Goal: Task Accomplishment & Management: Complete application form

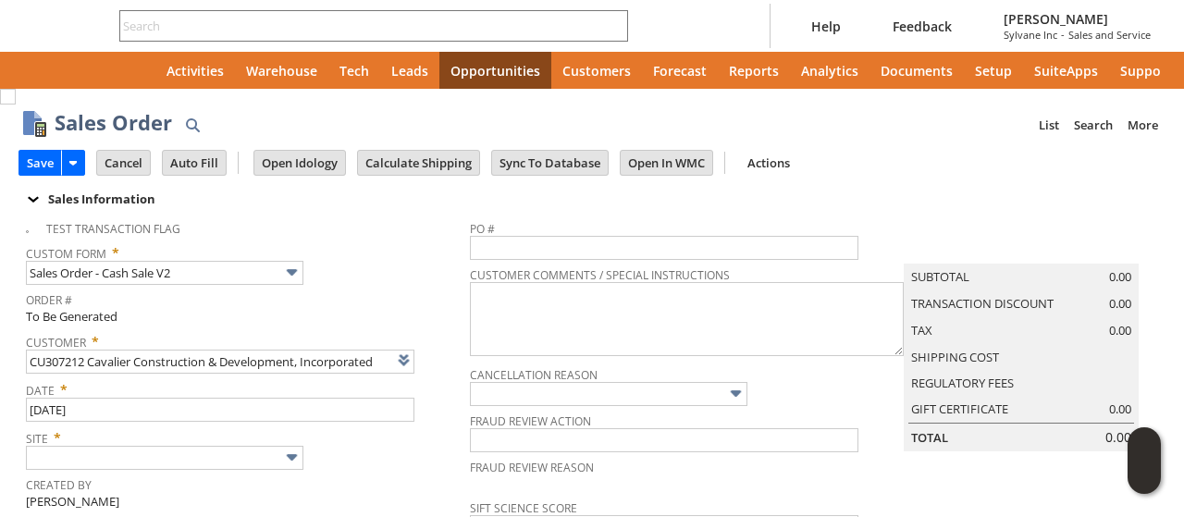
type input "Intelligent Recommendations ⁰"
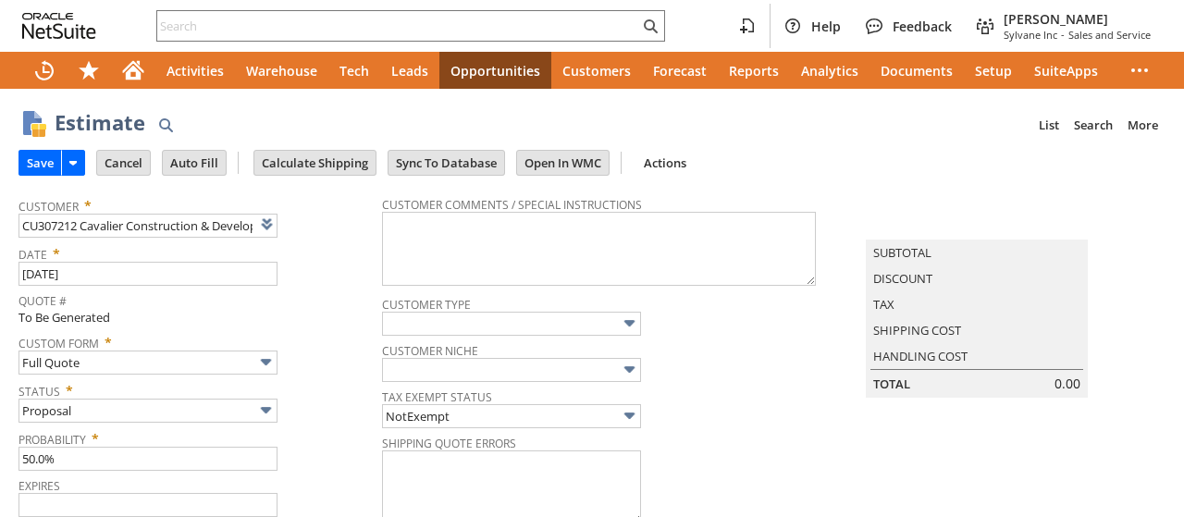
type input "9/18/2025"
type input "8/19/2025"
type input "Add"
type input "Copy Previous"
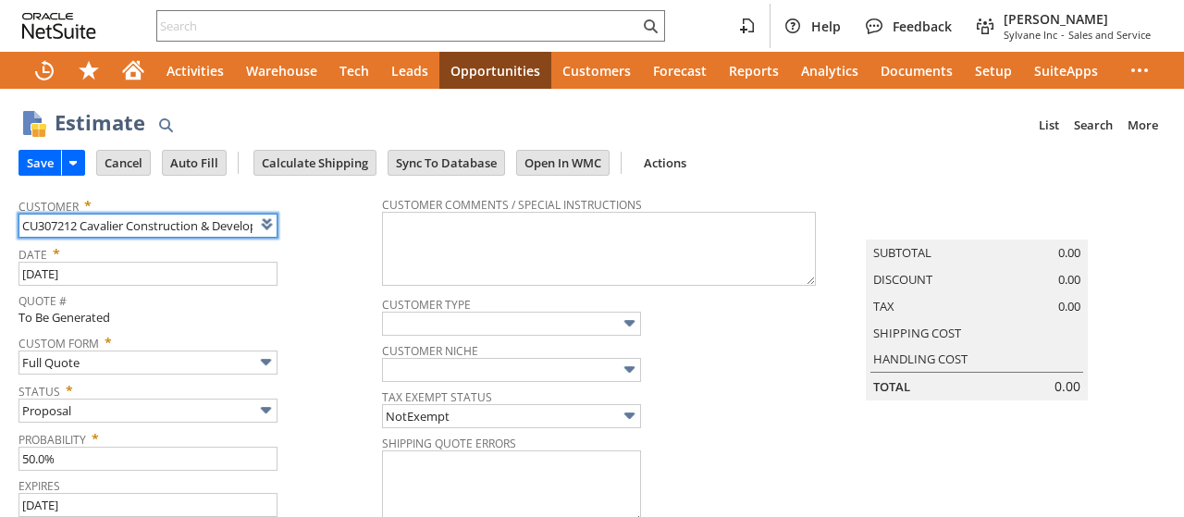
type input "Intelligent Recommendations ⁰"
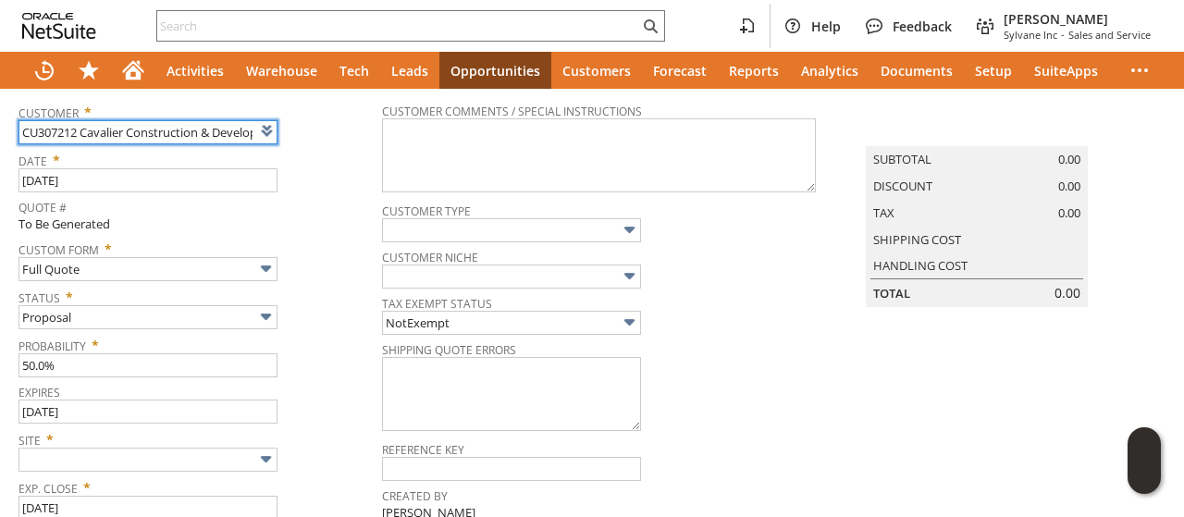
scroll to position [185, 0]
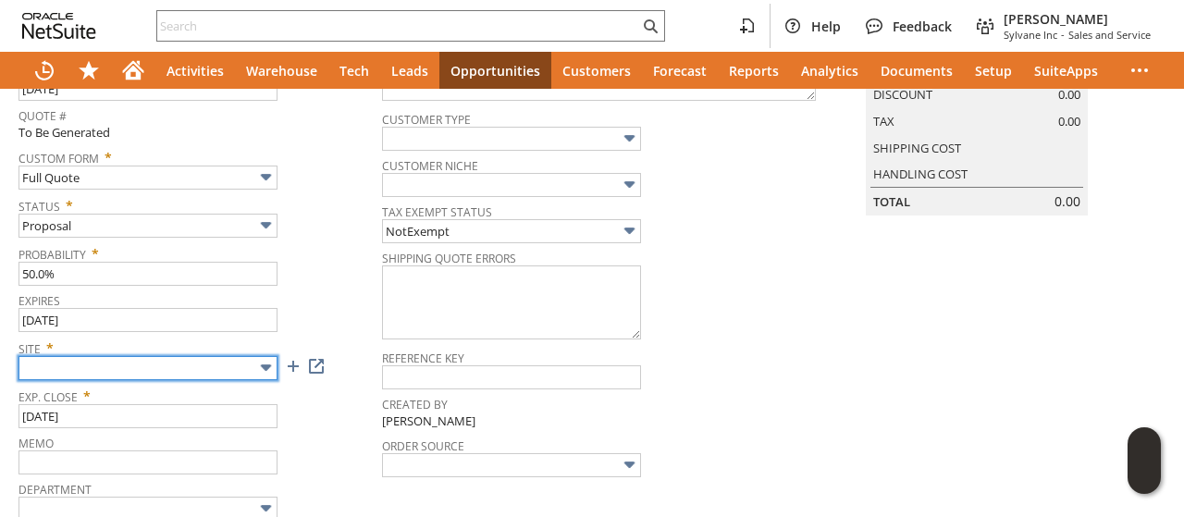
click at [168, 367] on input "text" at bounding box center [148, 368] width 259 height 24
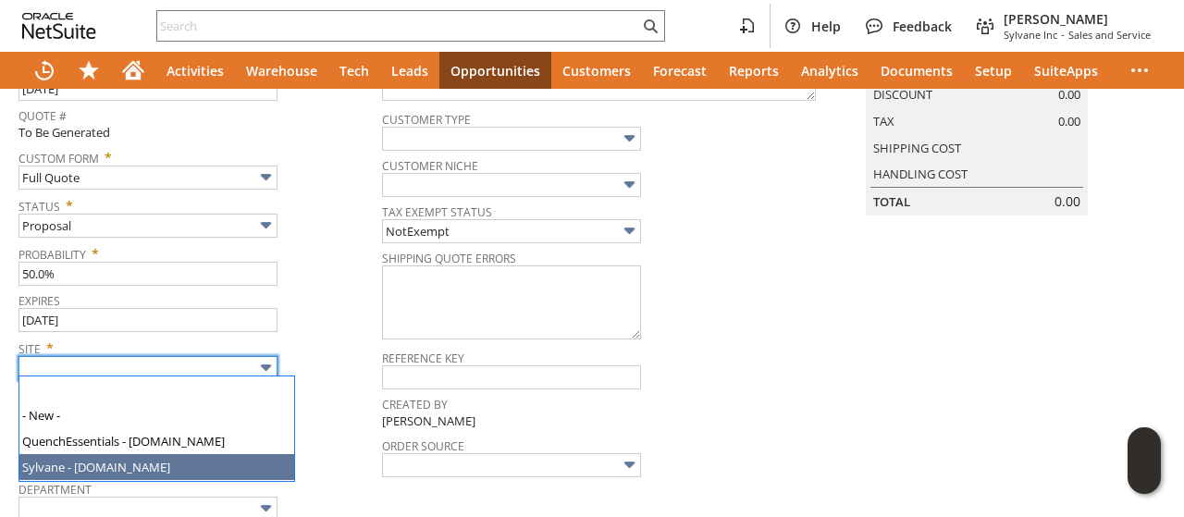
type input "Sylvane - [DOMAIN_NAME]"
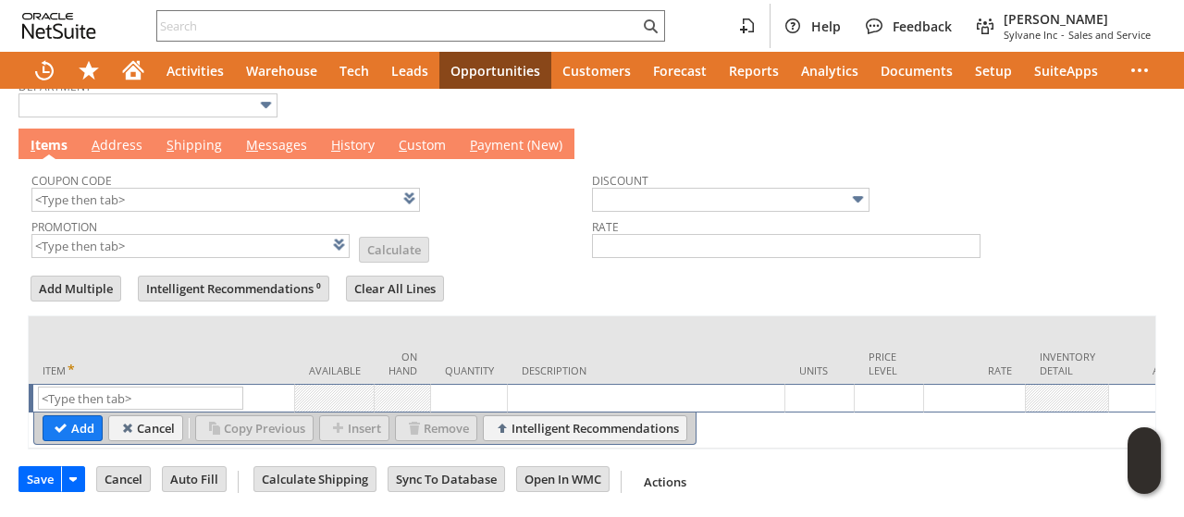
scroll to position [593, 0]
paste input "sv15142"
type input "sv15142"
click at [78, 422] on input "Add" at bounding box center [72, 428] width 58 height 24
type input "Base Price"
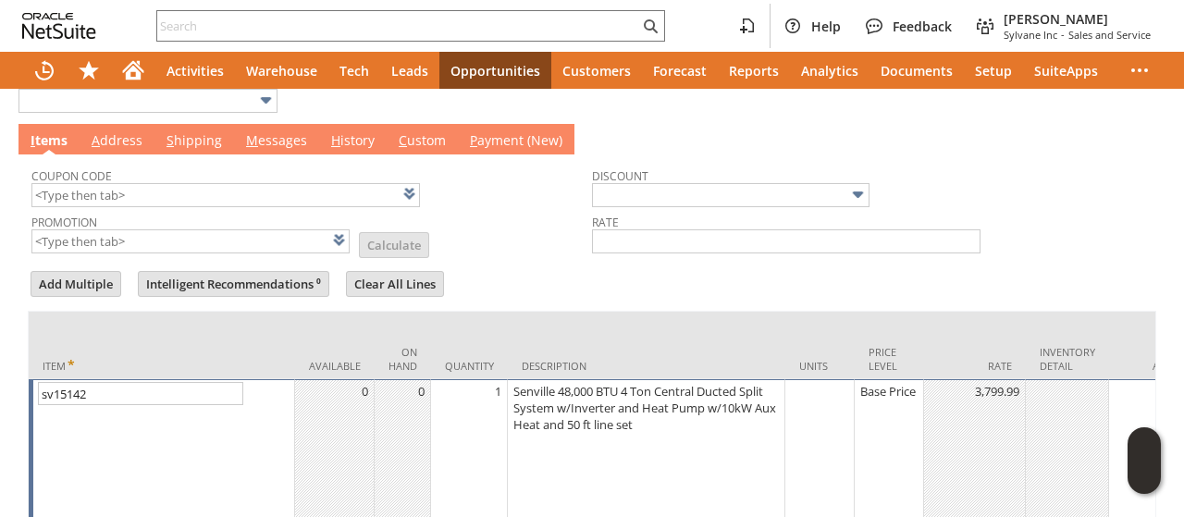
click at [889, 395] on div "Base Price" at bounding box center [888, 391] width 59 height 19
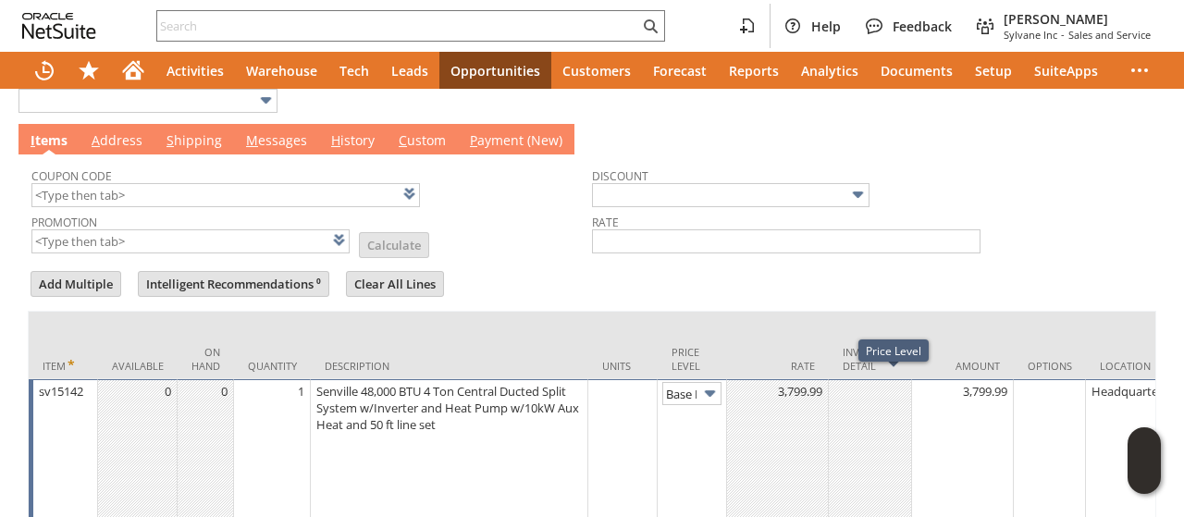
scroll to position [0, 26]
click at [715, 389] on img at bounding box center [709, 393] width 21 height 21
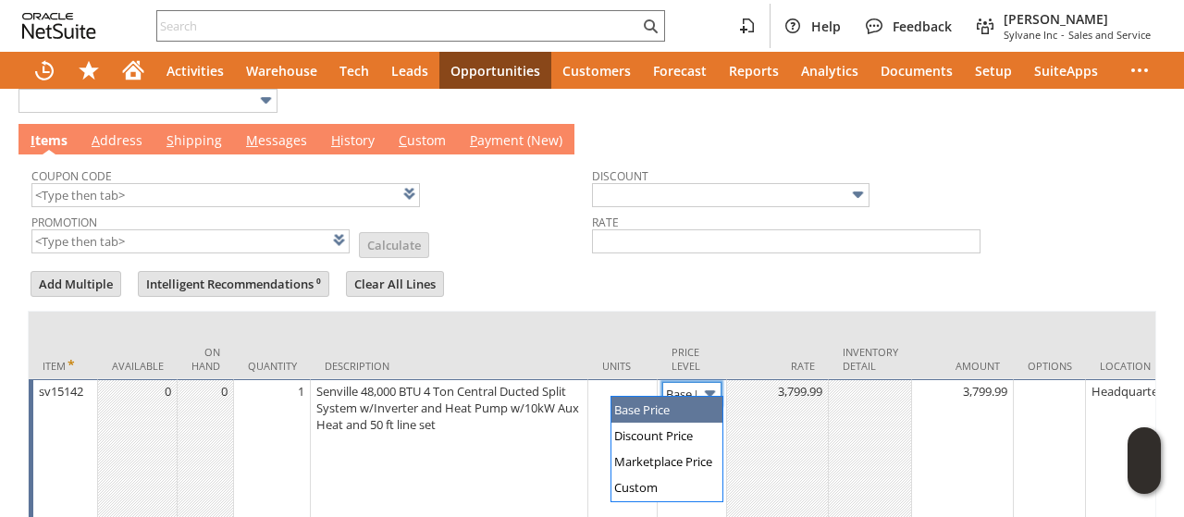
drag, startPoint x: 685, startPoint y: 377, endPoint x: 661, endPoint y: 430, distance: 58.8
click at [685, 382] on input "Base Price" at bounding box center [691, 393] width 59 height 23
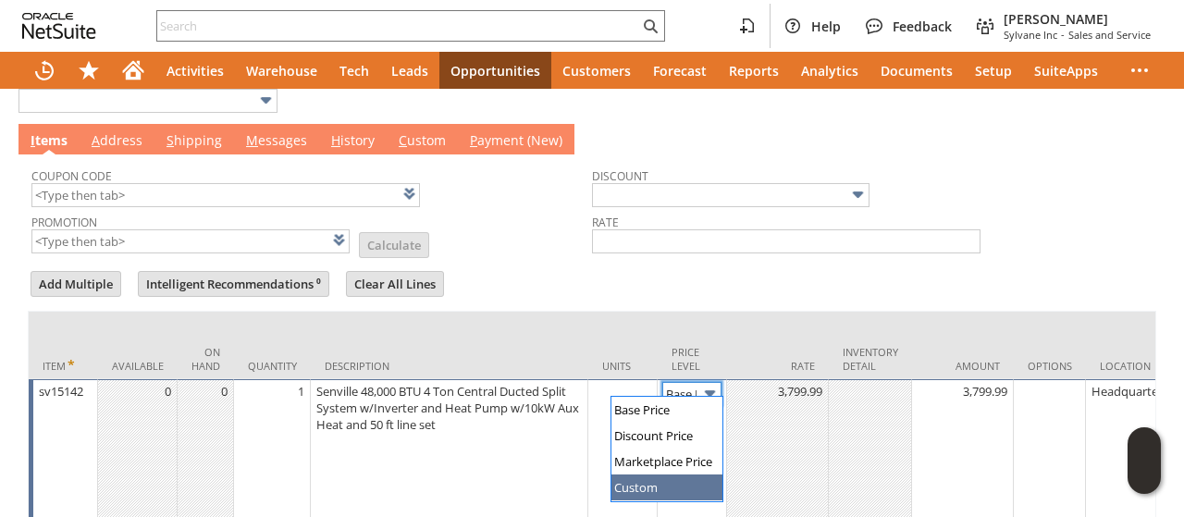
type input "Custom"
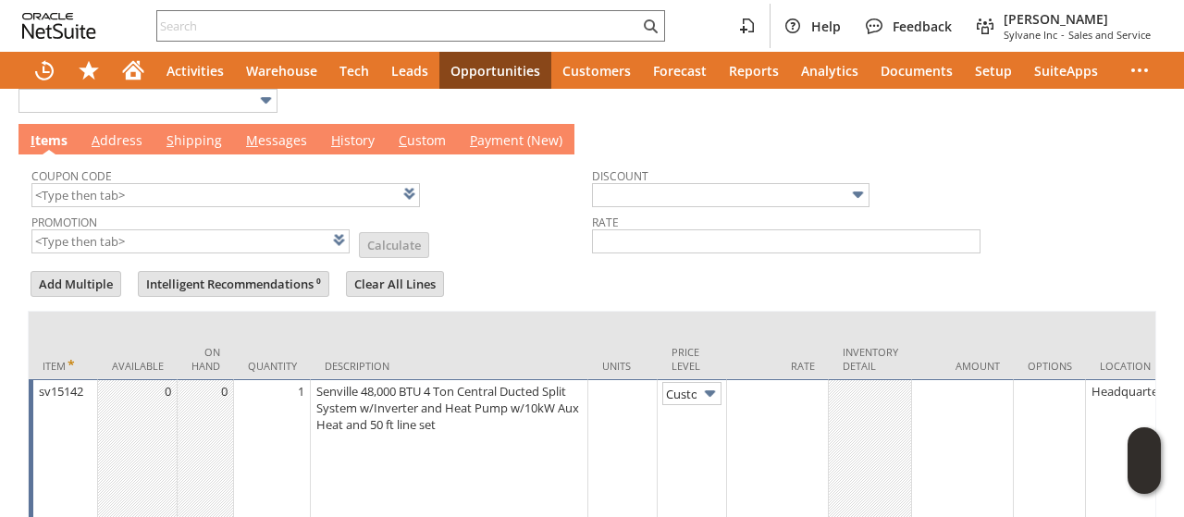
click at [803, 430] on td at bounding box center [778, 449] width 102 height 141
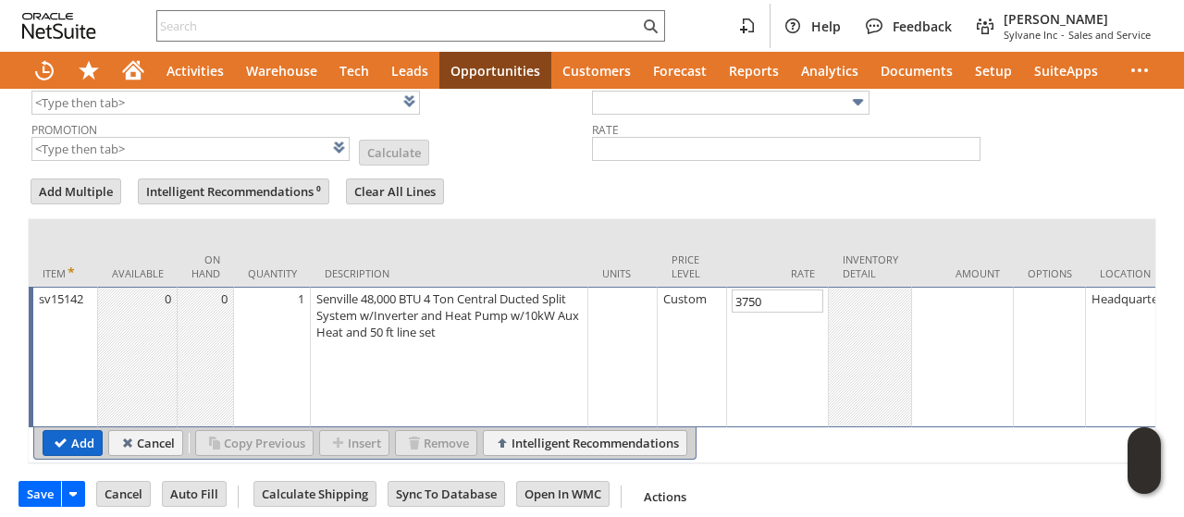
type input "3,750.00"
click at [70, 431] on input "Add" at bounding box center [72, 443] width 58 height 24
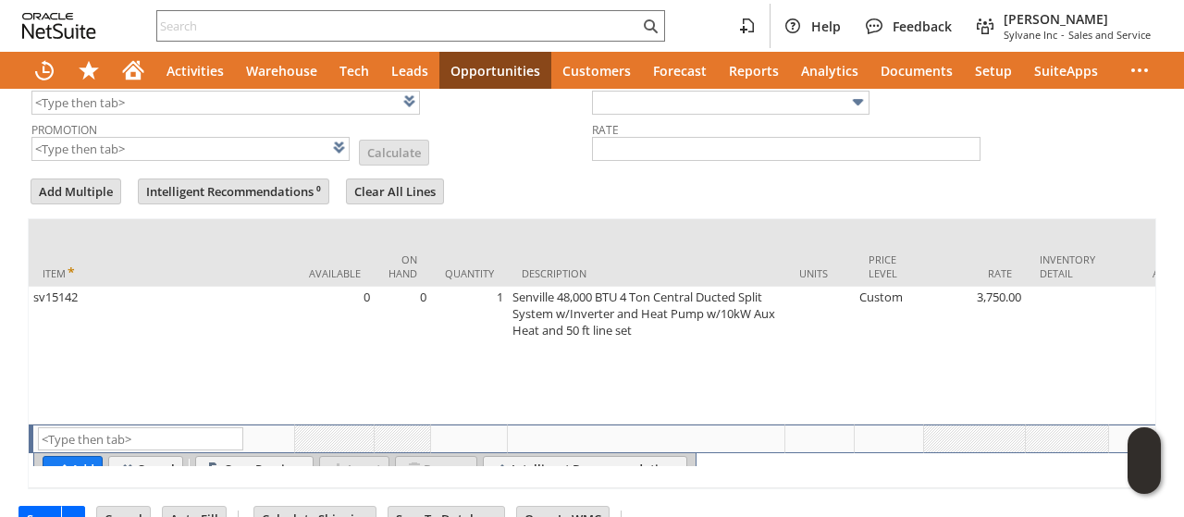
scroll to position [593, 0]
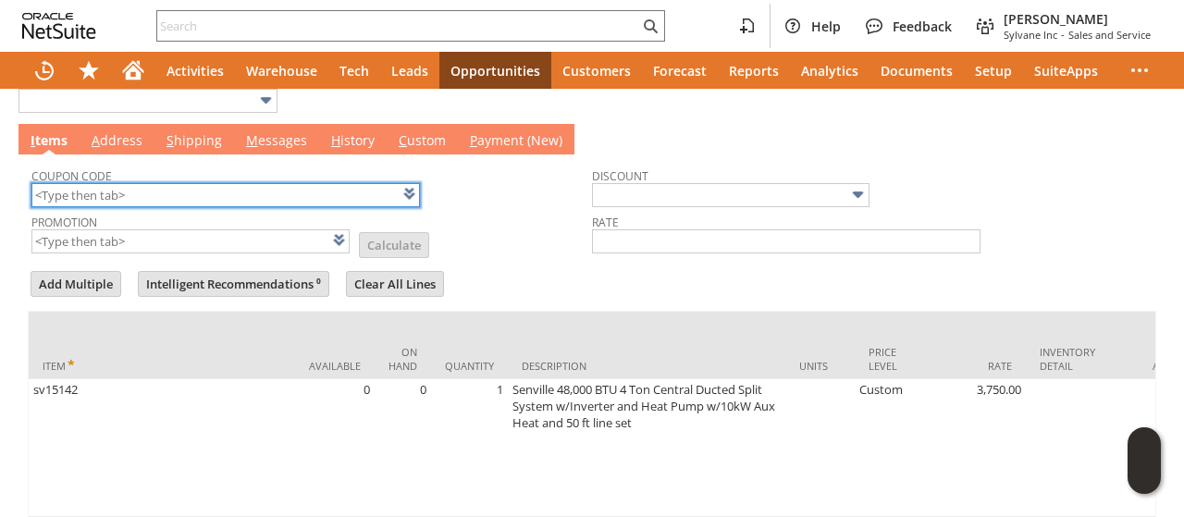
click at [215, 199] on input "text" at bounding box center [225, 195] width 389 height 24
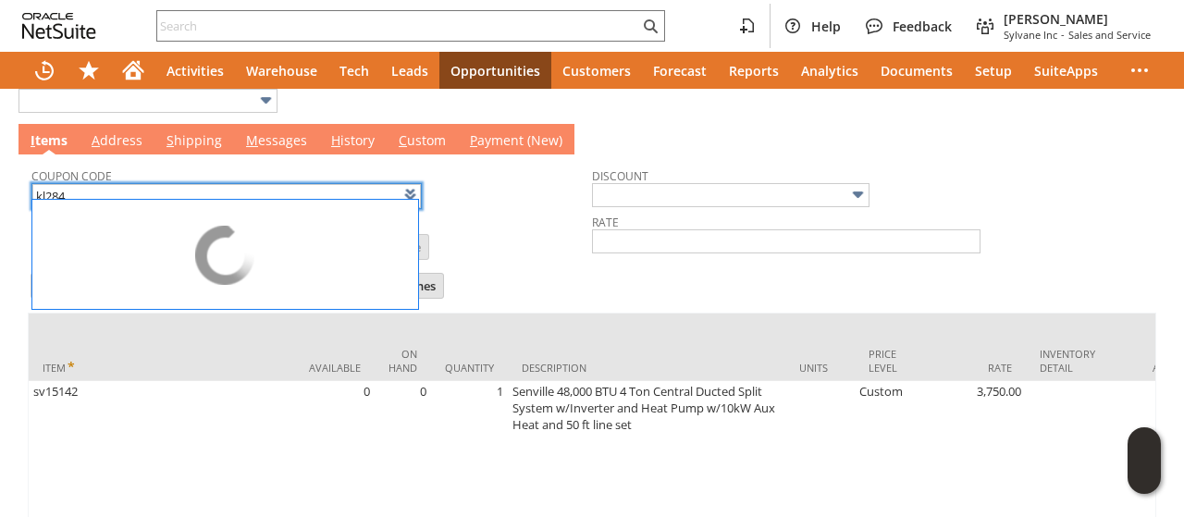
click at [539, 211] on td "Promotion List Calculate" at bounding box center [311, 234] width 561 height 46
type input "KL284"
type input "Promo Code"
type input "-6.0%"
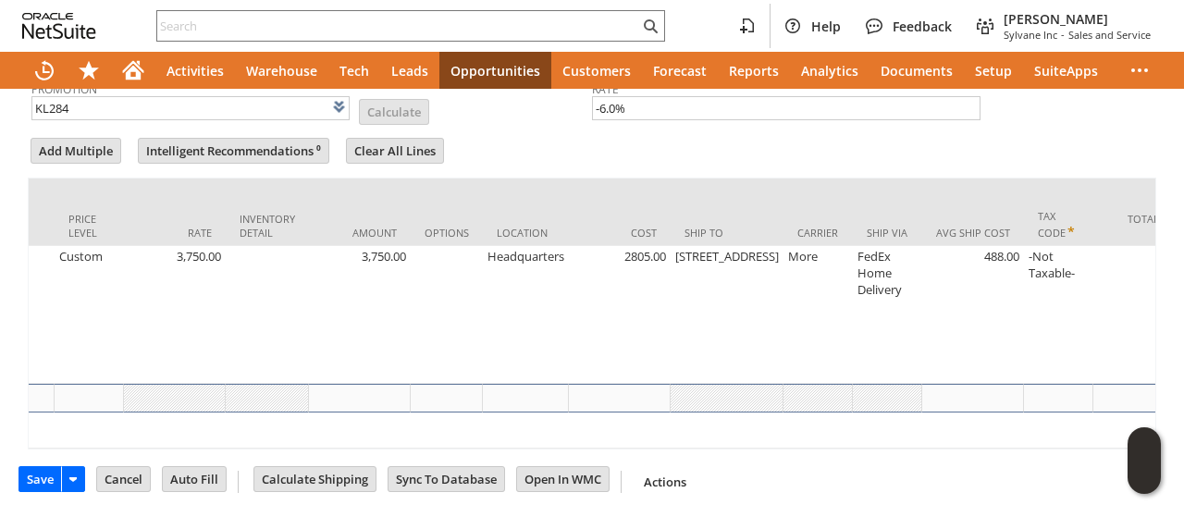
scroll to position [0, 928]
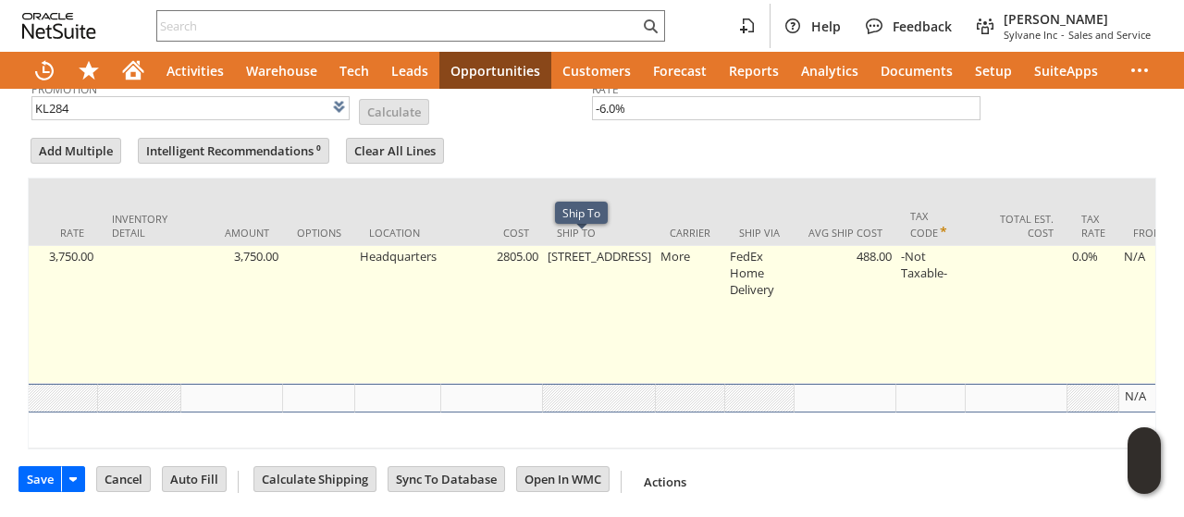
click at [579, 283] on td "3030 Venture Lane" at bounding box center [599, 315] width 113 height 138
type input "3030 Venture Lane"
type input "OK"
type input "Make Copy"
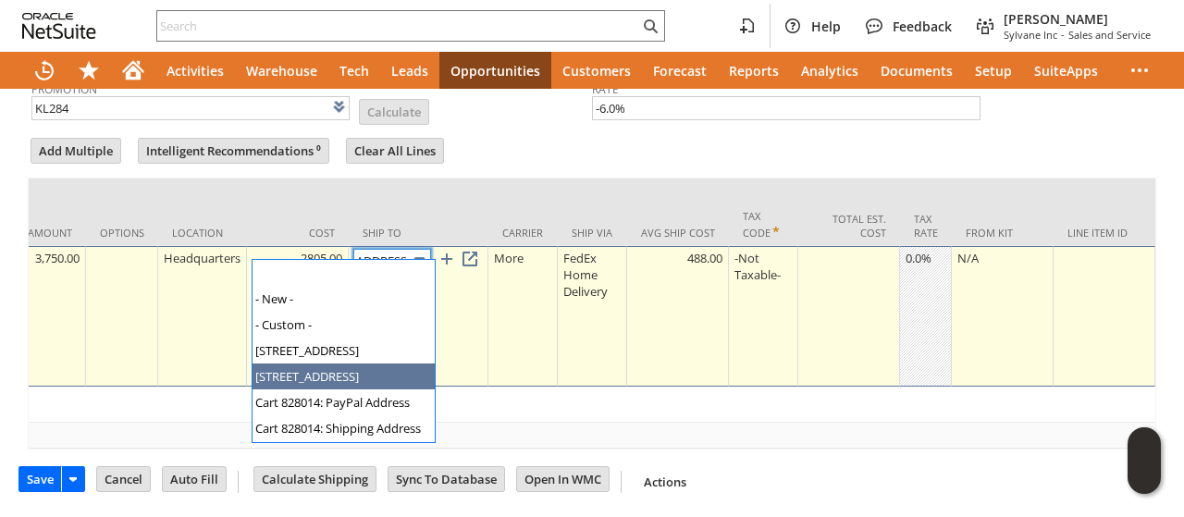
scroll to position [0, 0]
click at [426, 250] on img at bounding box center [419, 260] width 21 height 21
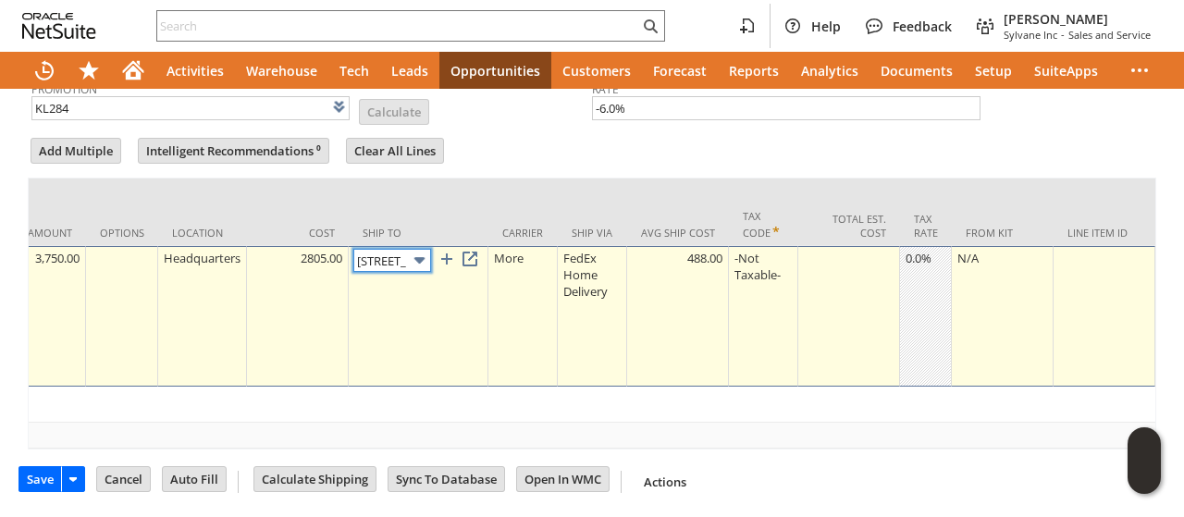
click at [426, 250] on img at bounding box center [419, 260] width 21 height 21
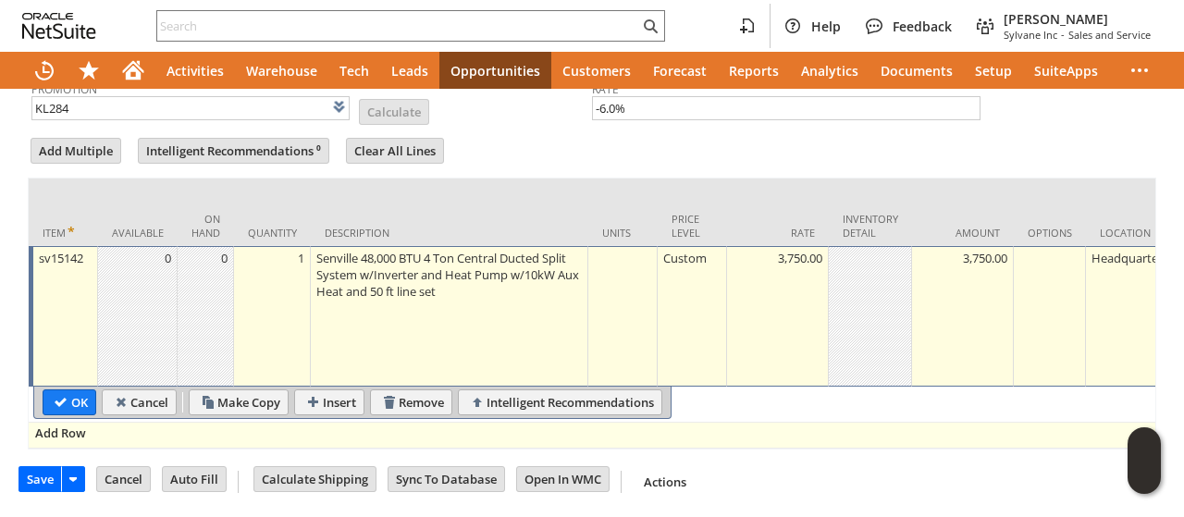
click at [40, 425] on span "Add Row" at bounding box center [60, 433] width 51 height 17
type input "Add"
type input "Copy Previous"
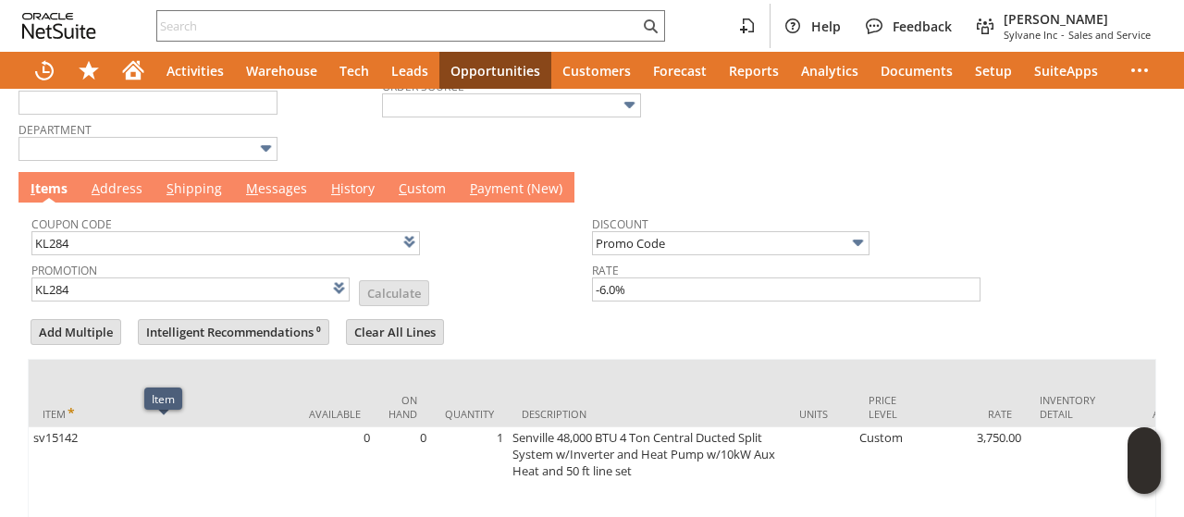
click at [111, 186] on link "A ddress" at bounding box center [117, 189] width 60 height 20
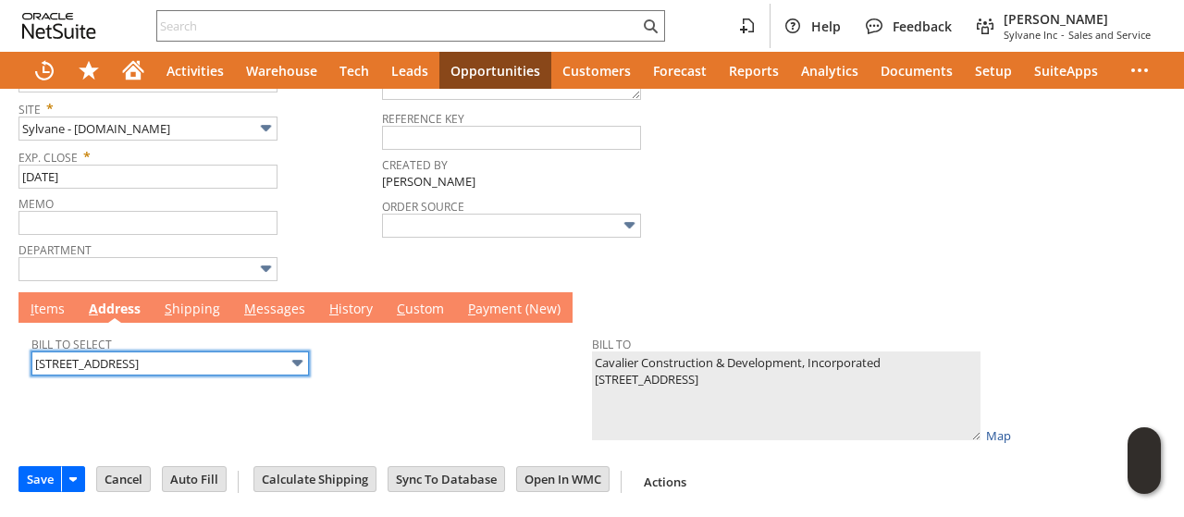
scroll to position [418, 0]
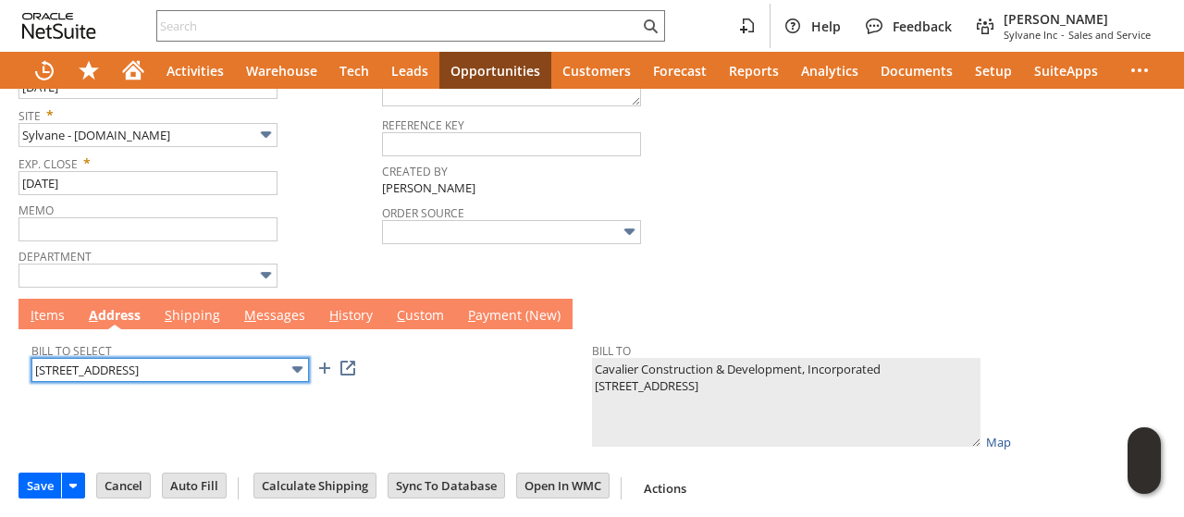
click at [149, 362] on input "1832 Harlock Road" at bounding box center [170, 370] width 278 height 24
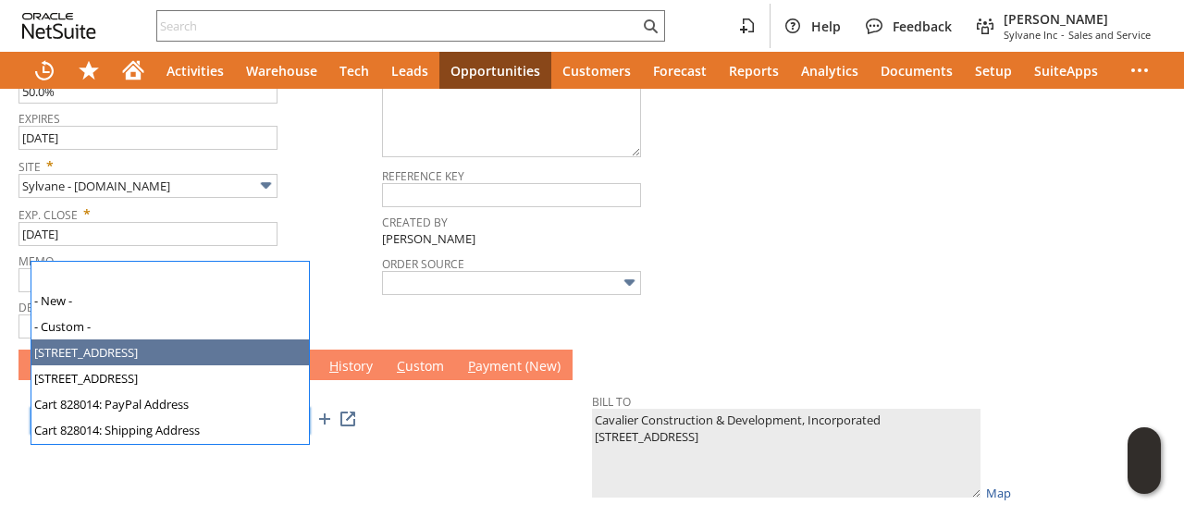
scroll to position [326, 0]
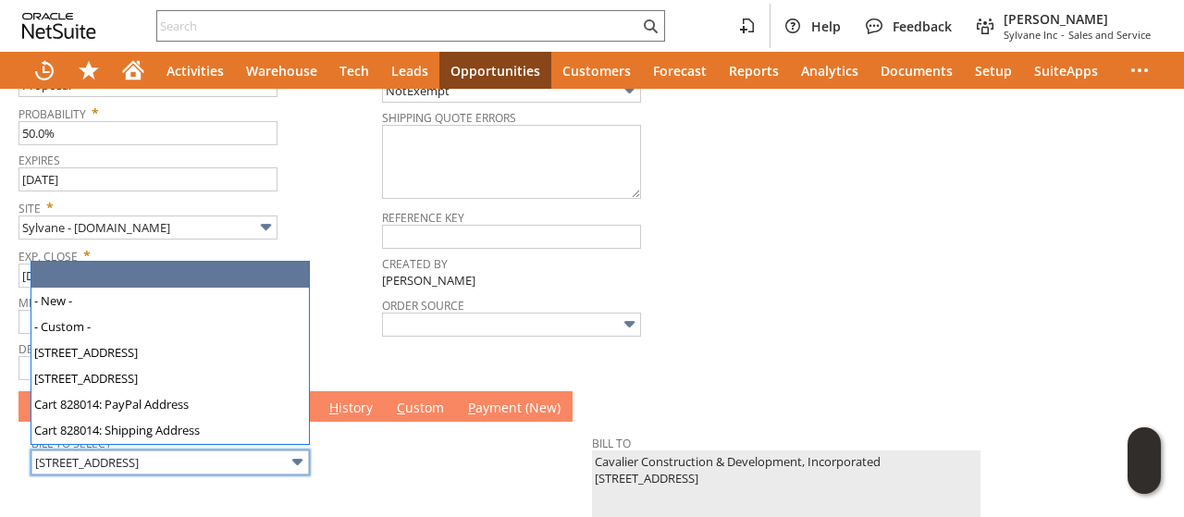
click at [366, 352] on div "Department" at bounding box center [196, 358] width 354 height 44
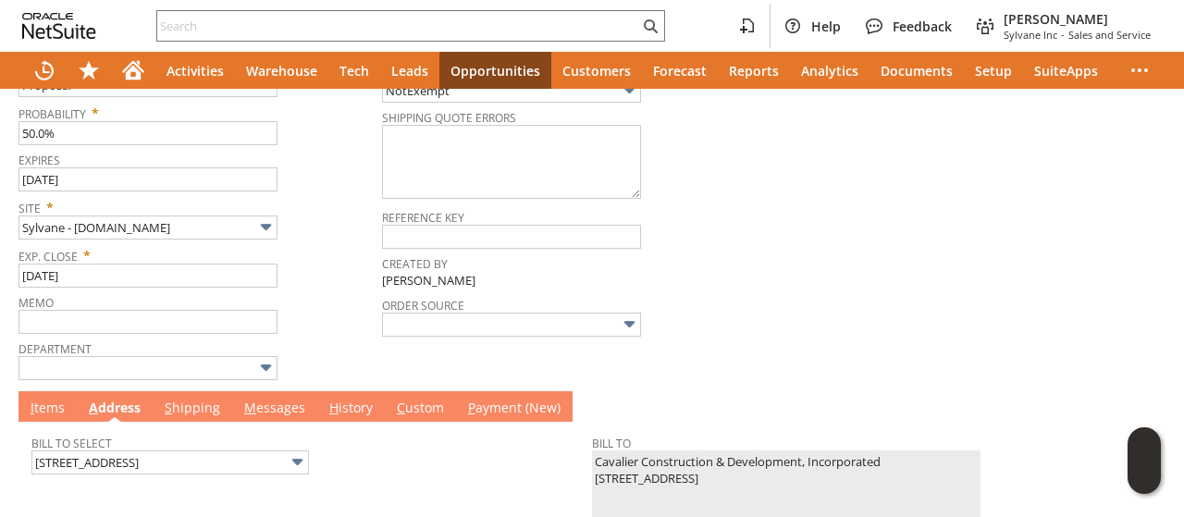
scroll to position [418, 0]
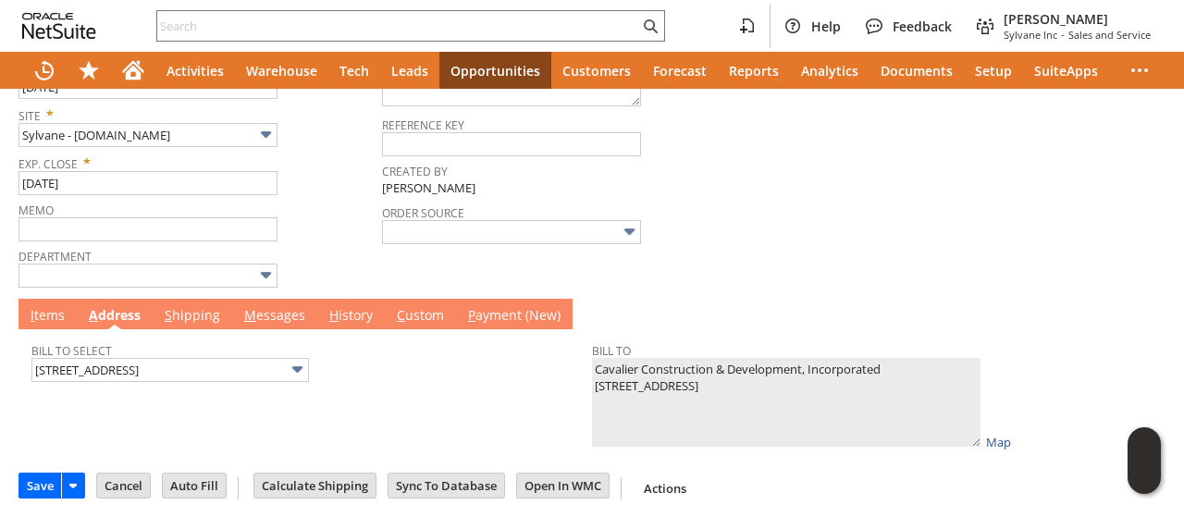
click at [261, 311] on link "M essages" at bounding box center [275, 316] width 70 height 20
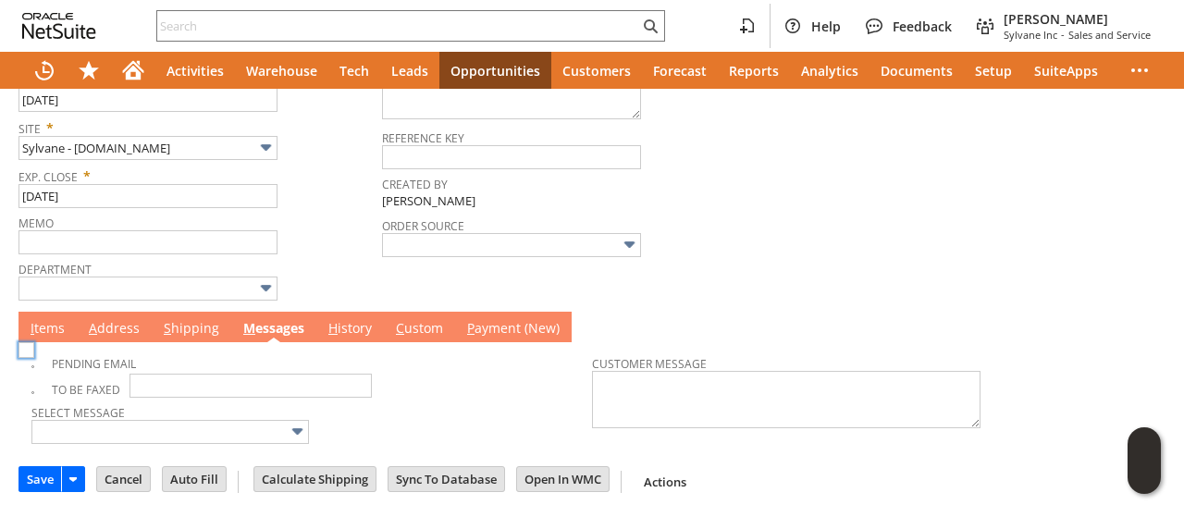
scroll to position [397, 0]
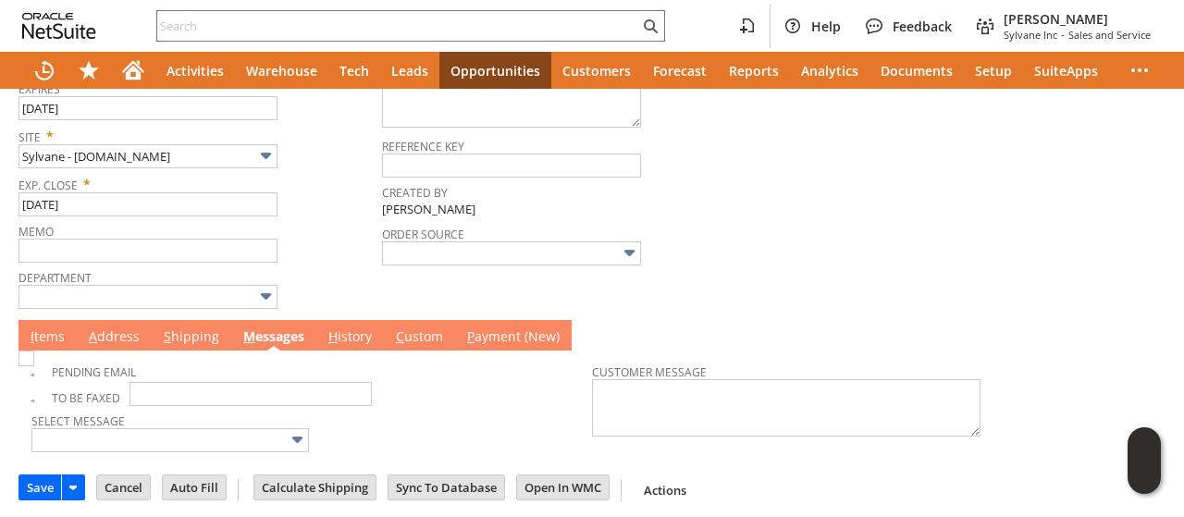
click at [34, 362] on img at bounding box center [27, 359] width 16 height 16
checkbox input "true"
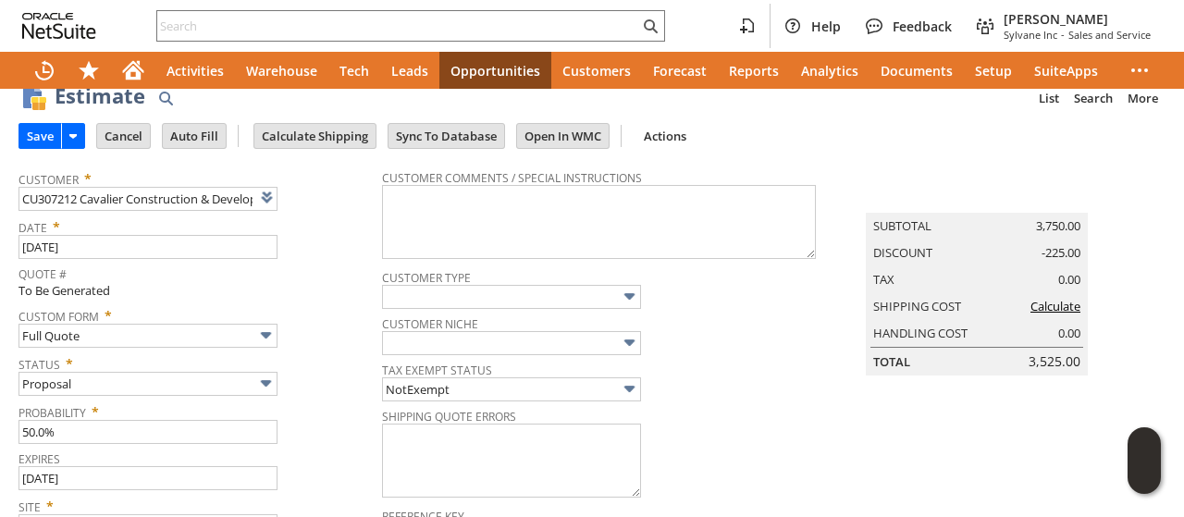
scroll to position [0, 0]
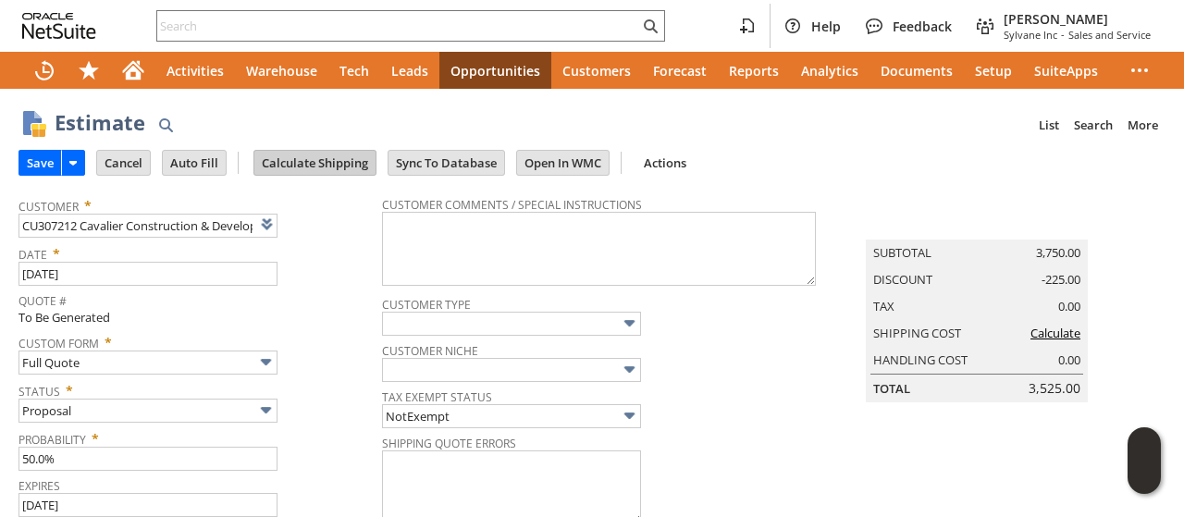
click at [329, 170] on input "Calculate Shipping" at bounding box center [314, 163] width 121 height 24
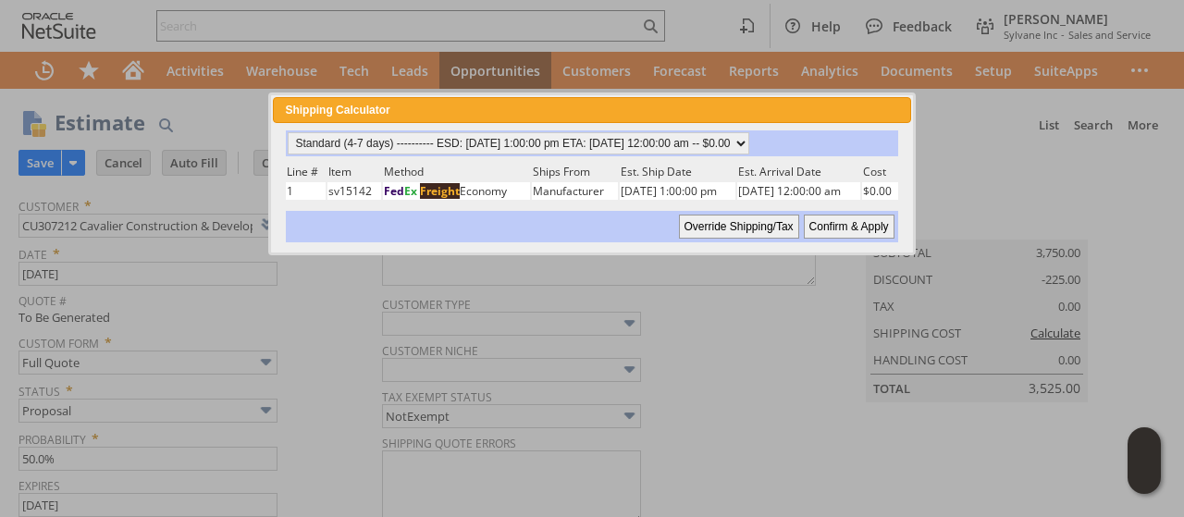
click at [846, 221] on input "Confirm & Apply" at bounding box center [849, 227] width 91 height 24
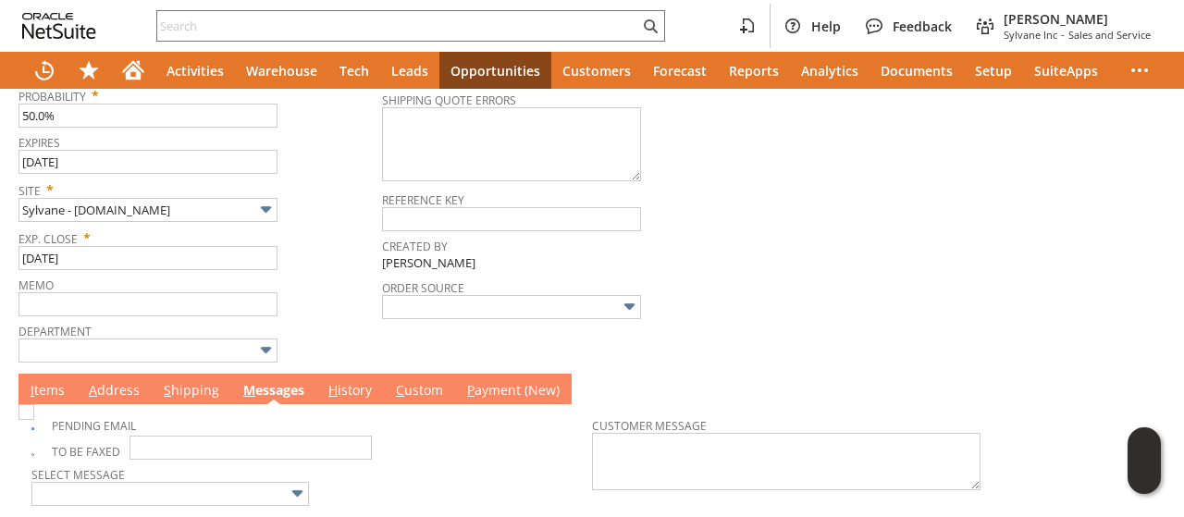
scroll to position [397, 0]
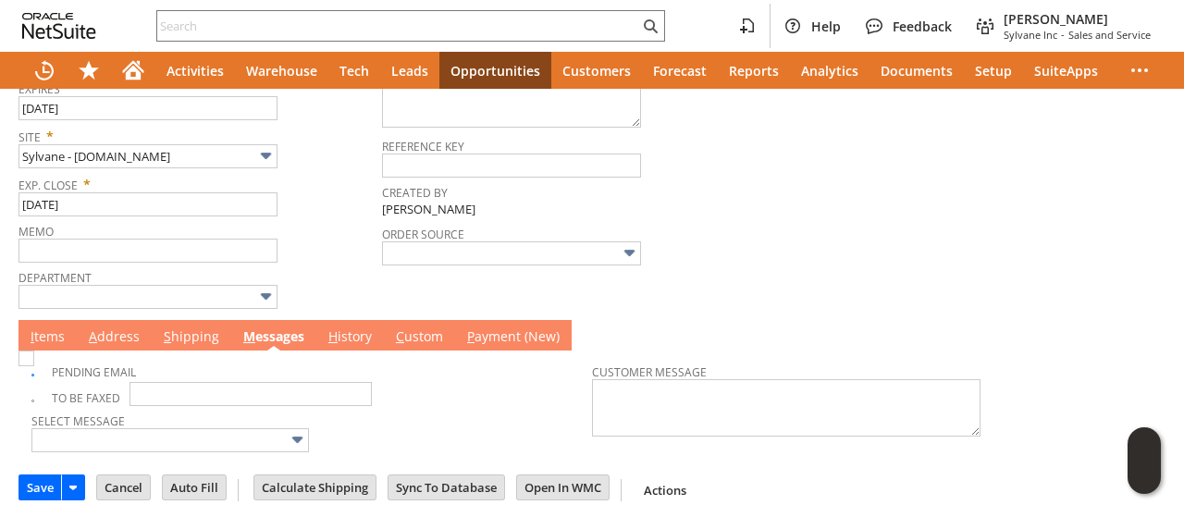
click at [68, 335] on link "I tems" at bounding box center [47, 337] width 43 height 20
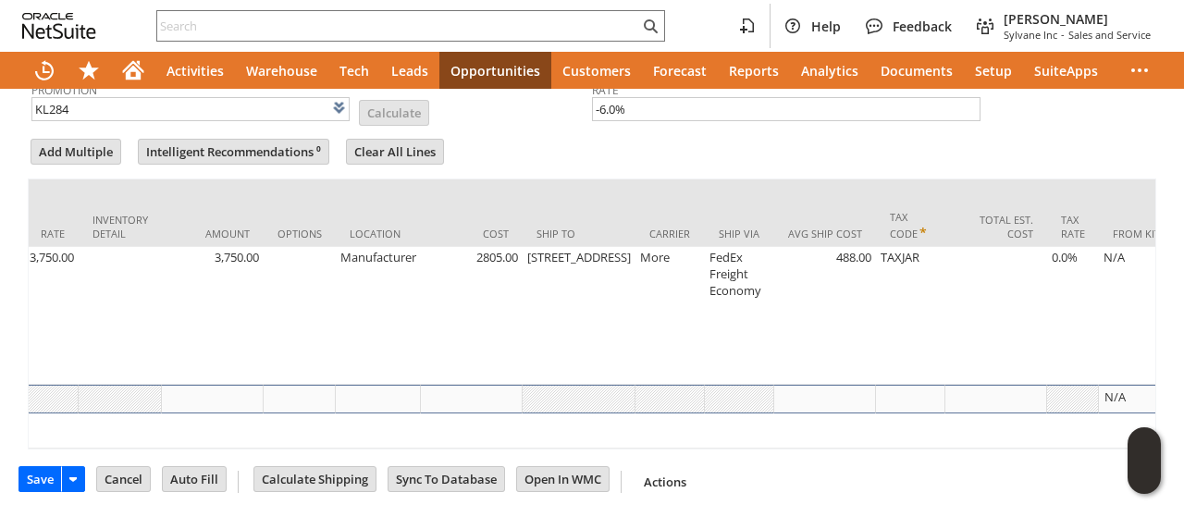
scroll to position [0, 0]
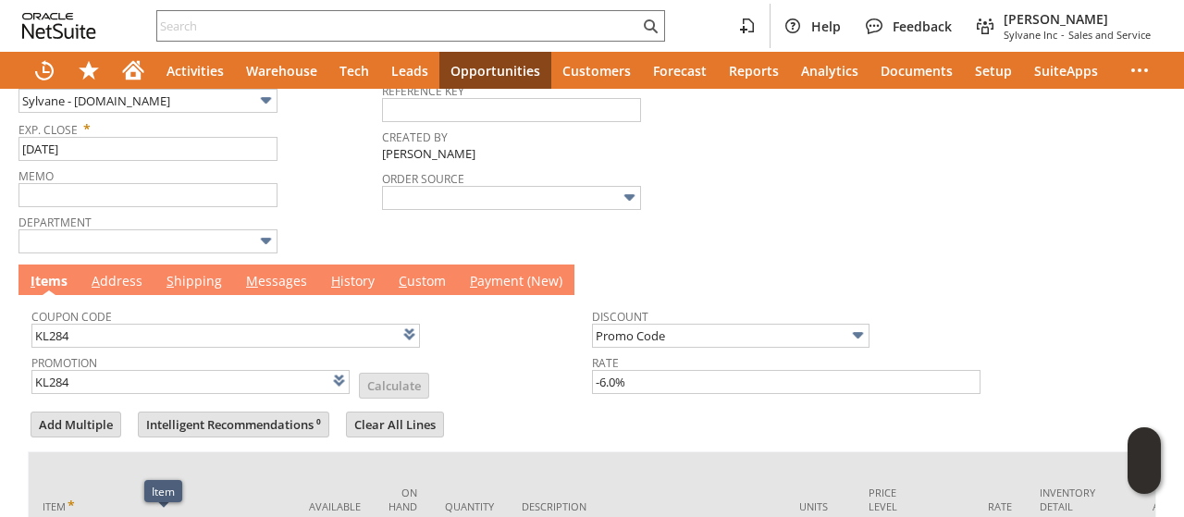
click at [117, 272] on link "A ddress" at bounding box center [117, 282] width 60 height 20
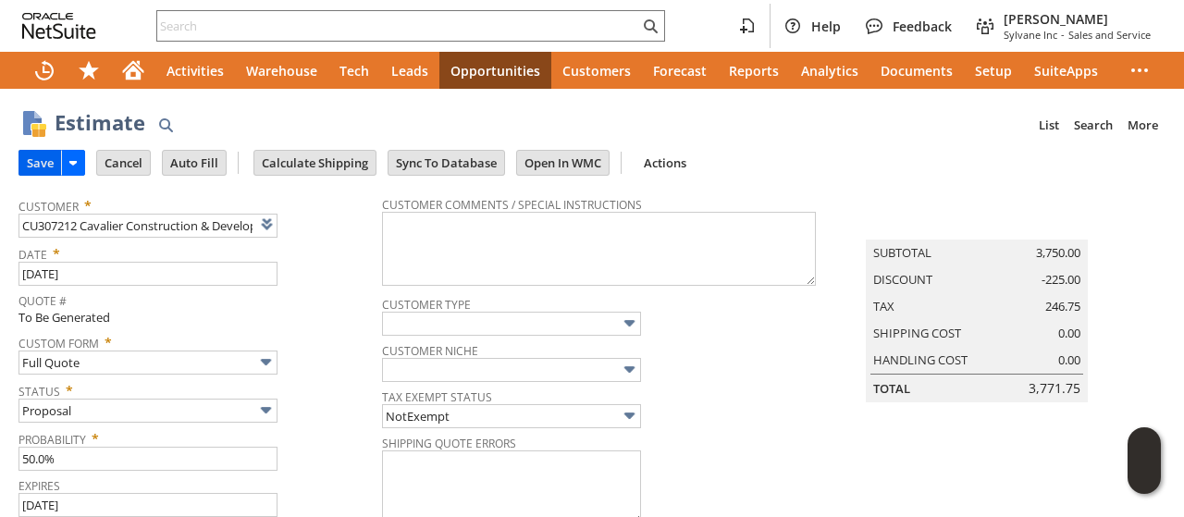
click at [32, 163] on input "Save" at bounding box center [40, 163] width 42 height 24
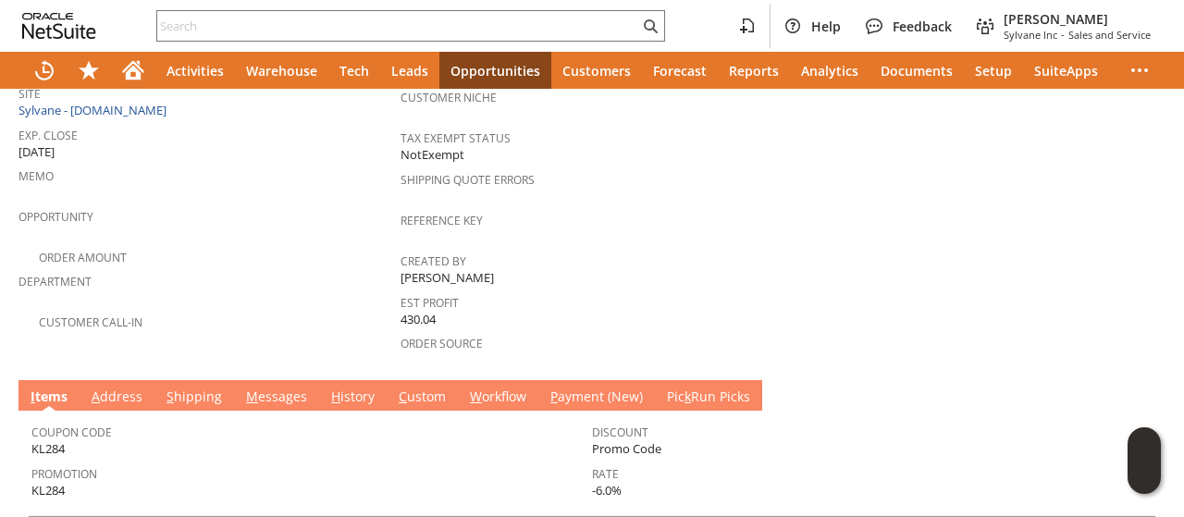
scroll to position [555, 0]
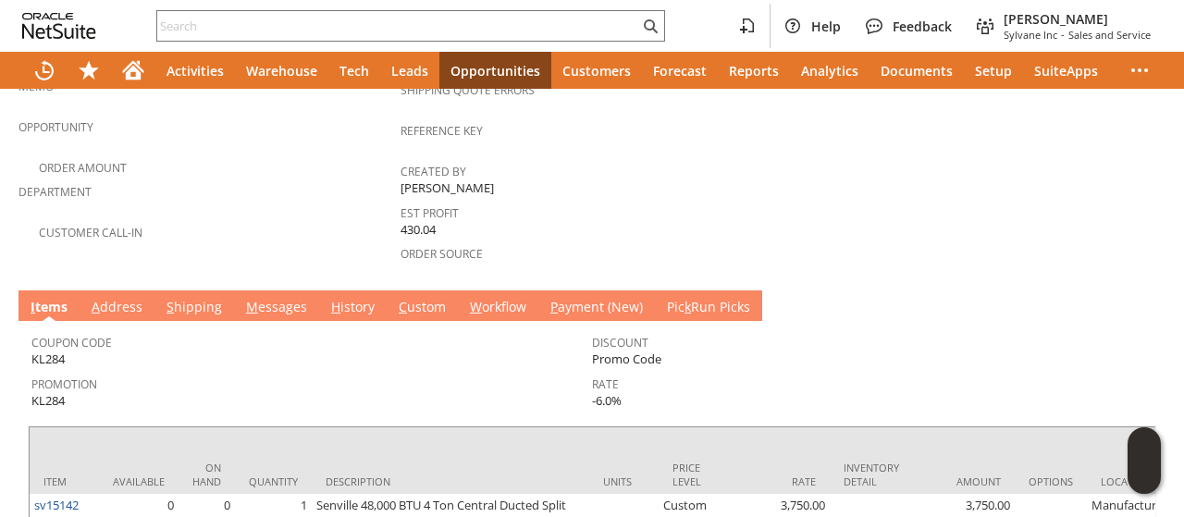
click at [263, 298] on link "M essages" at bounding box center [276, 308] width 70 height 20
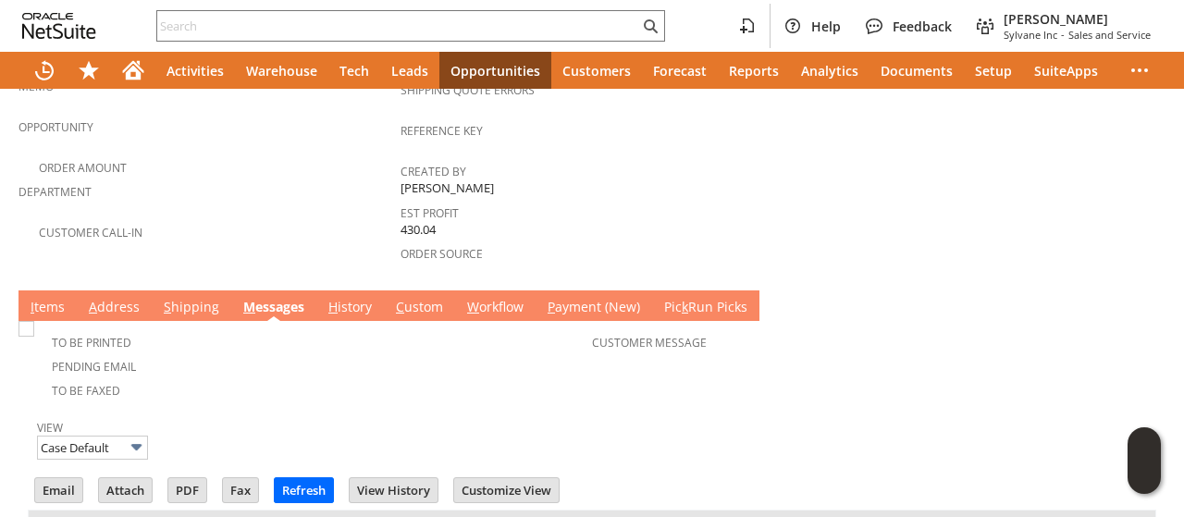
scroll to position [0, 0]
click at [54, 298] on link "I tems" at bounding box center [47, 308] width 43 height 20
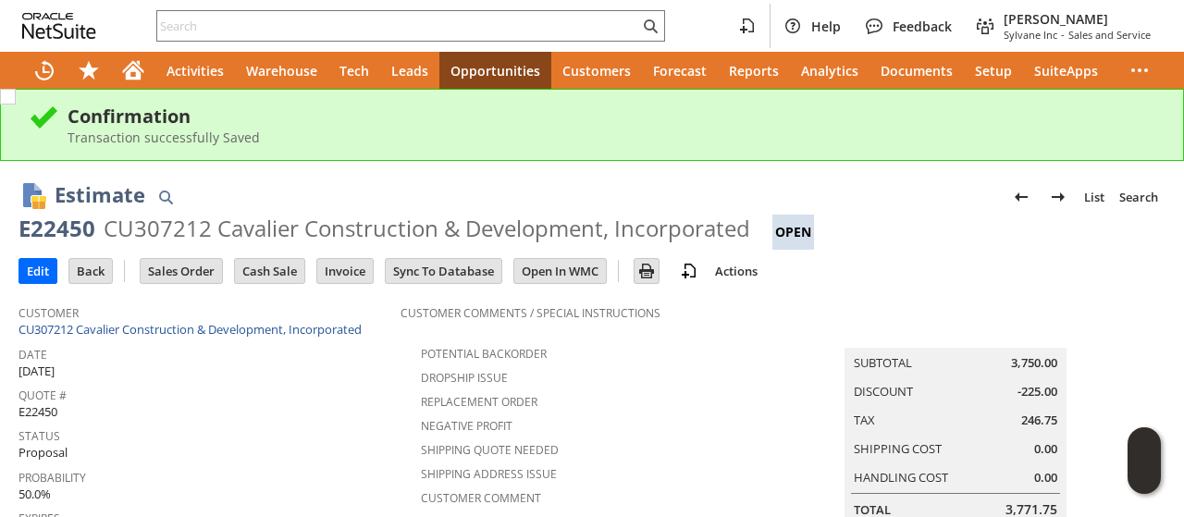
click at [867, 332] on caption "Summary" at bounding box center [956, 333] width 222 height 30
drag, startPoint x: 867, startPoint y: 332, endPoint x: 894, endPoint y: 336, distance: 27.1
click at [894, 336] on caption "Summary" at bounding box center [956, 333] width 222 height 30
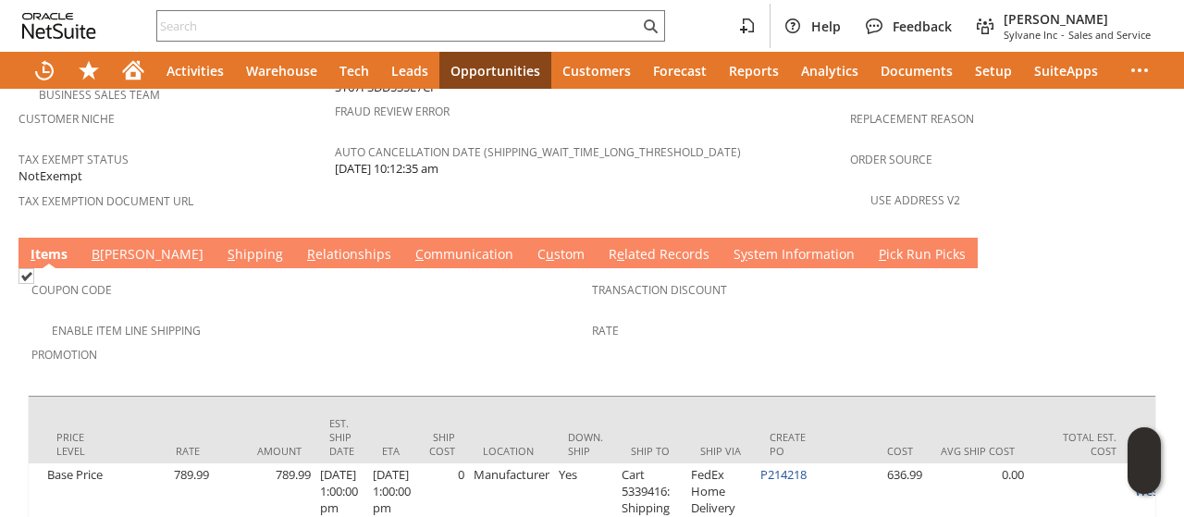
scroll to position [1373, 0]
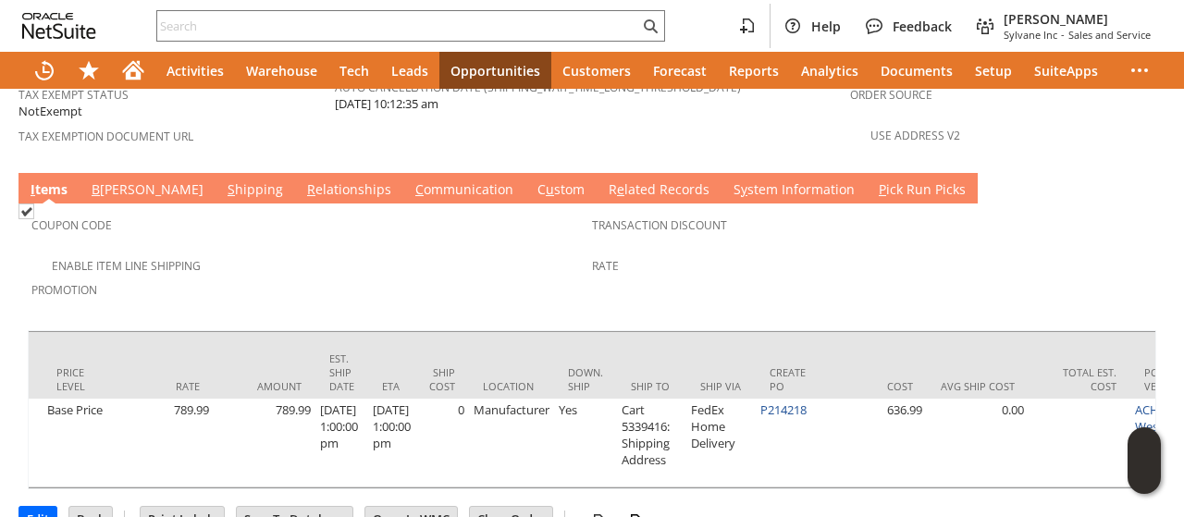
click at [411, 180] on link "C ommunication" at bounding box center [464, 190] width 107 height 20
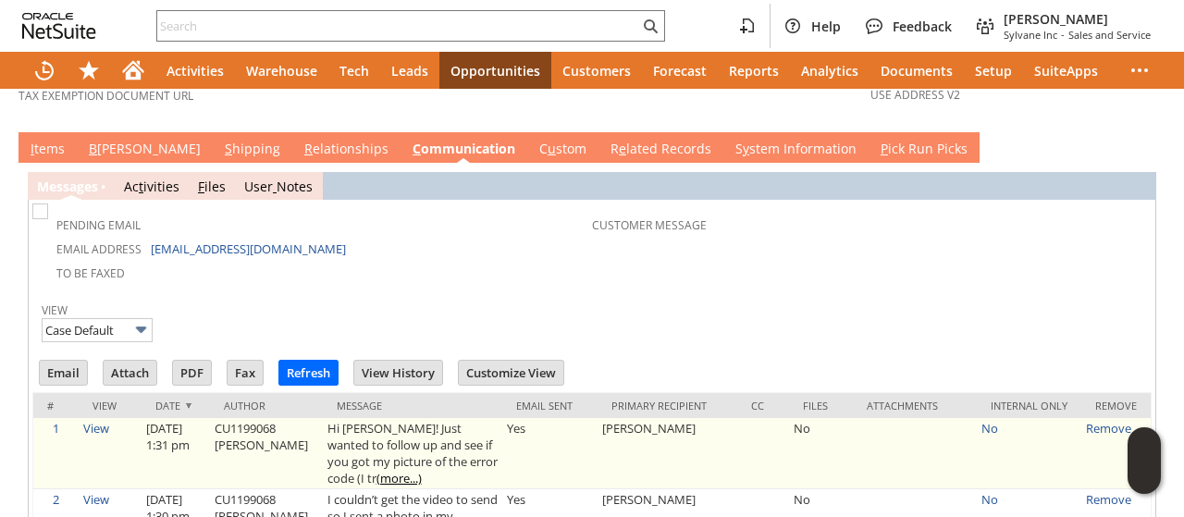
scroll to position [1465, 0]
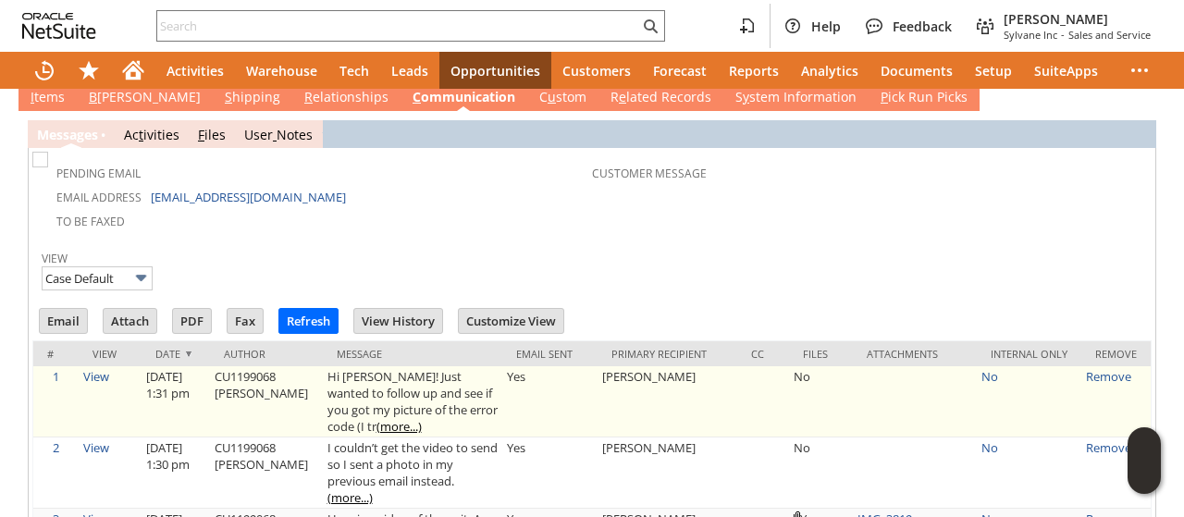
click at [377, 418] on link "(more...)" at bounding box center [399, 426] width 45 height 17
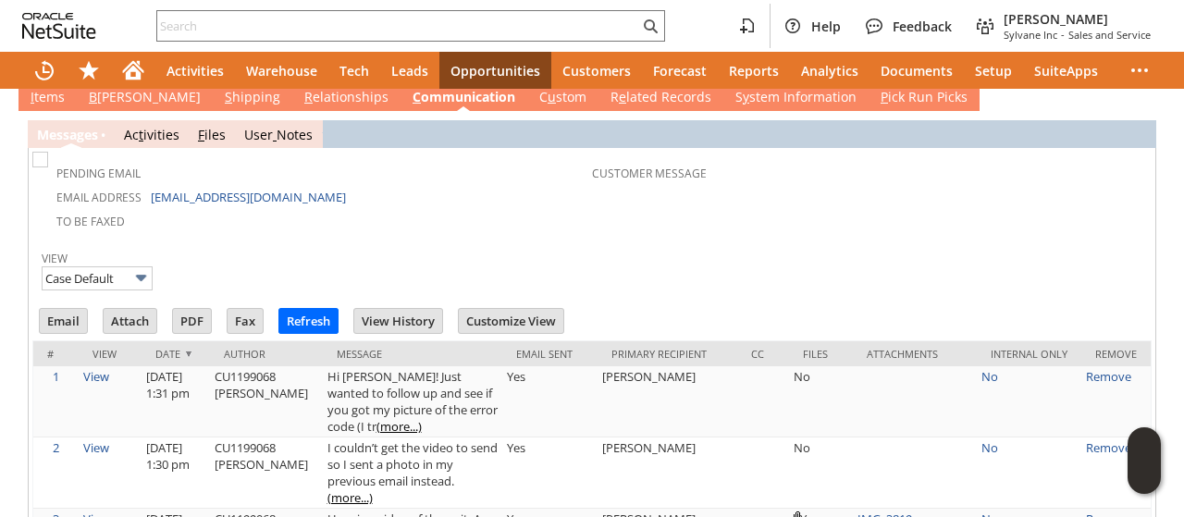
drag, startPoint x: 562, startPoint y: 202, endPoint x: 537, endPoint y: 236, distance: 42.4
click at [562, 245] on div "View Case Default" at bounding box center [592, 268] width 1101 height 47
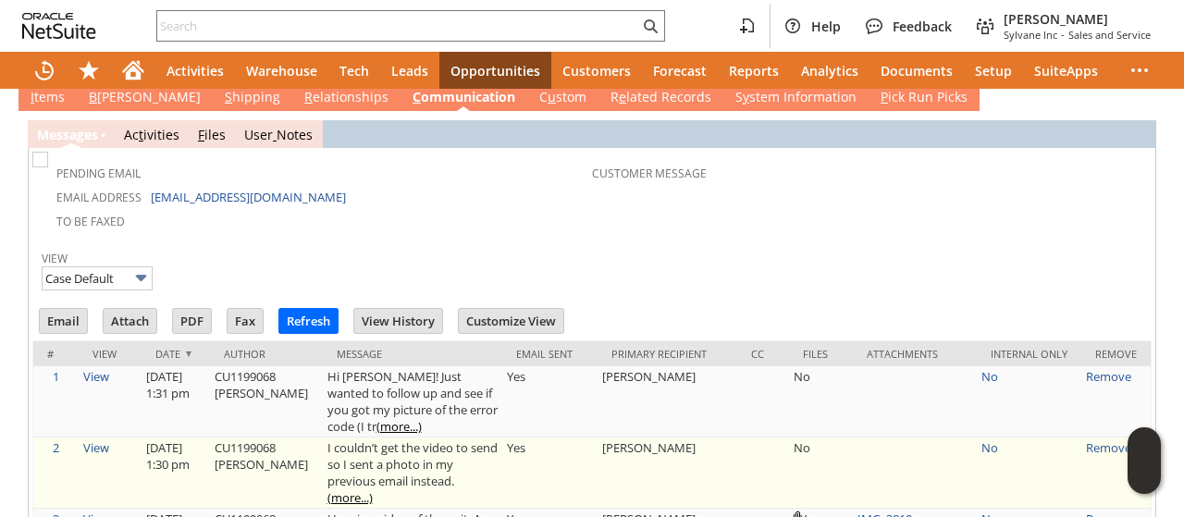
scroll to position [1633, 0]
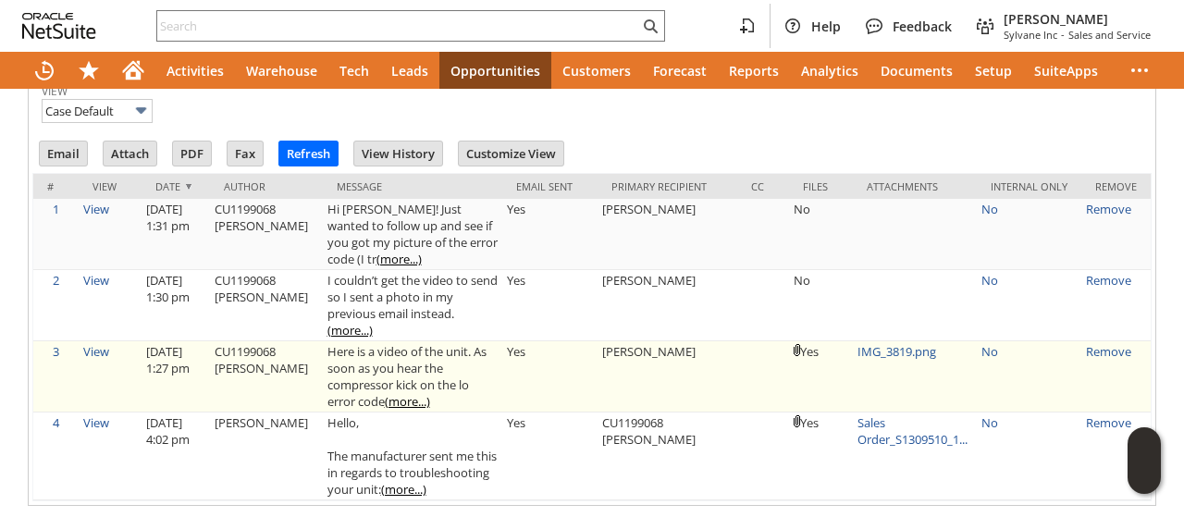
click at [401, 393] on link "(more...)" at bounding box center [407, 401] width 45 height 17
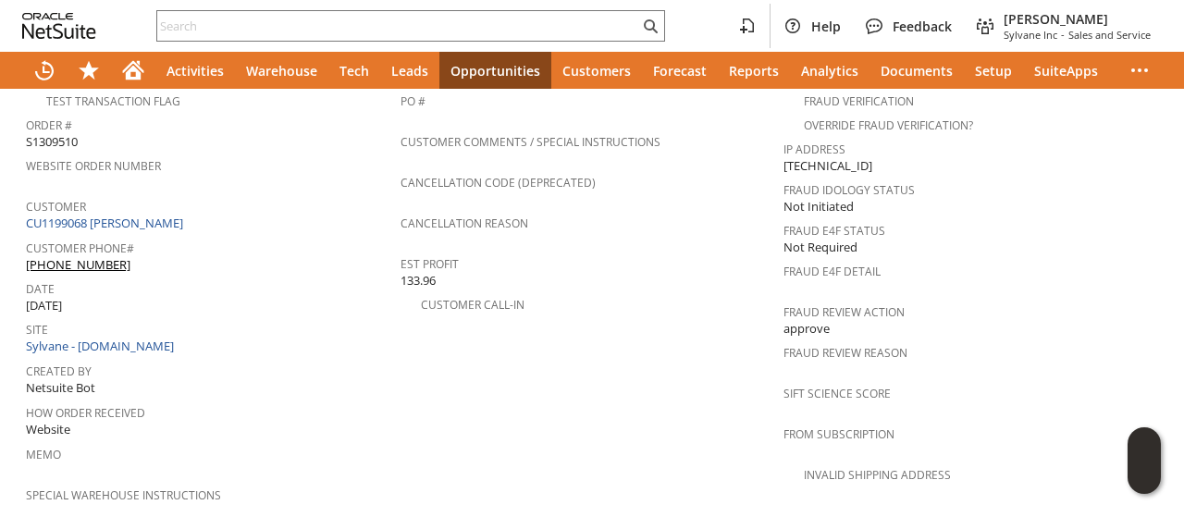
scroll to position [1373, 0]
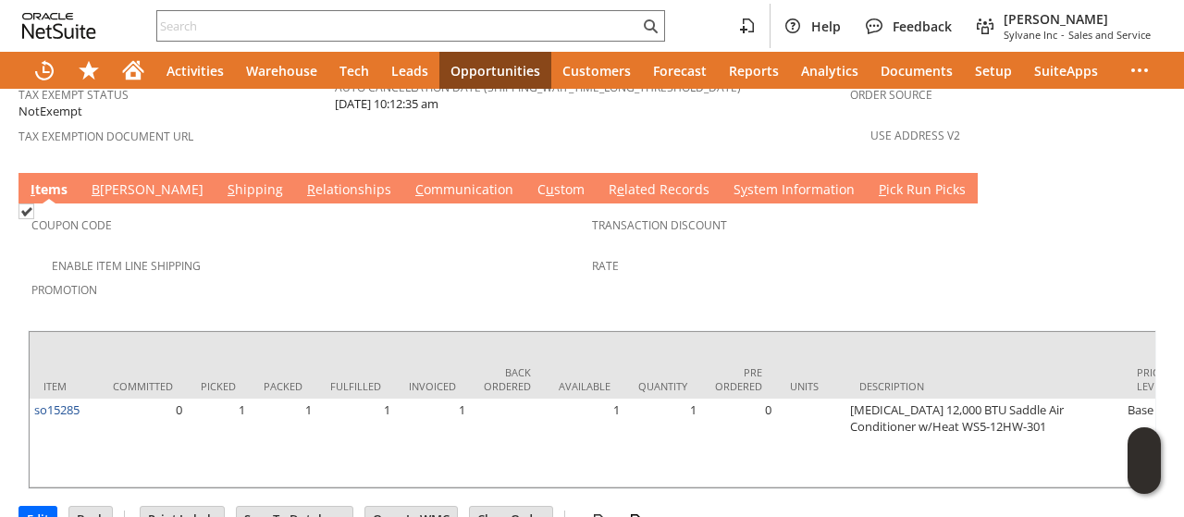
click at [411, 180] on link "C ommunication" at bounding box center [464, 190] width 107 height 20
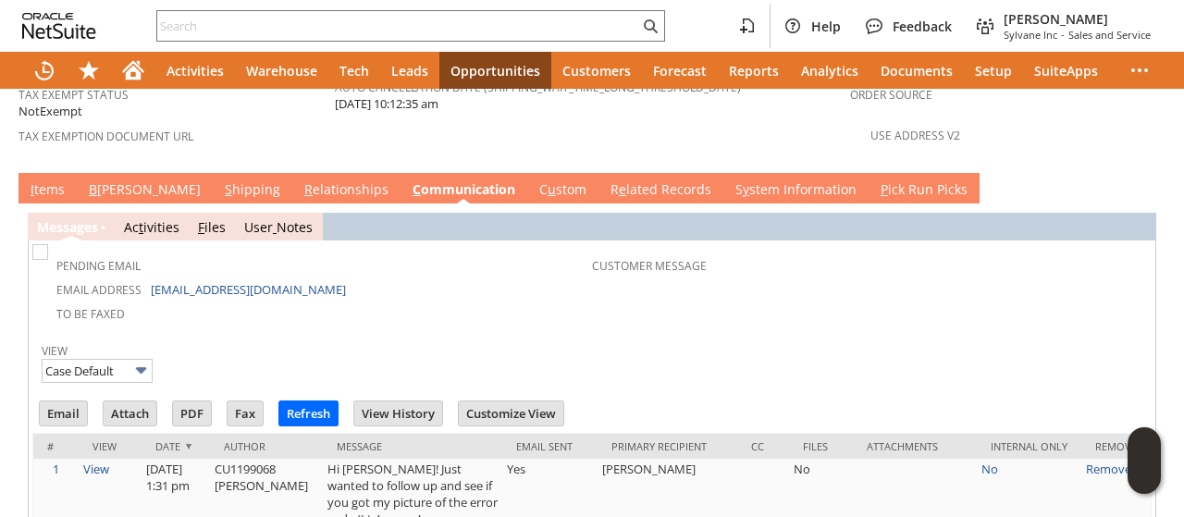
scroll to position [0, 0]
click at [359, 459] on td "Hi [PERSON_NAME]! Just wanted to follow up and see if you got my picture of the…" at bounding box center [413, 494] width 180 height 71
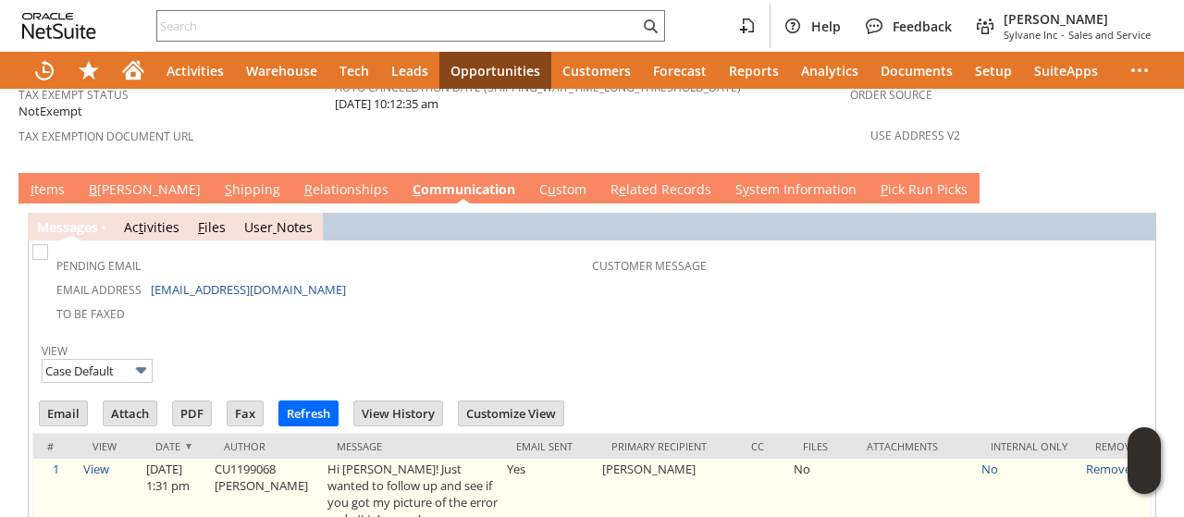
click at [377, 511] on link "(more...)" at bounding box center [399, 519] width 45 height 17
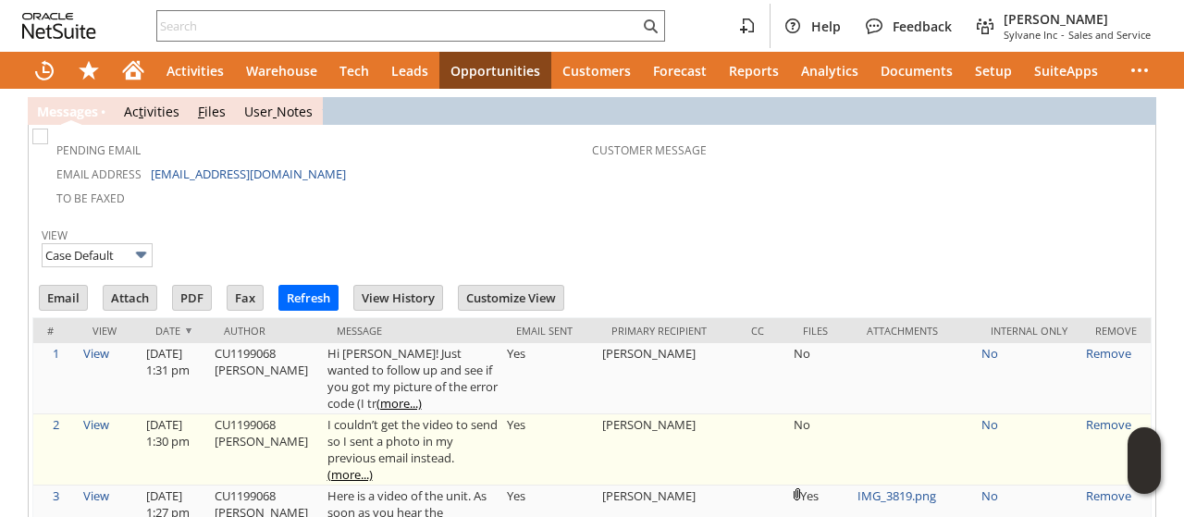
scroll to position [1558, 0]
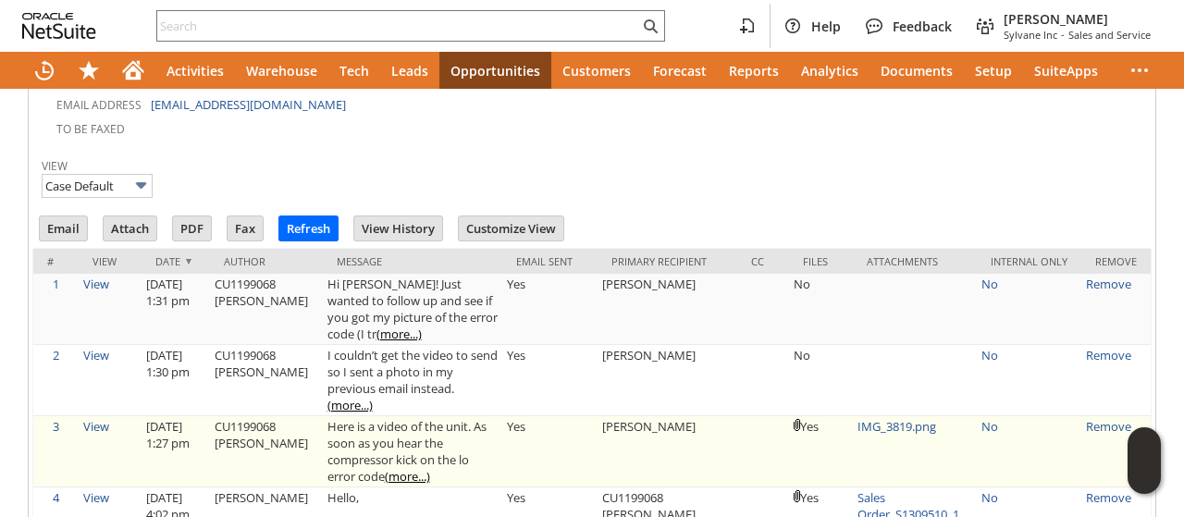
click at [385, 468] on link "(more...)" at bounding box center [407, 476] width 45 height 17
click at [892, 418] on link "IMG_3819.png" at bounding box center [897, 426] width 79 height 17
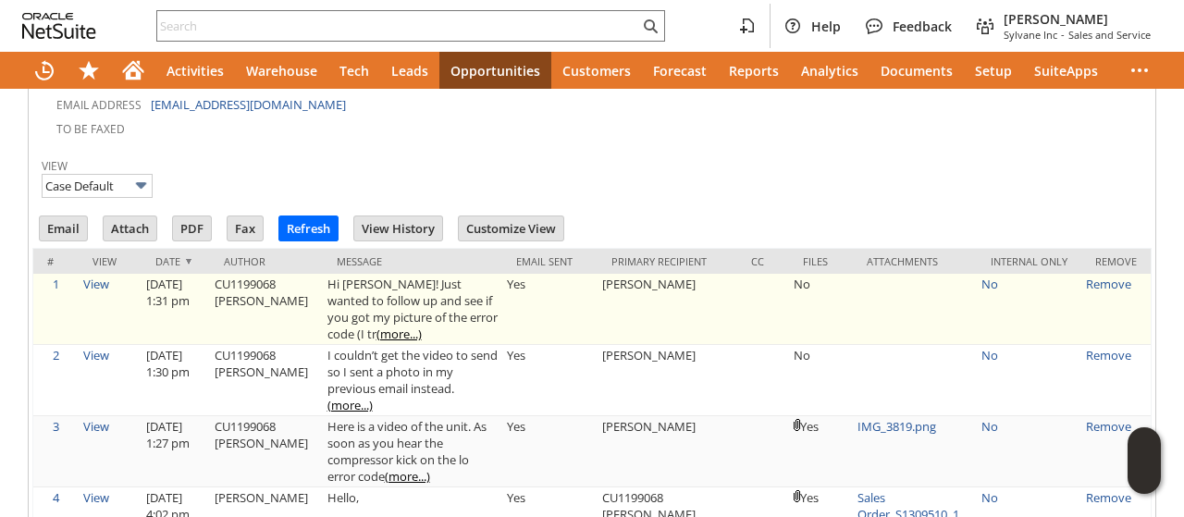
click at [377, 326] on link "(more...)" at bounding box center [399, 334] width 45 height 17
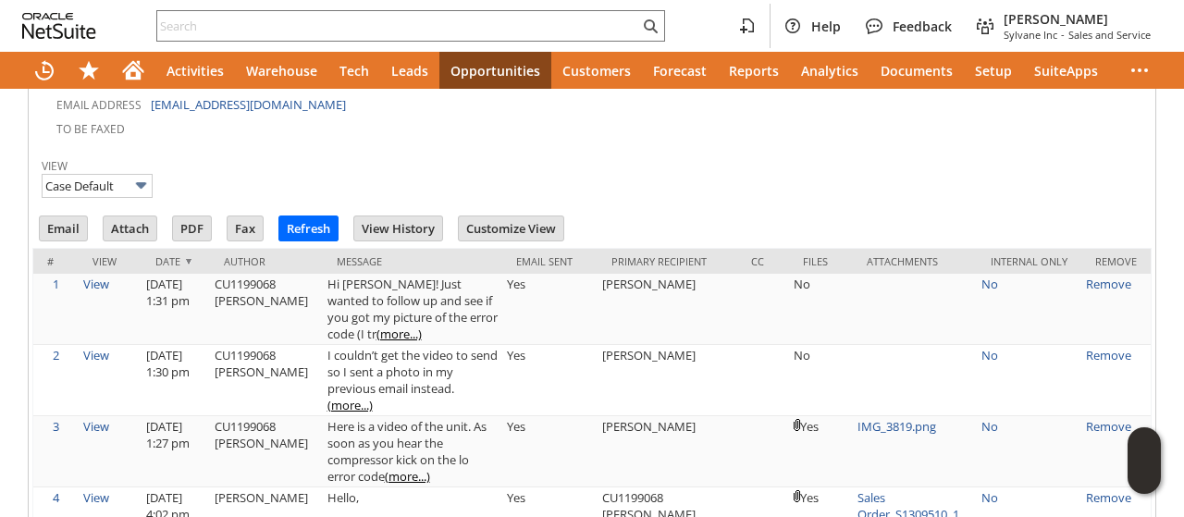
drag, startPoint x: 921, startPoint y: 114, endPoint x: 955, endPoint y: 53, distance: 69.5
click at [921, 153] on div "View Case Default" at bounding box center [592, 176] width 1101 height 47
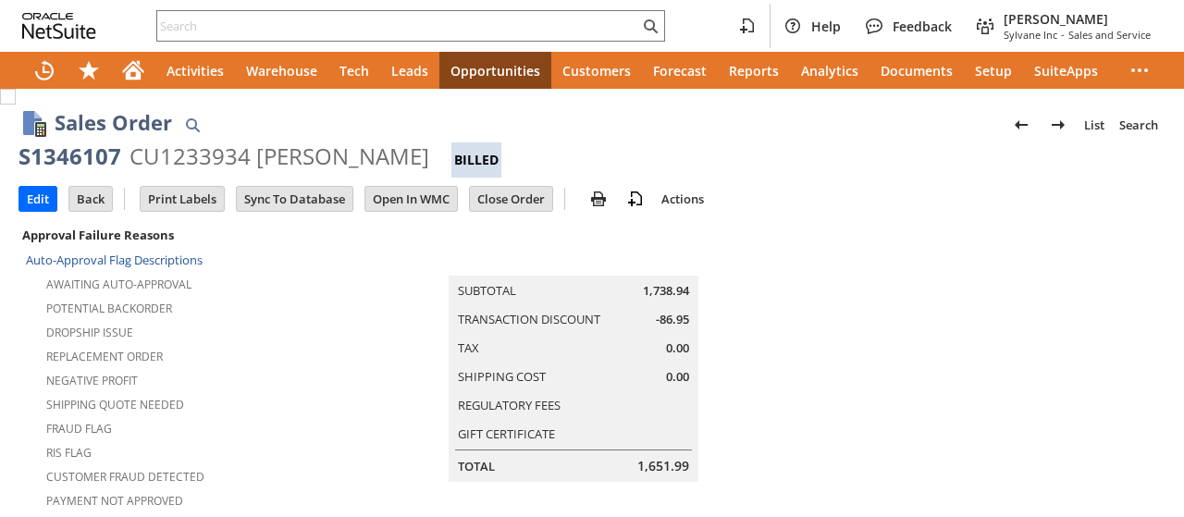
scroll to position [1573, 0]
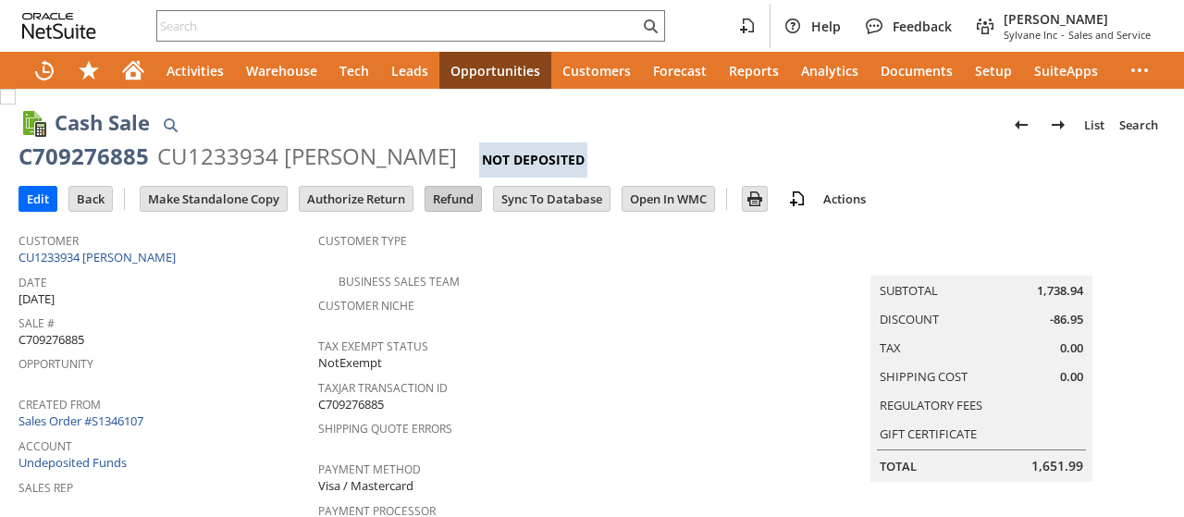
click at [447, 193] on input "Refund" at bounding box center [454, 199] width 56 height 24
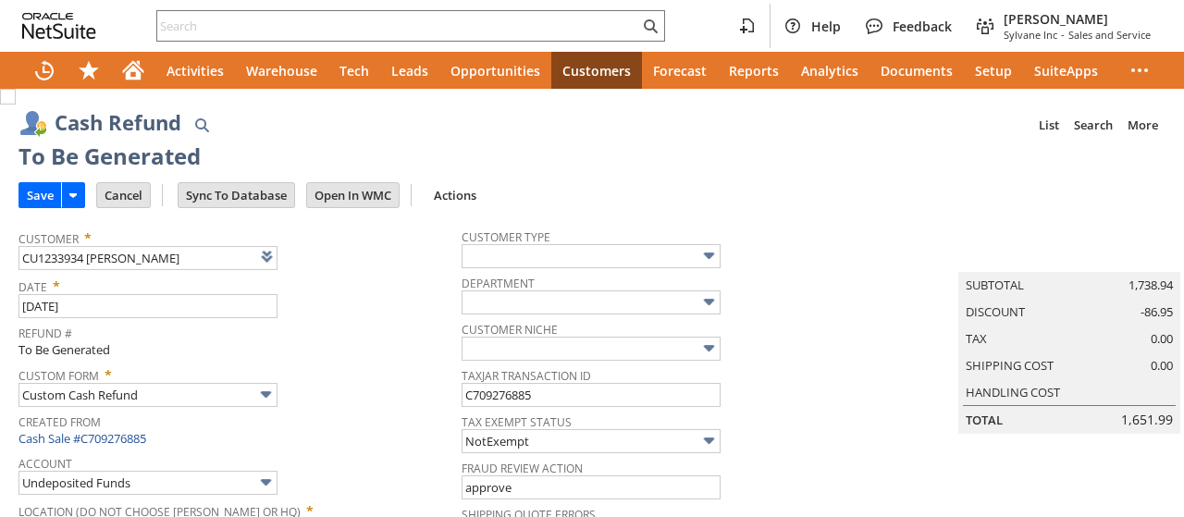
type input "Regions - Merchant 0414"
type input "Headquarters : Head... : Pending Testing"
type input "MOBILE5"
type input "-5.0%"
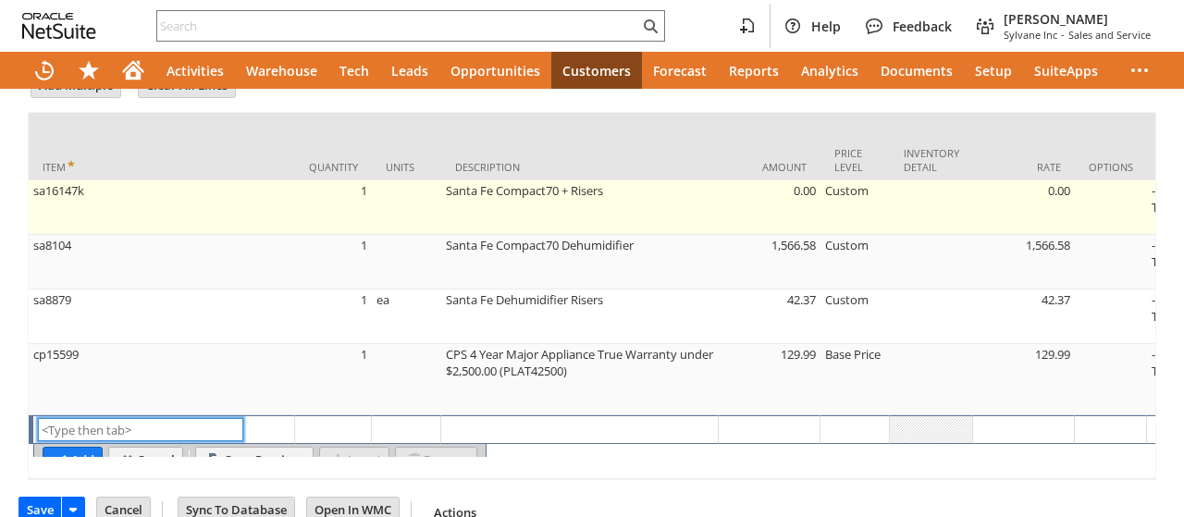
scroll to position [1225, 0]
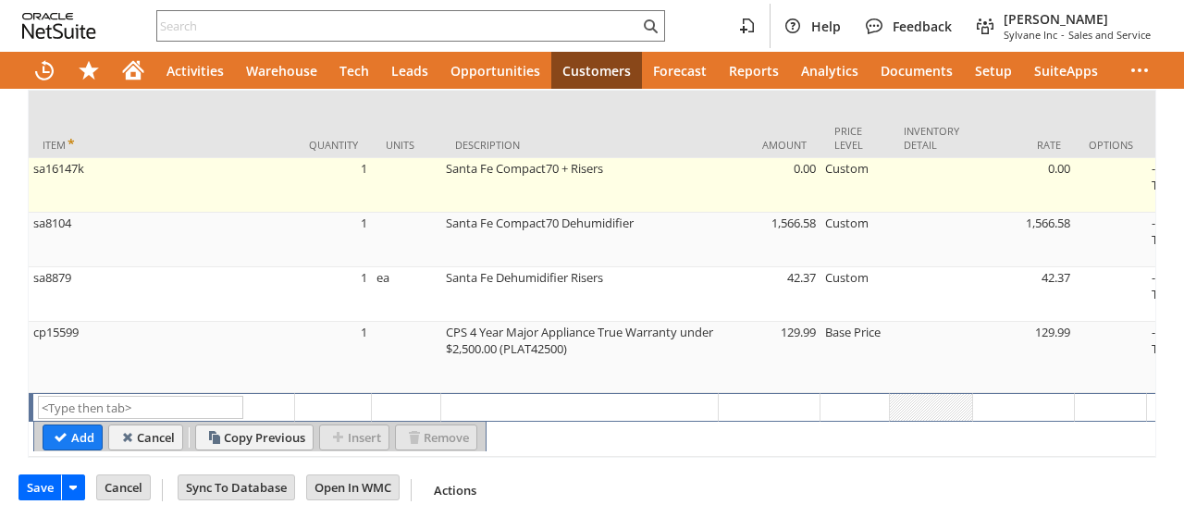
click at [285, 163] on td "sa16147k" at bounding box center [162, 185] width 266 height 55
type input "sa16147k"
type input "OK"
type input "Make Copy"
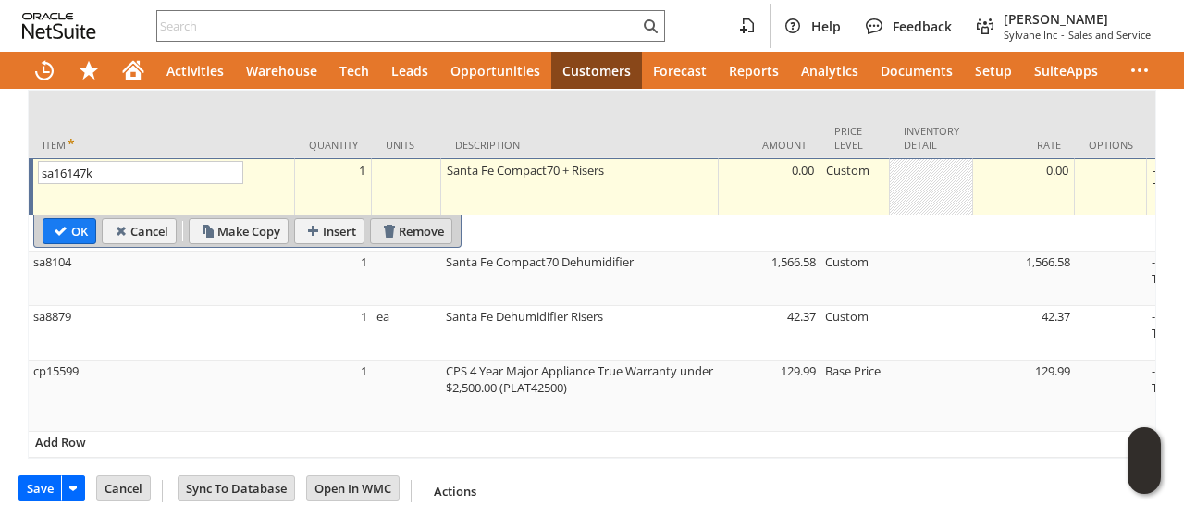
click at [417, 219] on input "Remove" at bounding box center [411, 231] width 80 height 24
type input "1,566.58"
type input "sa8104"
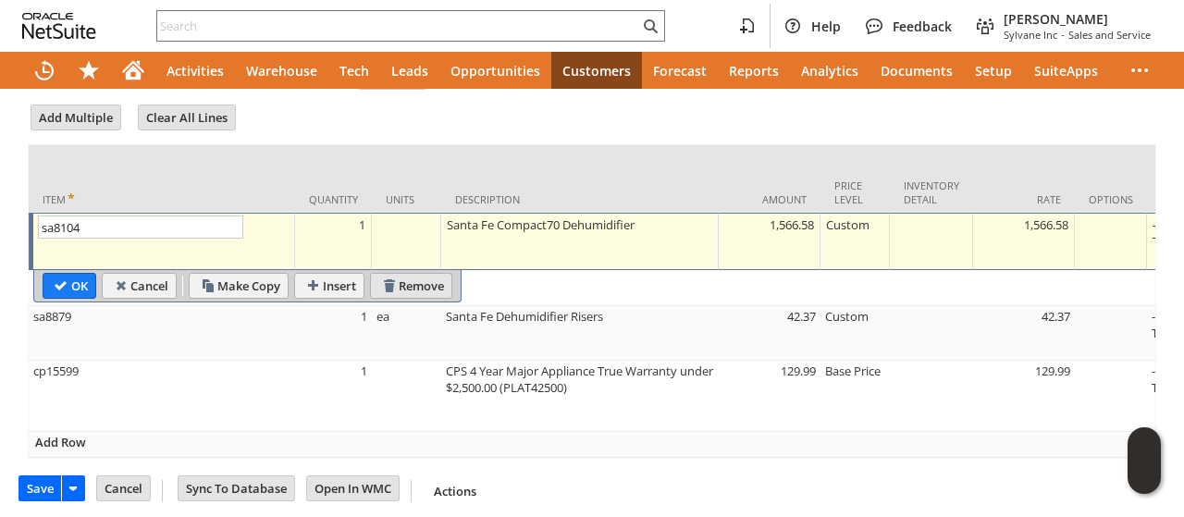
click at [424, 274] on input "Remove" at bounding box center [411, 286] width 80 height 24
type textarea "Santa Fe Dehumidifier Risers"
type input "sa8879"
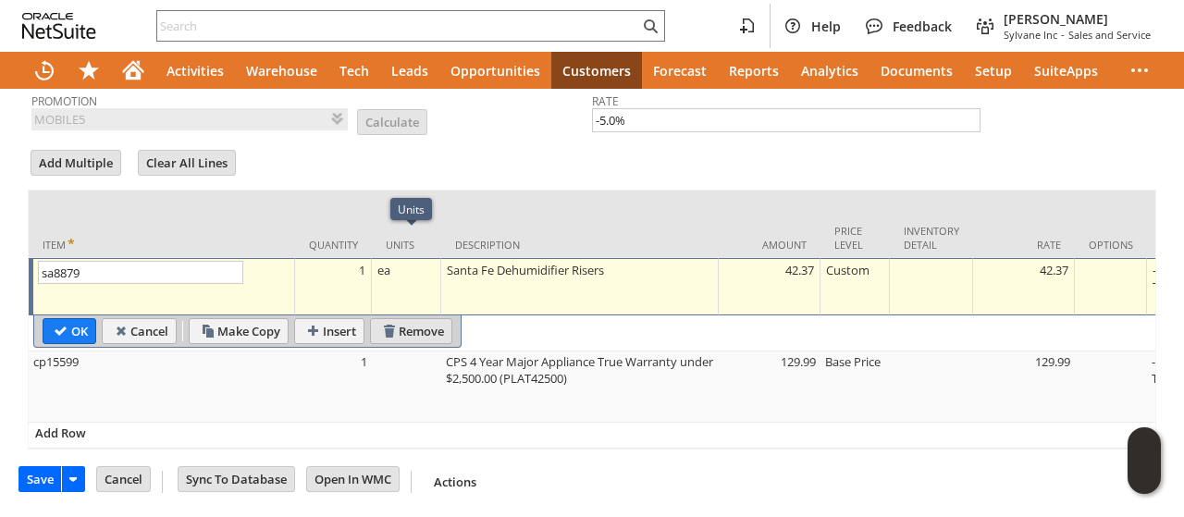
click at [409, 319] on input "Remove" at bounding box center [411, 331] width 80 height 24
type textarea "CPS 4 Year Major Appliance True Warranty under $2,500.00 (PLAT42500)"
type input "cp15599"
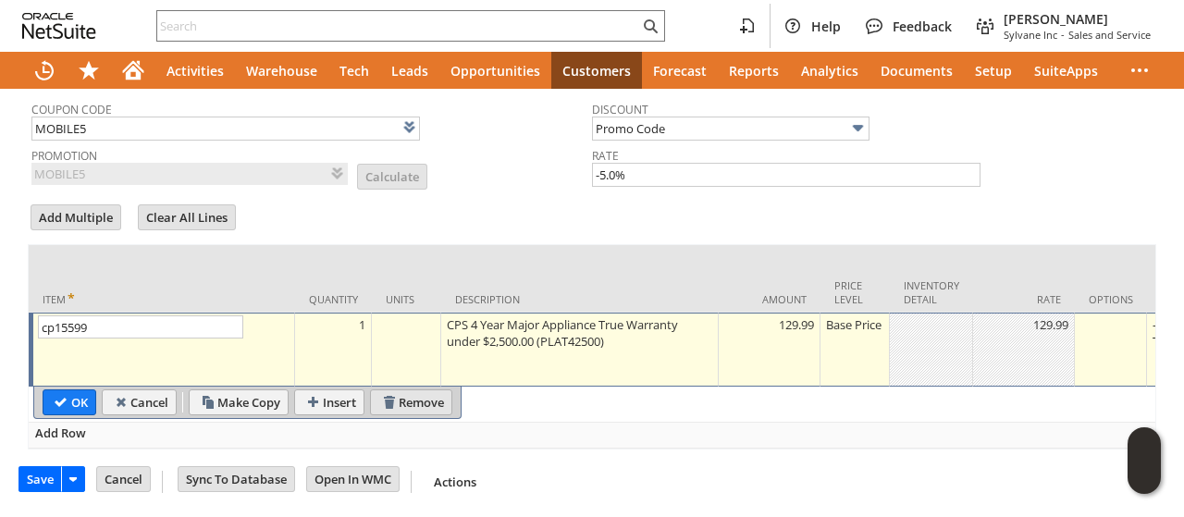
click at [410, 393] on input "Remove" at bounding box center [411, 402] width 80 height 24
type input "Add"
type input "Copy Previous"
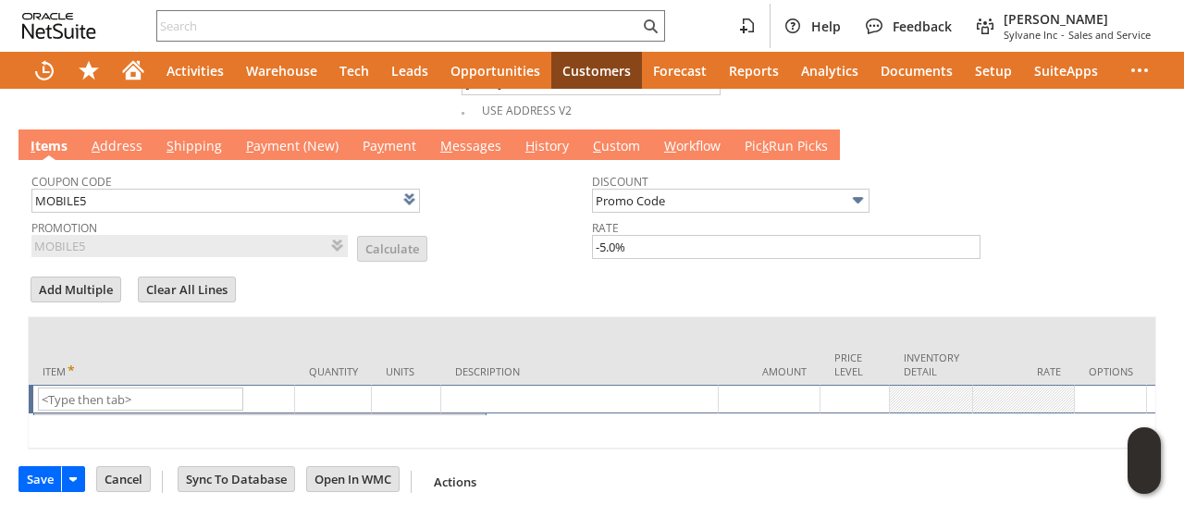
scroll to position [991, 0]
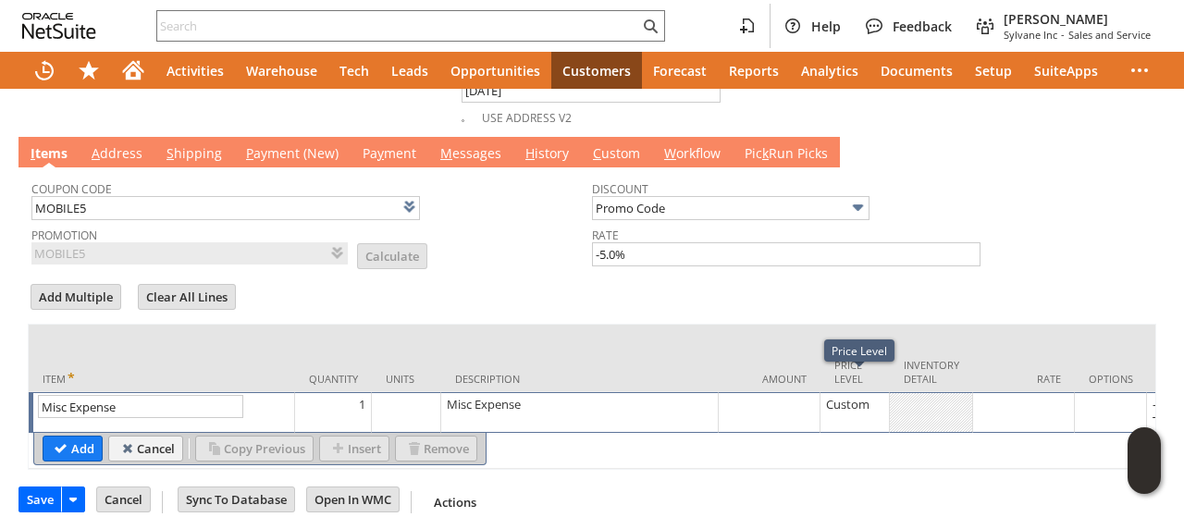
type input "Misc Expense"
click at [1001, 395] on div at bounding box center [1024, 404] width 92 height 19
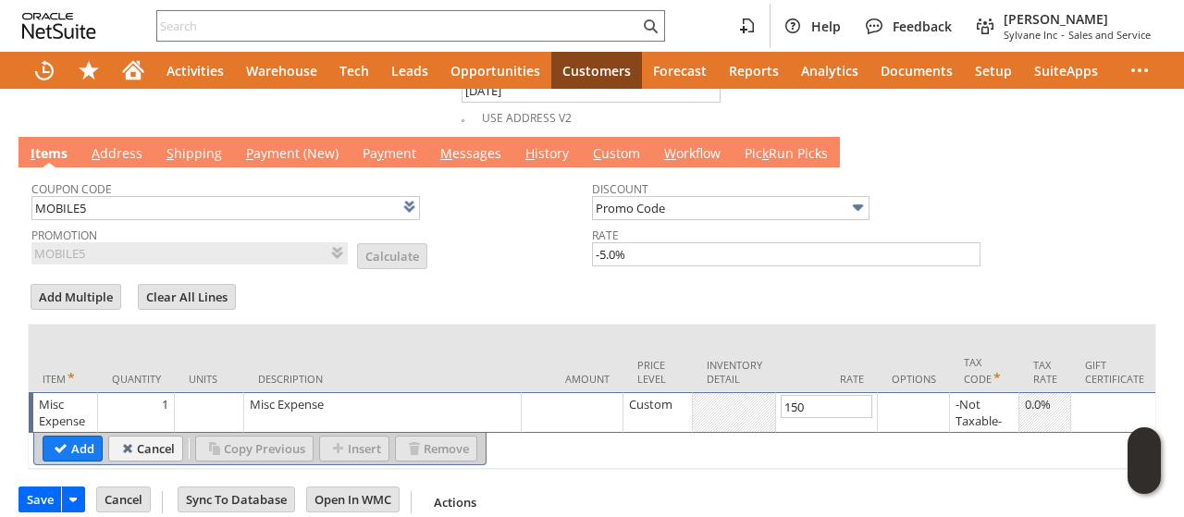
type input "150.00"
click at [387, 399] on td "Misc Expense" at bounding box center [383, 412] width 278 height 41
click at [0, 0] on textarea "Misc Expense" at bounding box center [0, 0] width 0 height 0
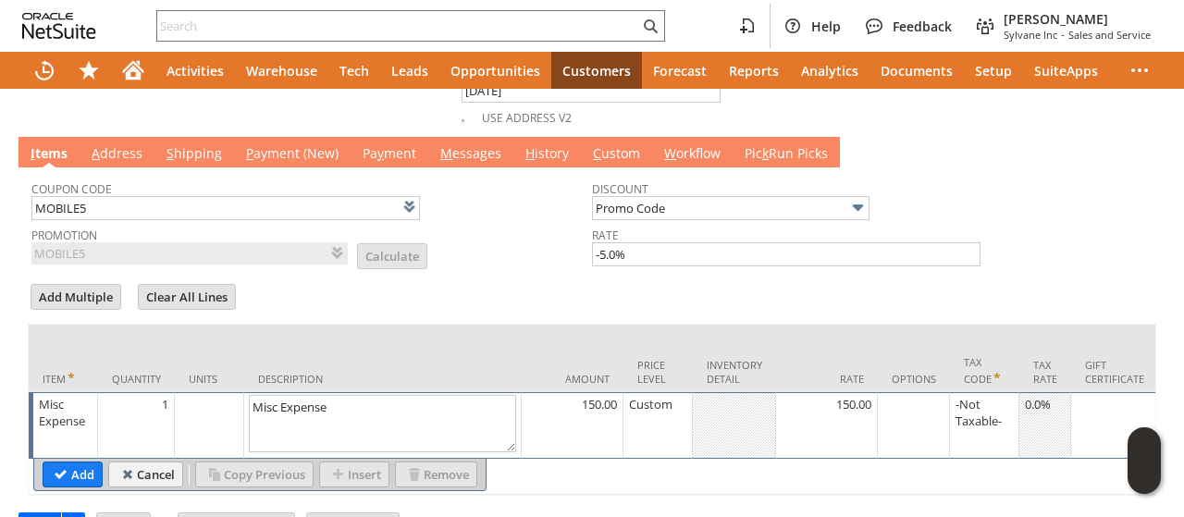
click at [387, 399] on textarea "Misc Expense" at bounding box center [382, 423] width 267 height 57
type textarea "SF150 Promo"
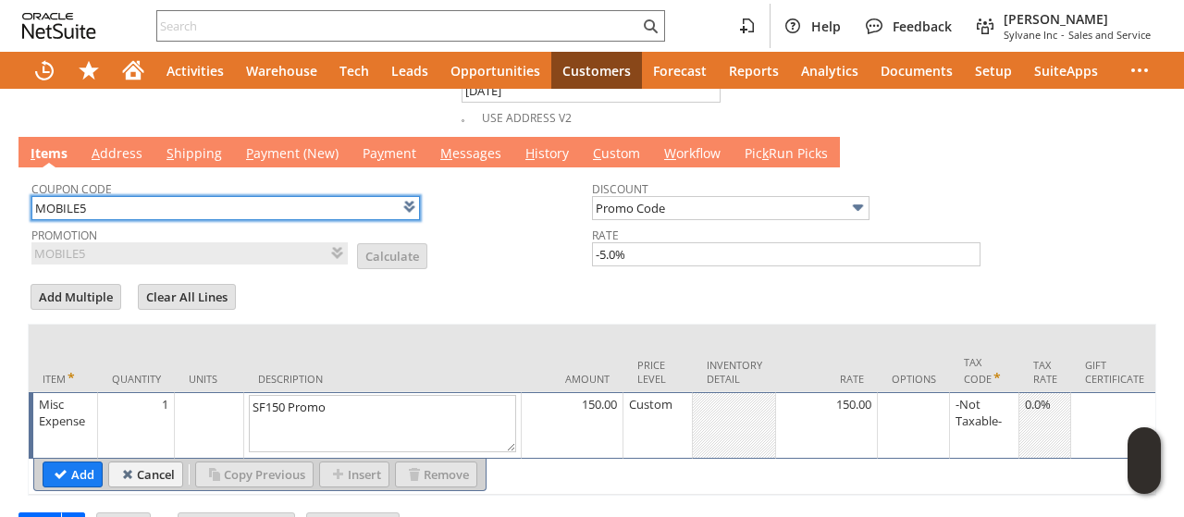
click at [170, 196] on input "MOBILE5" at bounding box center [225, 208] width 389 height 24
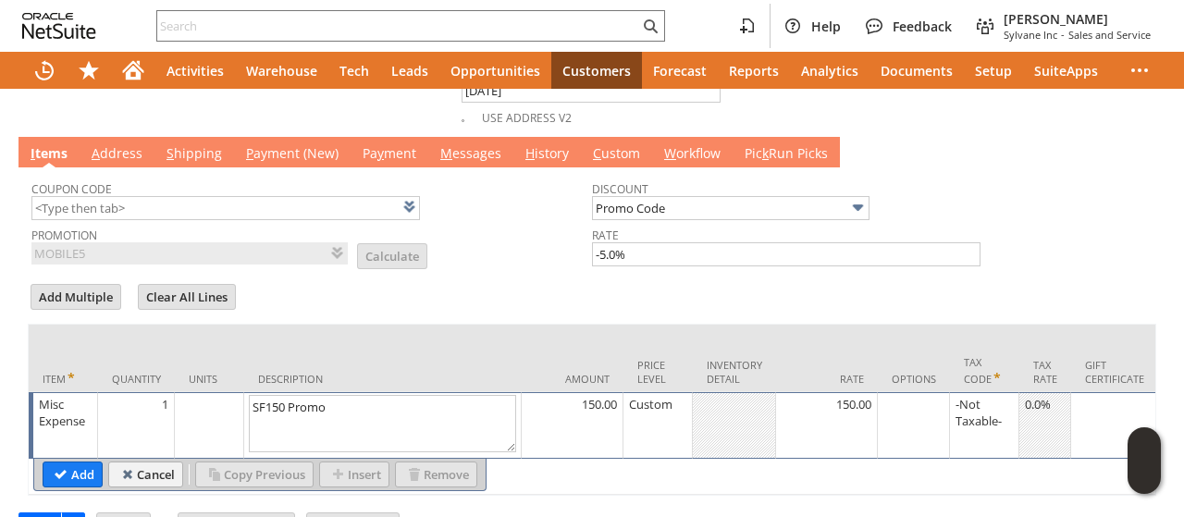
click at [534, 249] on td "Coupon Code Promotion MOBILE5 List Calculate Discount Promo Code Rate -5.0%" at bounding box center [592, 219] width 1129 height 105
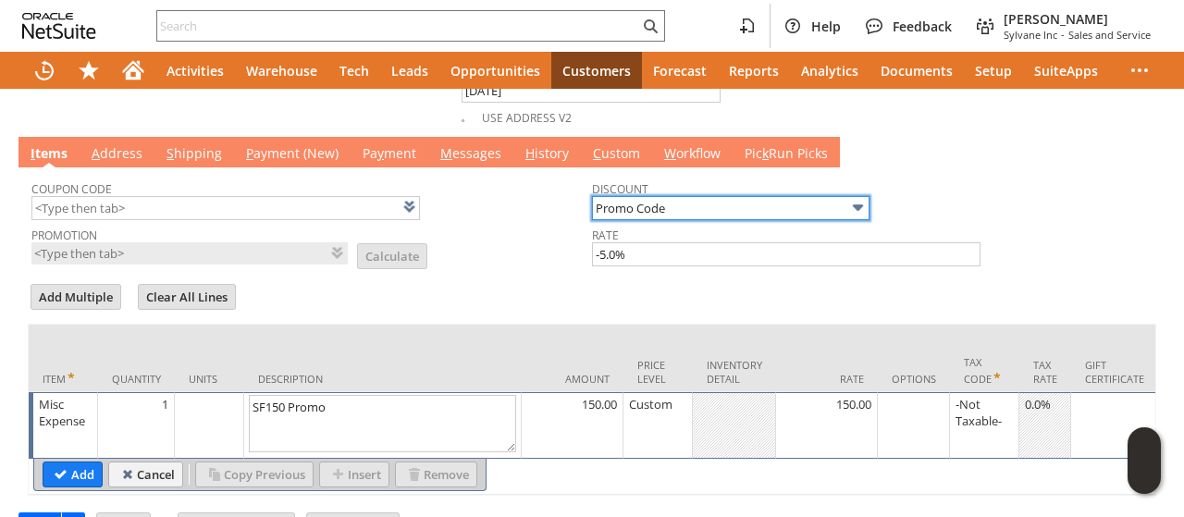
click at [759, 196] on input "Promo Code" at bounding box center [731, 208] width 278 height 24
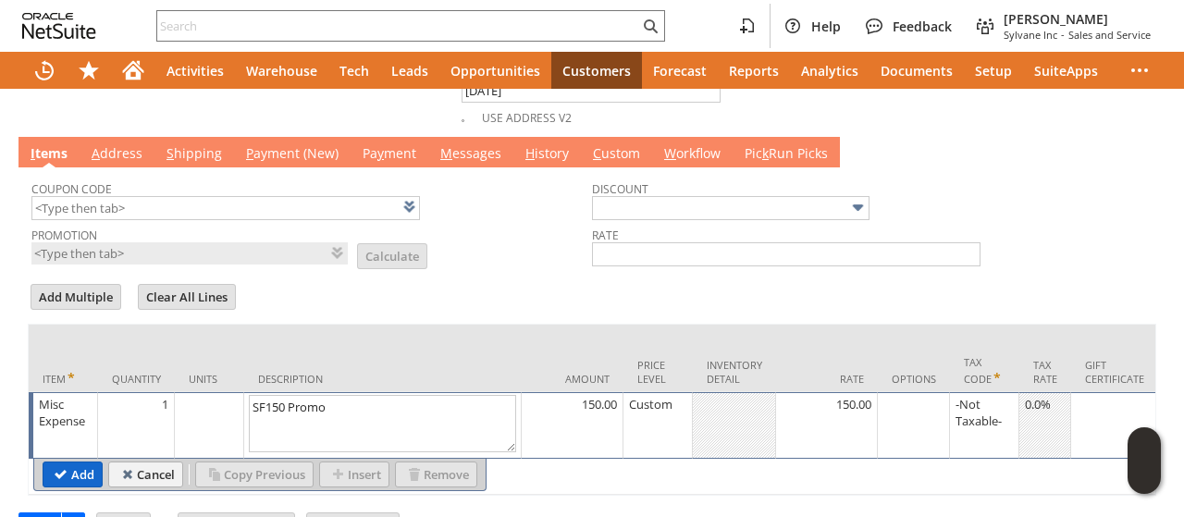
click at [66, 463] on input "Add" at bounding box center [72, 475] width 58 height 24
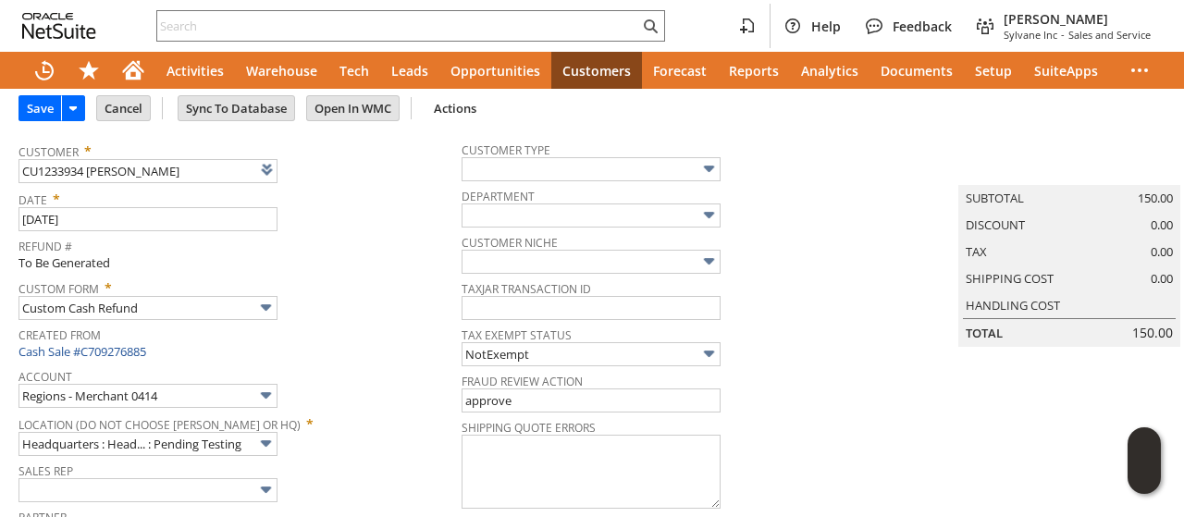
scroll to position [0, 0]
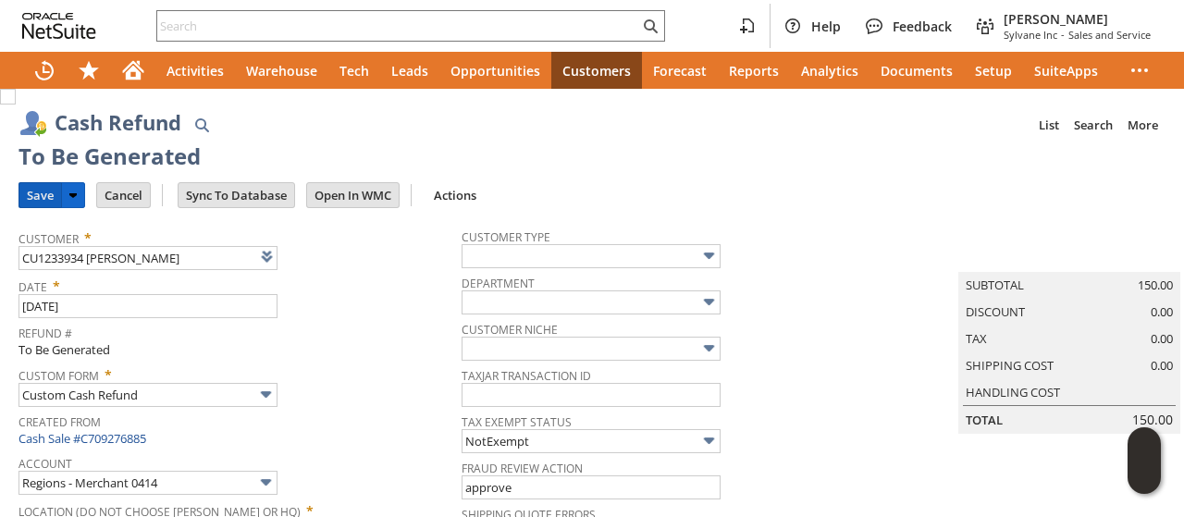
click at [41, 189] on input "Save" at bounding box center [40, 195] width 42 height 24
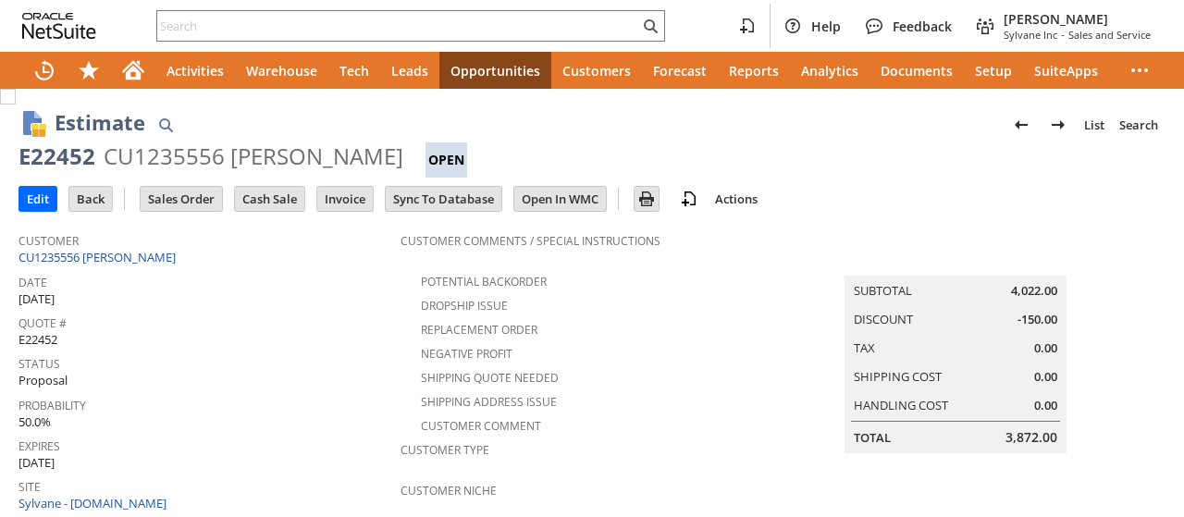
scroll to position [532, 0]
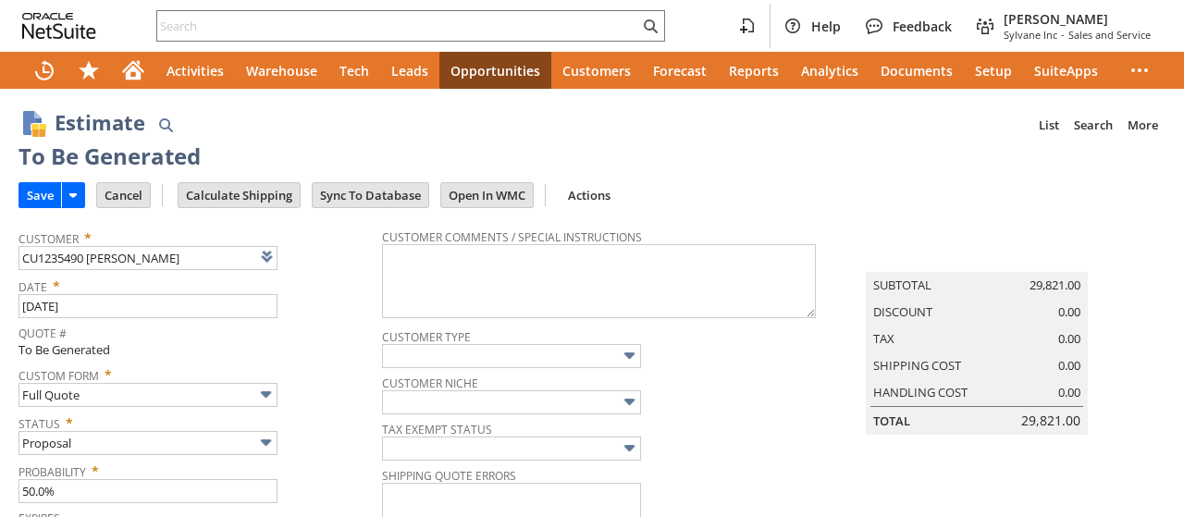
type input "Intelligent Recommendations¹⁰"
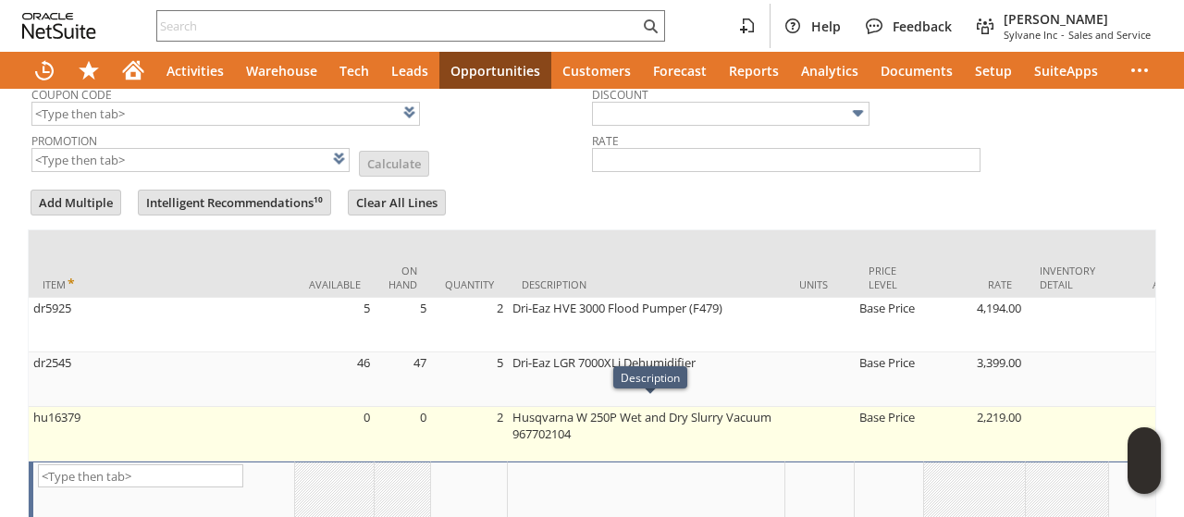
click at [596, 419] on td "Husqvarna W 250P Wet and Dry Slurry Vacuum 967702104" at bounding box center [647, 434] width 278 height 55
type input "OK"
type input "Make Copy"
type textarea "Husqvarna W 250P Wet and Dry Slurry Vacuum 967702104"
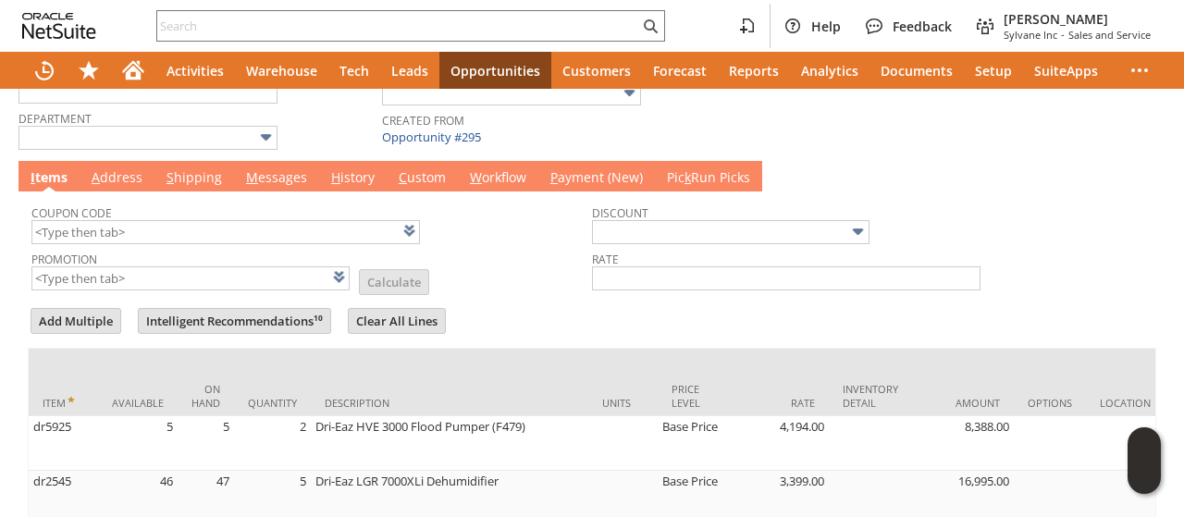
scroll to position [648, 0]
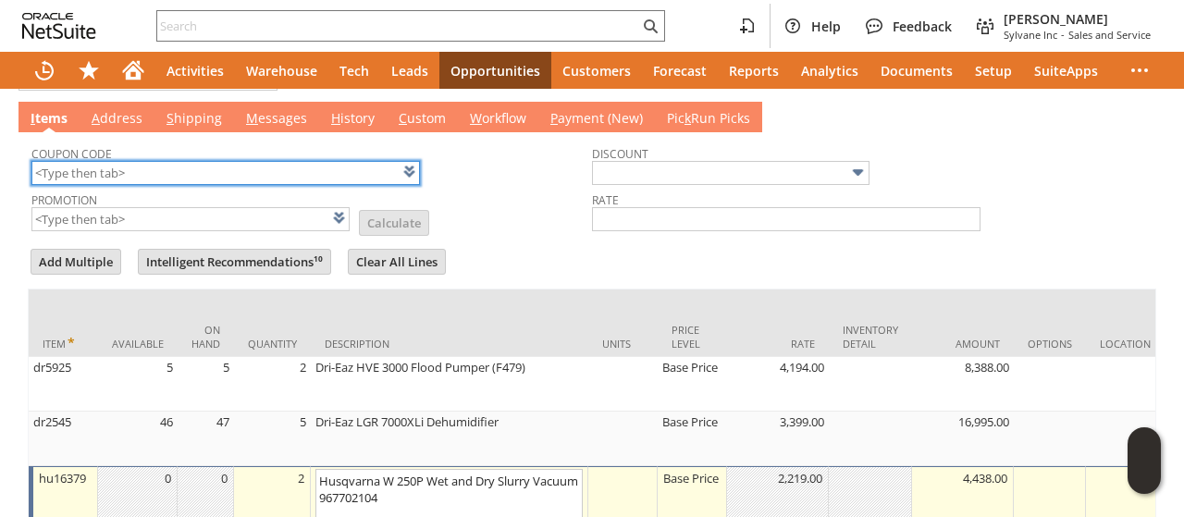
click at [153, 175] on input "text" at bounding box center [225, 173] width 389 height 24
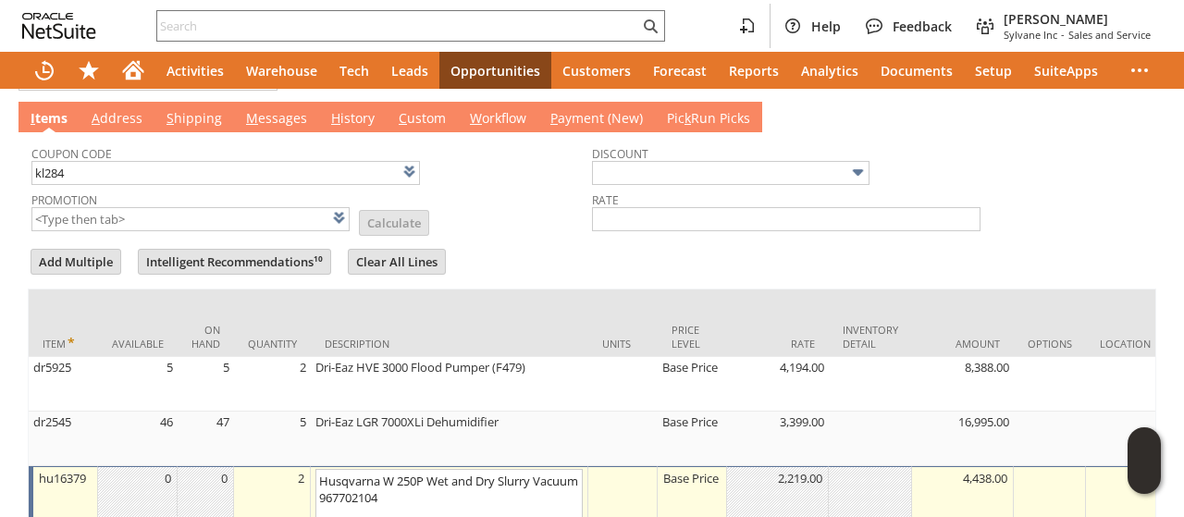
click at [555, 195] on td "Promotion List Calculate" at bounding box center [311, 210] width 561 height 46
type input "KL284"
type input "Promo Code"
type input "-6.0%"
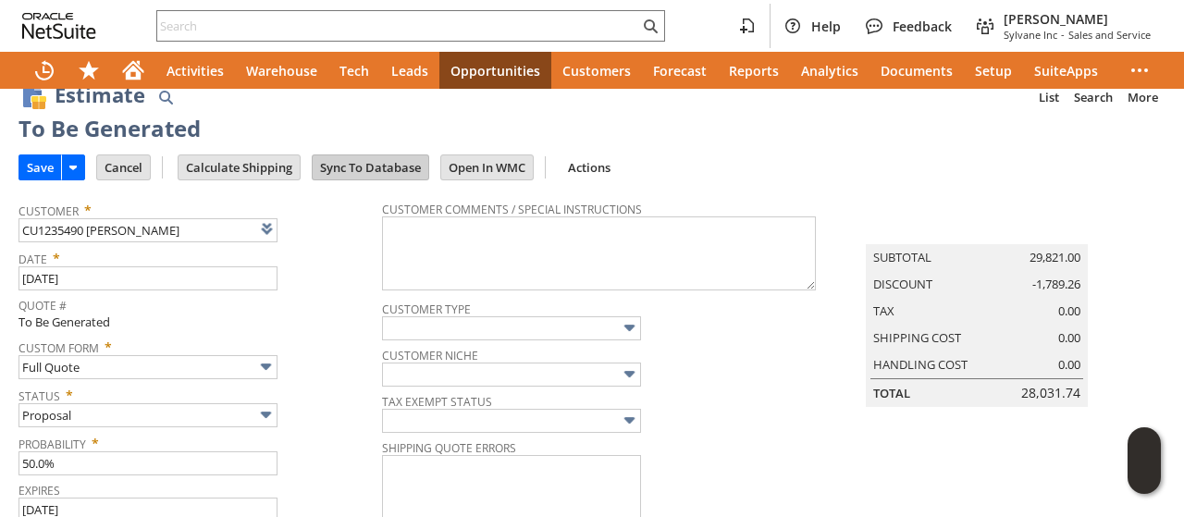
scroll to position [0, 0]
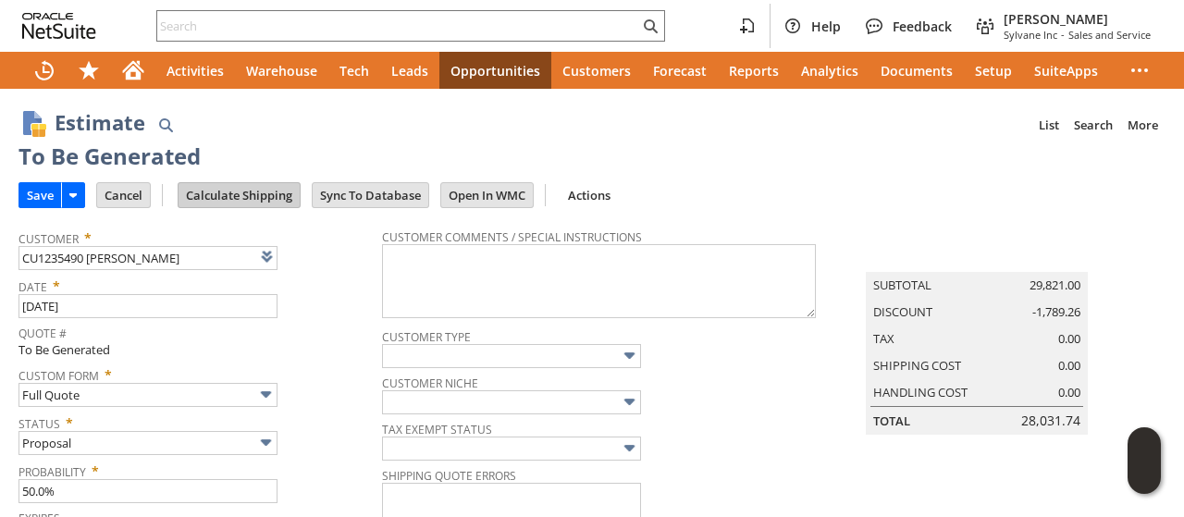
click at [265, 190] on input "Calculate Shipping" at bounding box center [239, 195] width 121 height 24
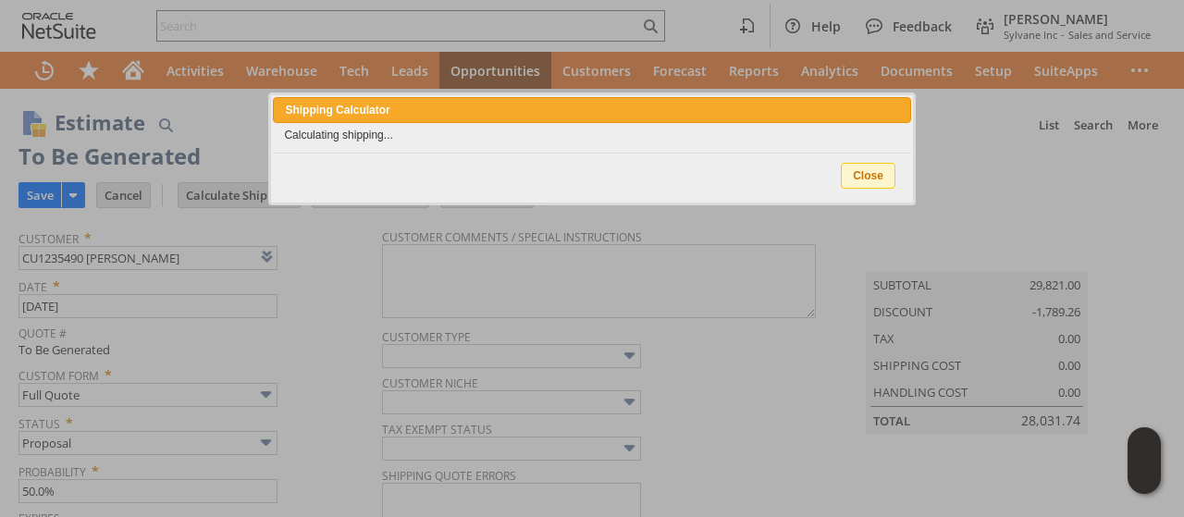
type input "NotExempt"
type input "Add"
type input "Copy Previous"
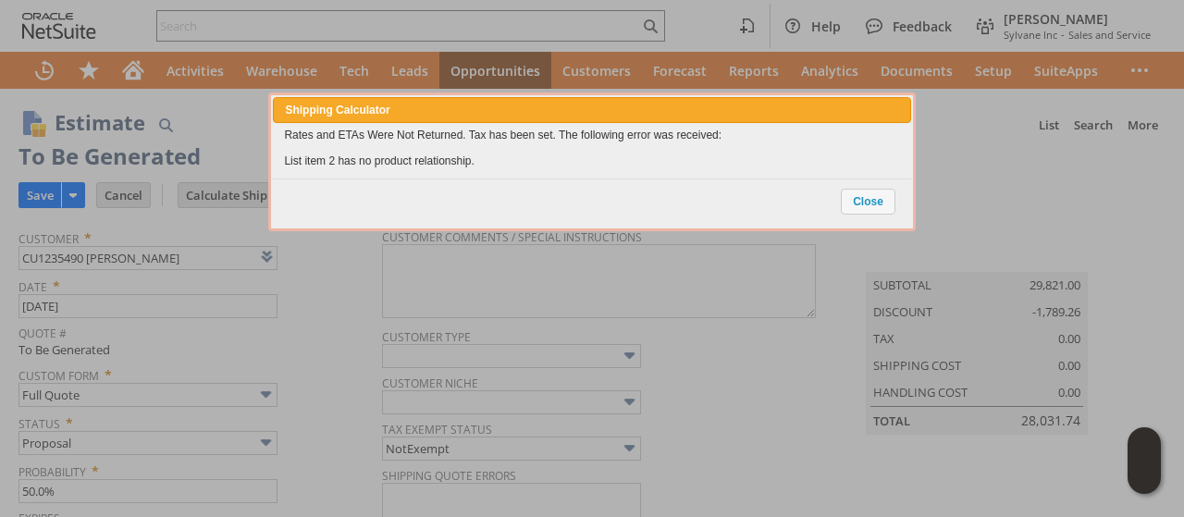
scroll to position [783, 0]
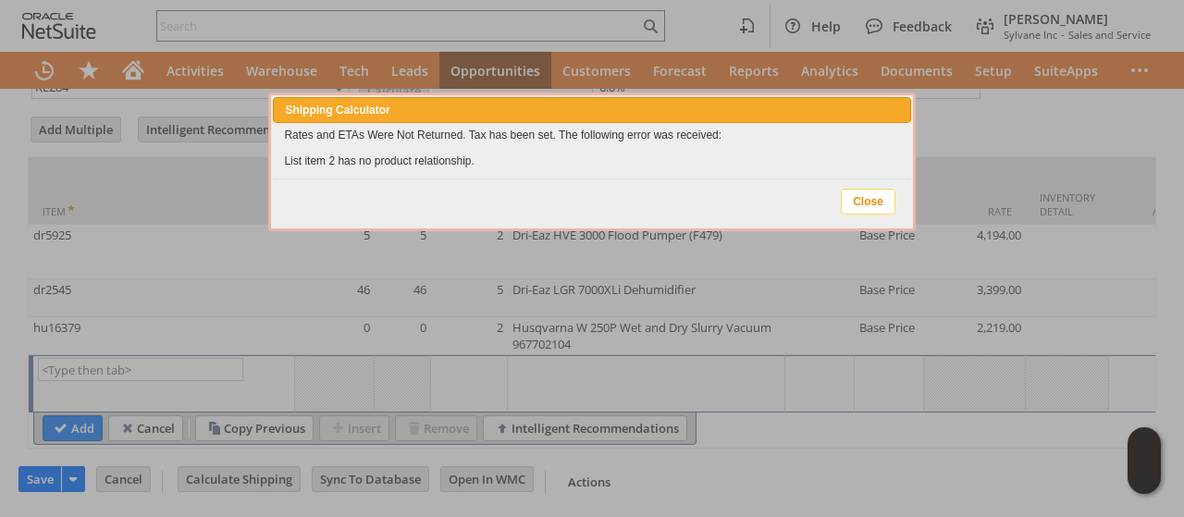
click at [857, 205] on span "Close" at bounding box center [868, 202] width 53 height 24
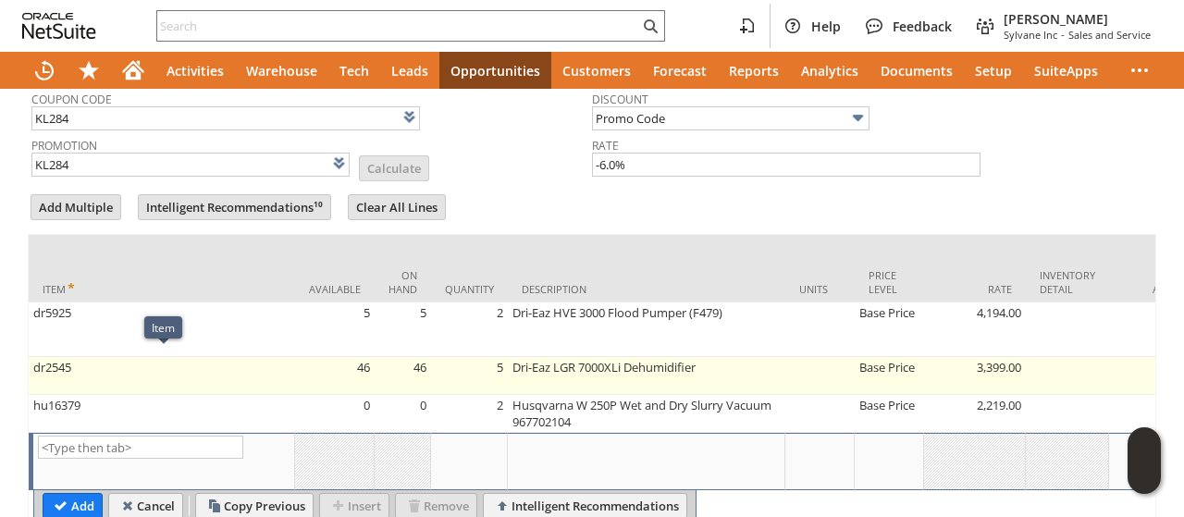
scroll to position [598, 0]
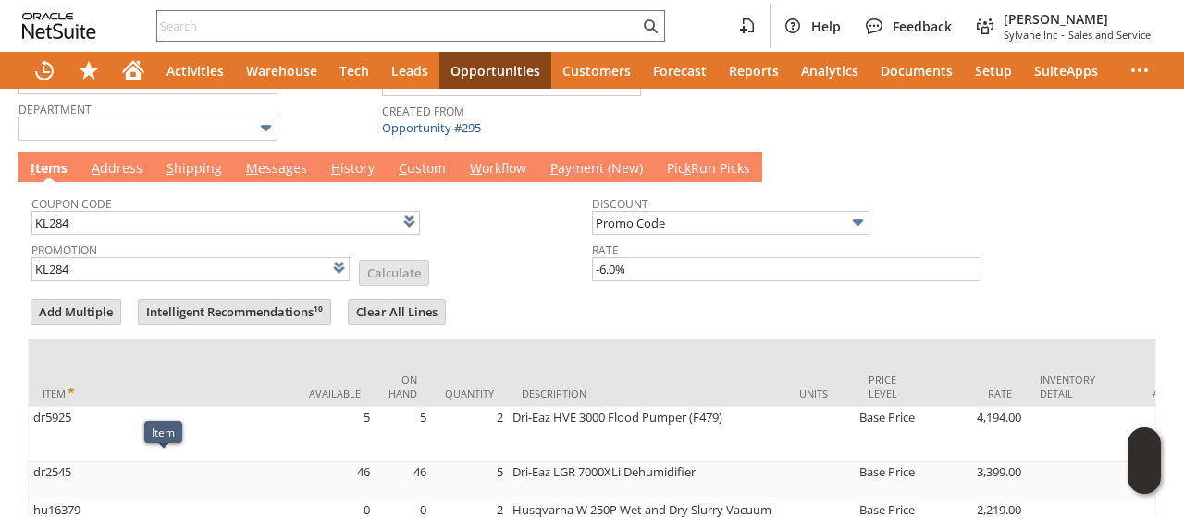
click at [283, 167] on link "M essages" at bounding box center [276, 169] width 70 height 20
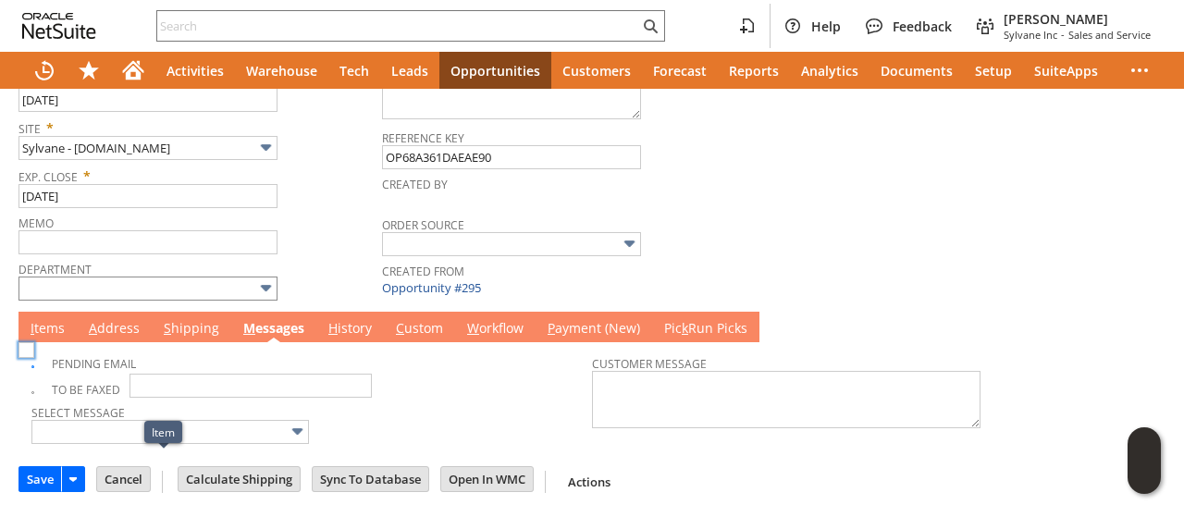
scroll to position [429, 0]
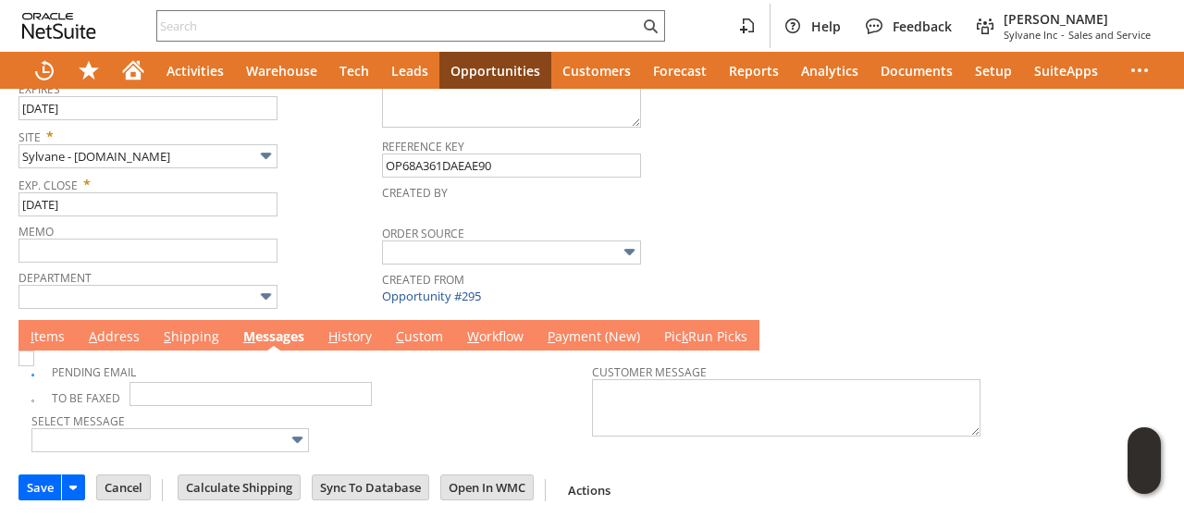
click at [53, 332] on link "I tems" at bounding box center [47, 337] width 43 height 20
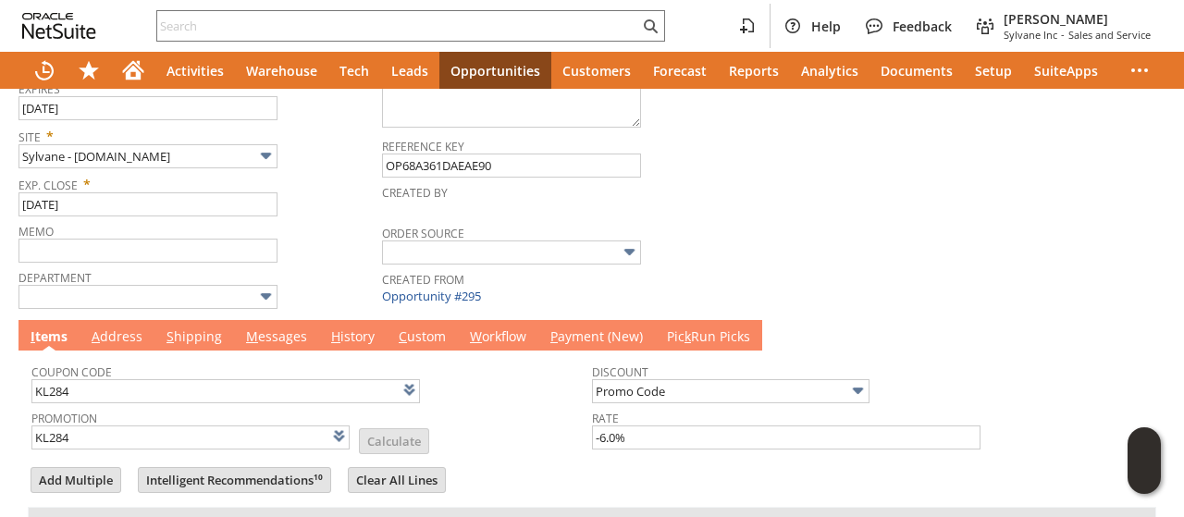
click at [263, 327] on link "M essages" at bounding box center [276, 337] width 70 height 20
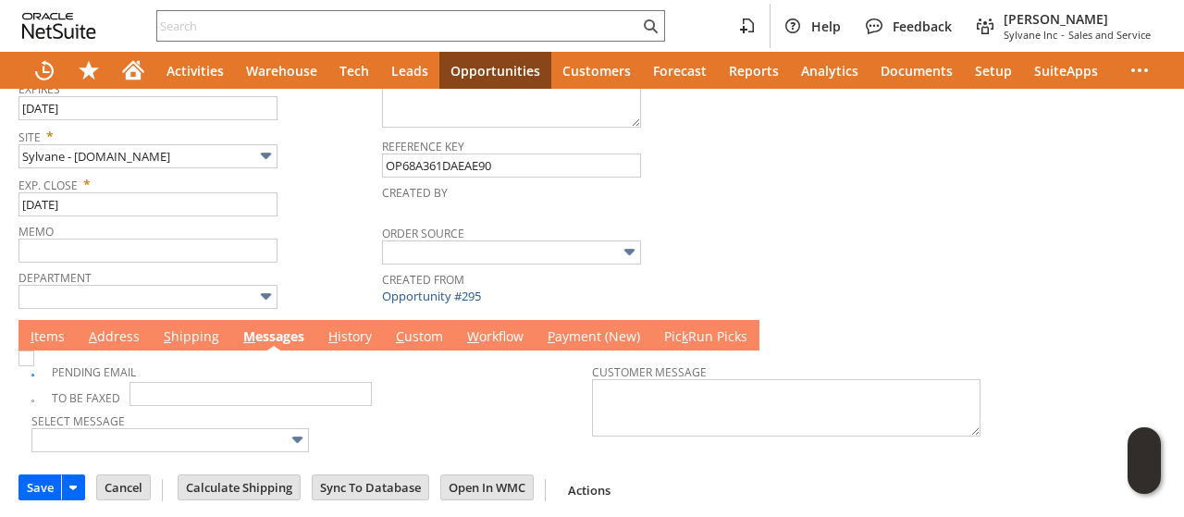
click at [34, 359] on img at bounding box center [27, 359] width 16 height 16
checkbox input "false"
click at [186, 332] on link "S hipping" at bounding box center [191, 337] width 65 height 20
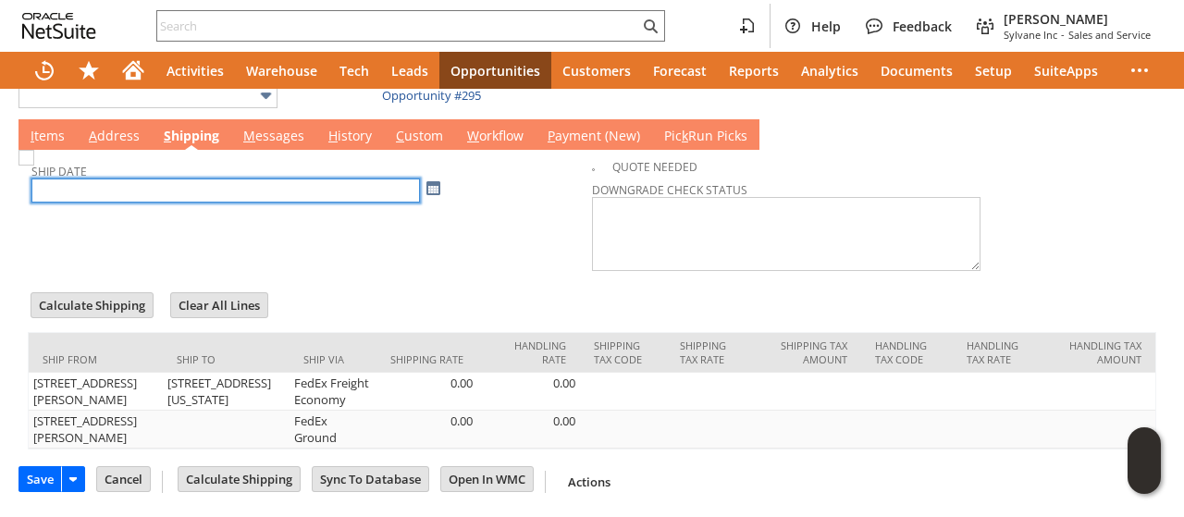
scroll to position [595, 0]
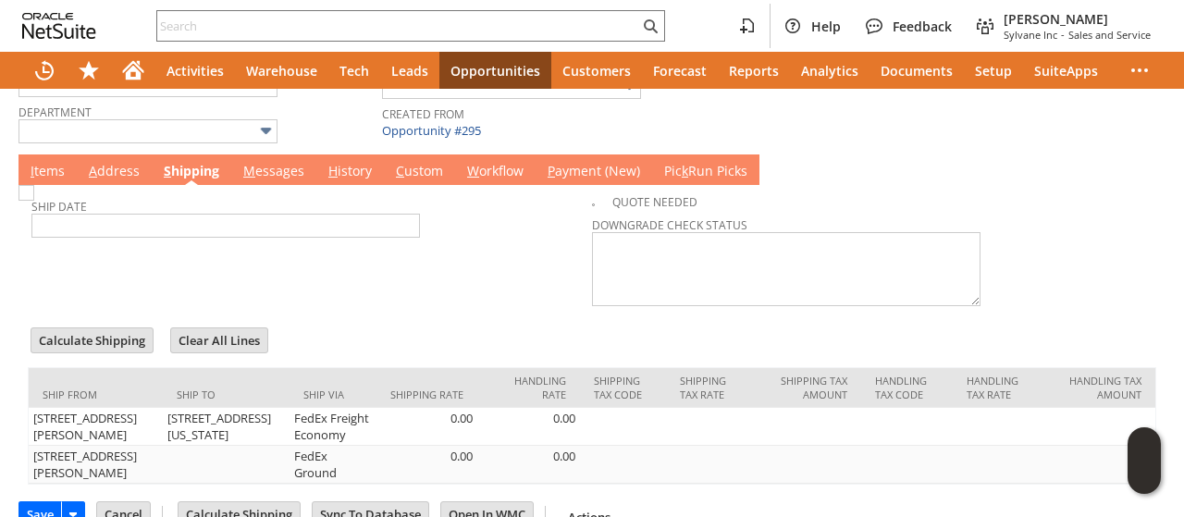
click at [50, 176] on td "I tems" at bounding box center [48, 169] width 58 height 31
click at [48, 166] on link "I tems" at bounding box center [47, 172] width 43 height 20
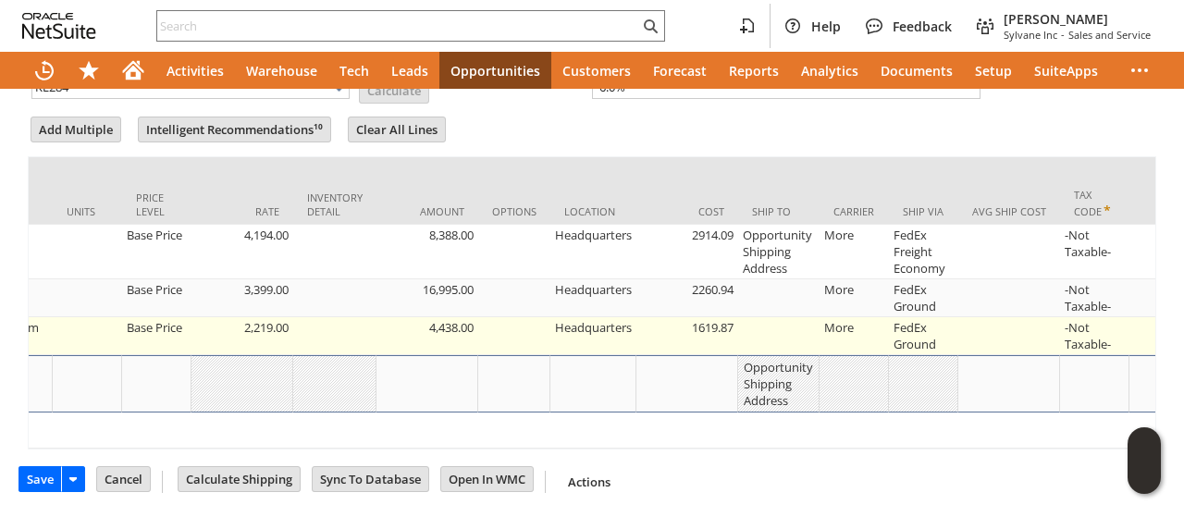
scroll to position [0, 739]
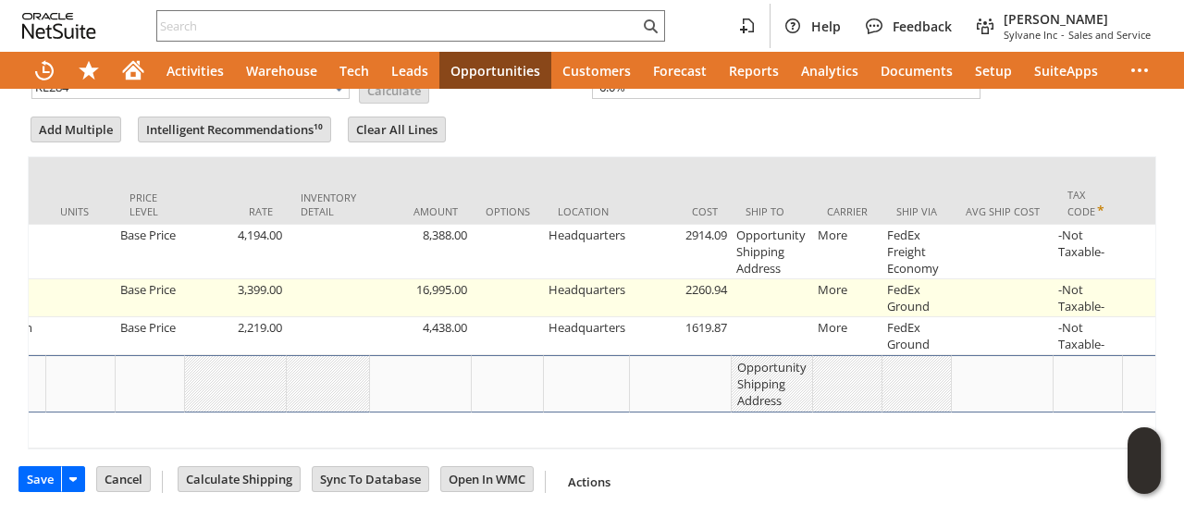
click at [763, 290] on td at bounding box center [772, 298] width 81 height 38
type input "OK"
type input "Make Copy"
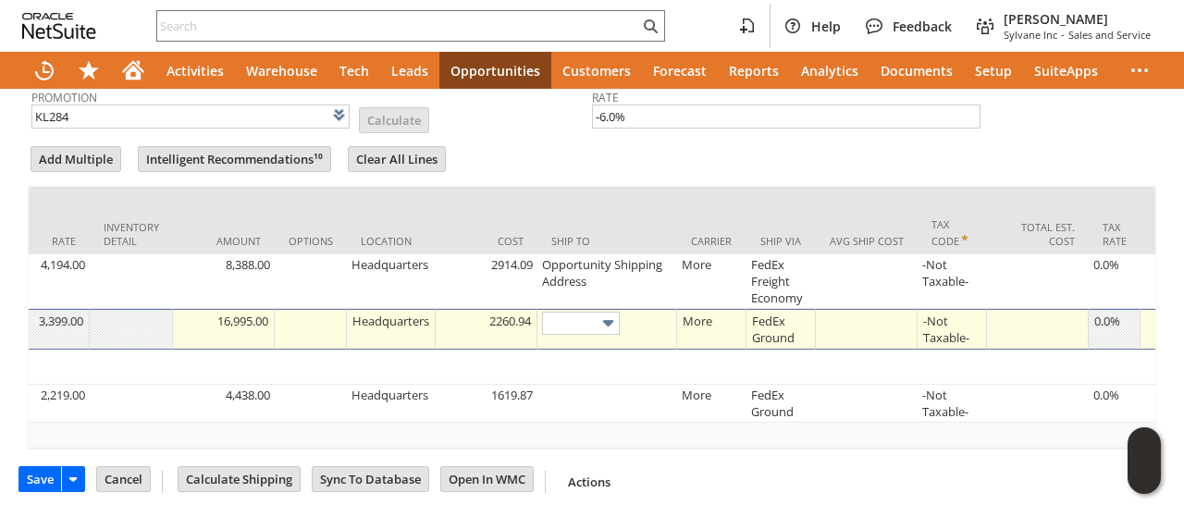
scroll to position [755, 0]
click at [590, 311] on input "text" at bounding box center [581, 322] width 78 height 23
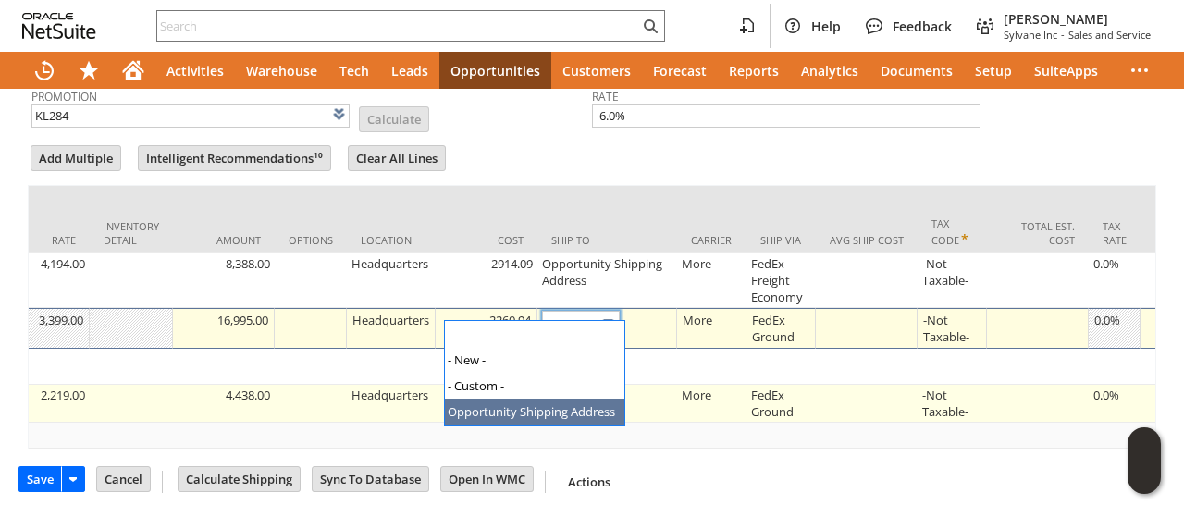
type input "Opportunity Shipping Address"
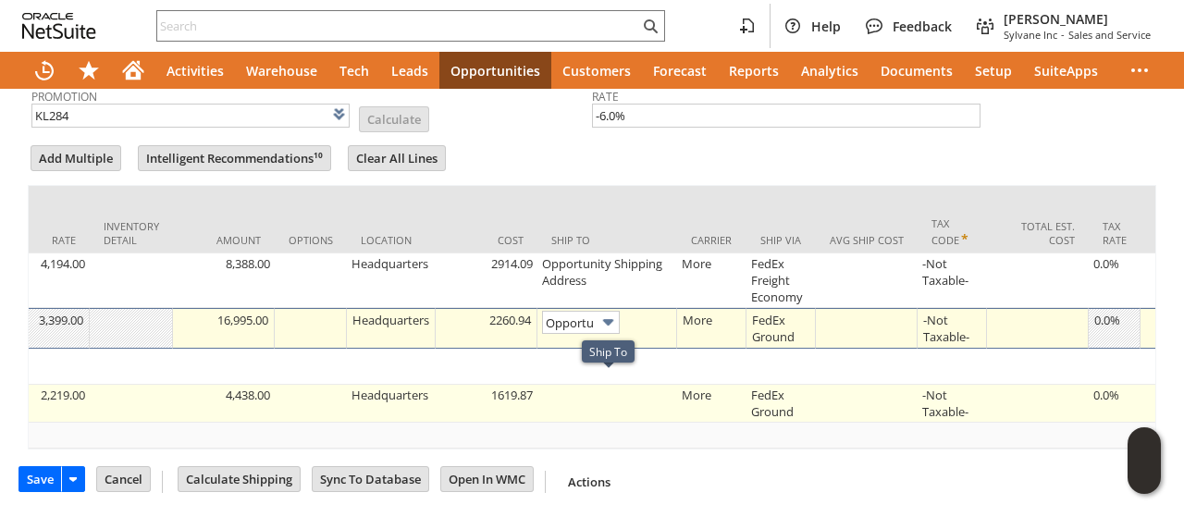
click at [624, 389] on td at bounding box center [607, 404] width 140 height 38
type input "OK"
type input "Make Copy"
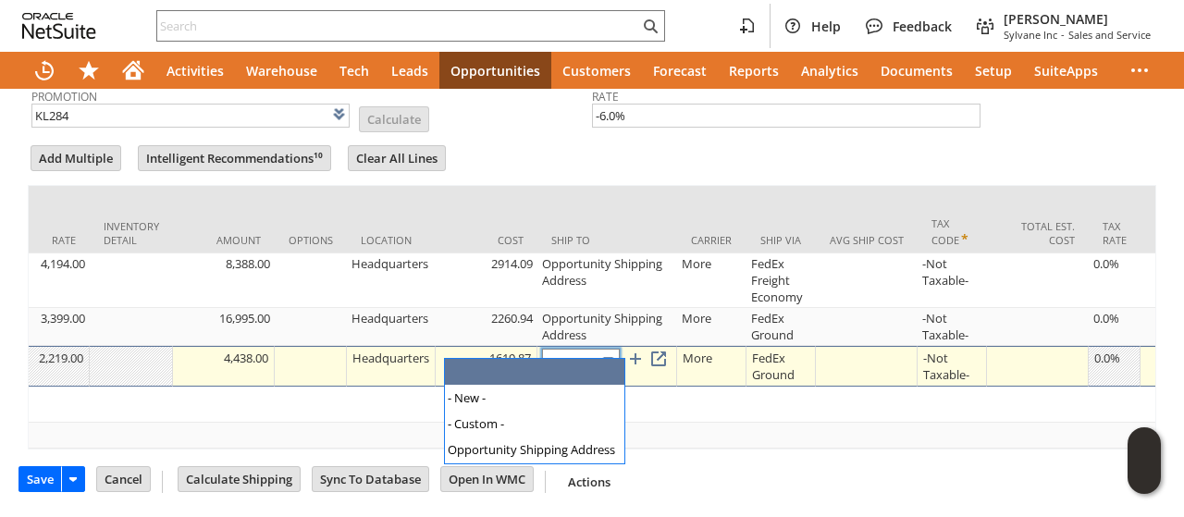
click at [587, 356] on input "text" at bounding box center [581, 360] width 78 height 23
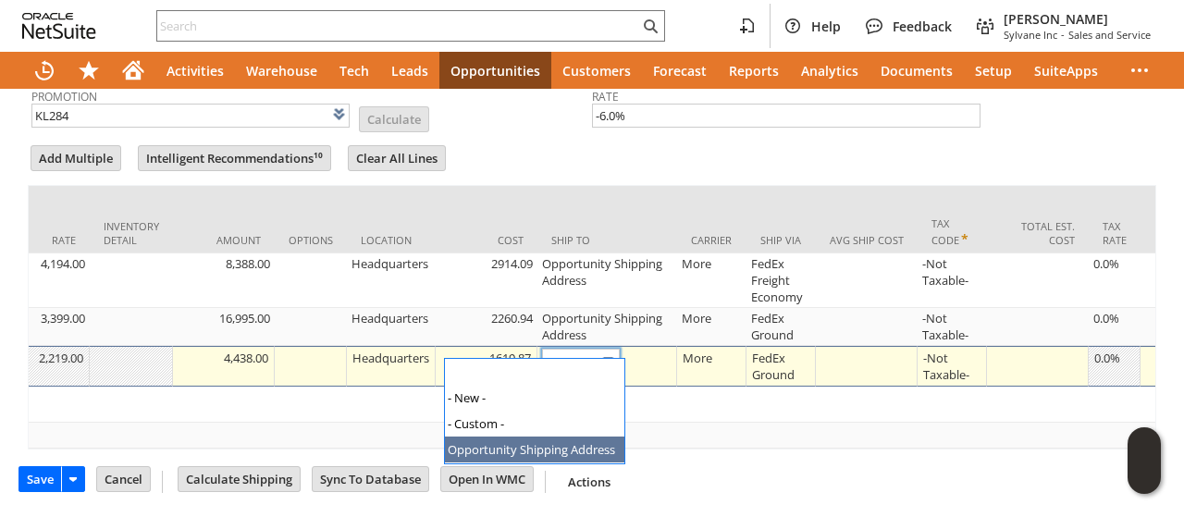
type input "Opportunity Shipping Address"
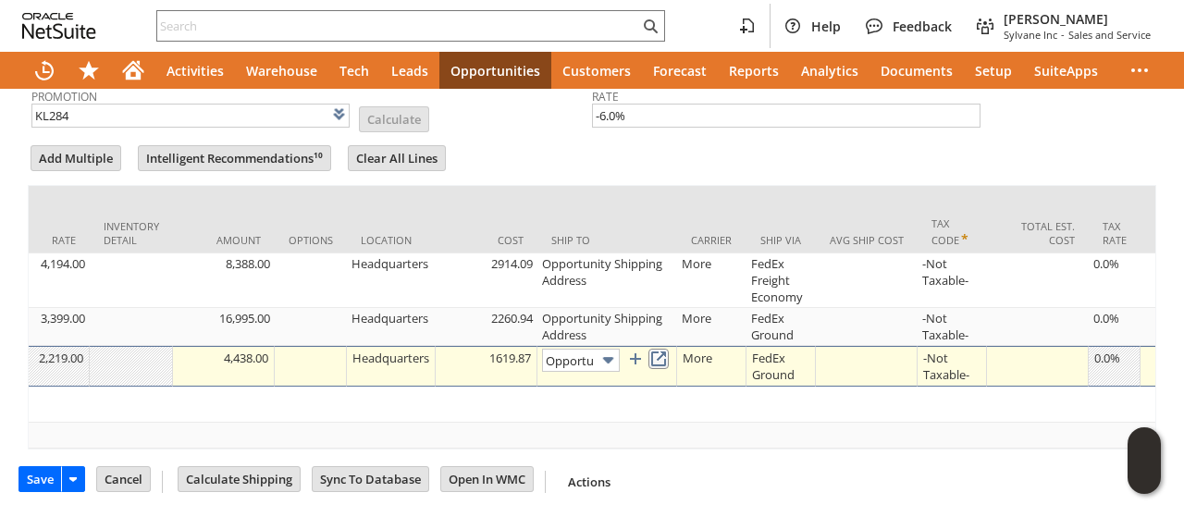
click at [669, 351] on link at bounding box center [658, 359] width 20 height 20
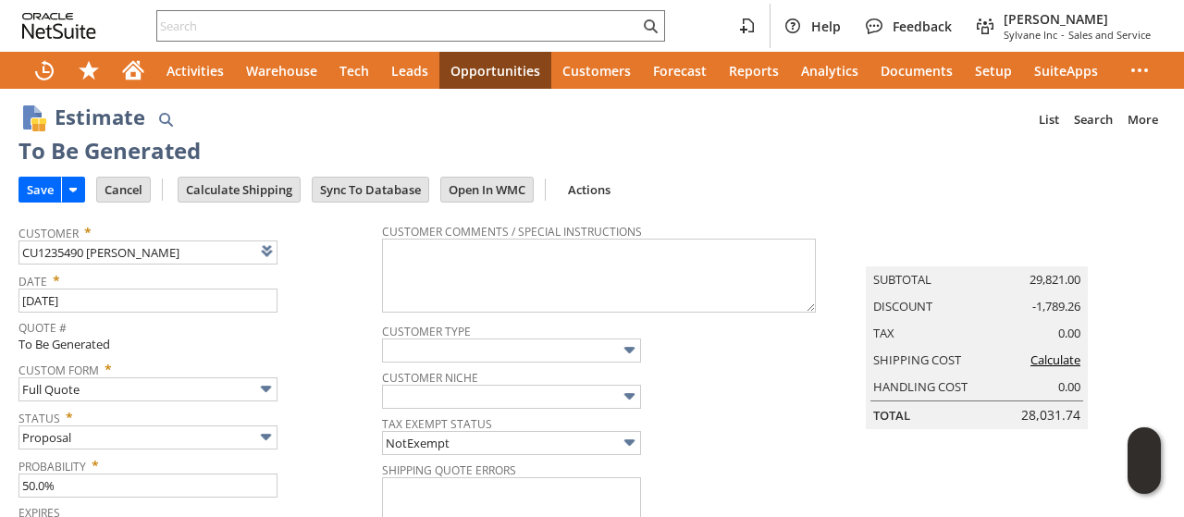
scroll to position [0, 0]
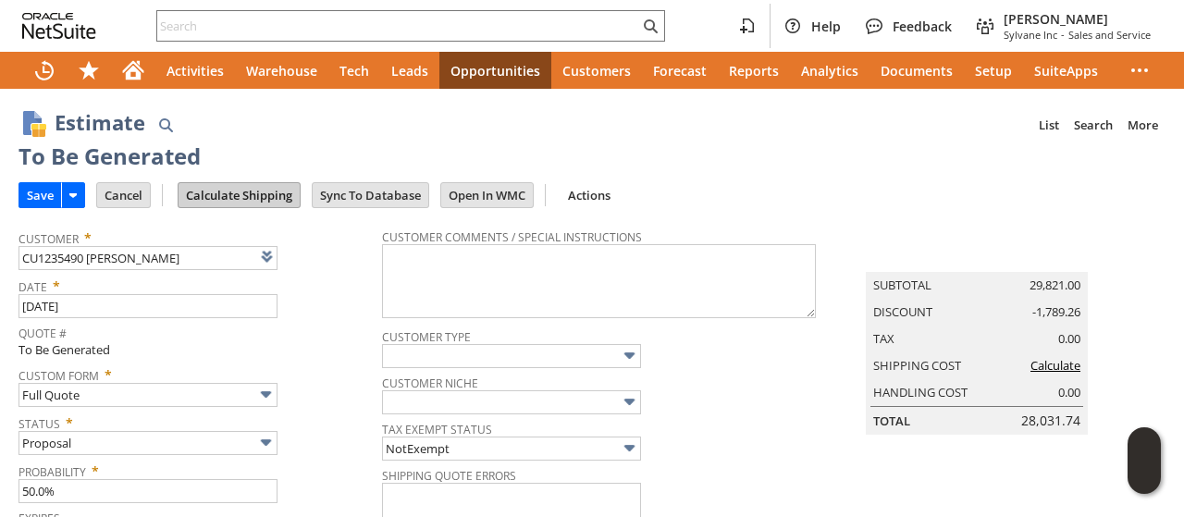
click at [249, 191] on input "Calculate Shipping" at bounding box center [239, 195] width 121 height 24
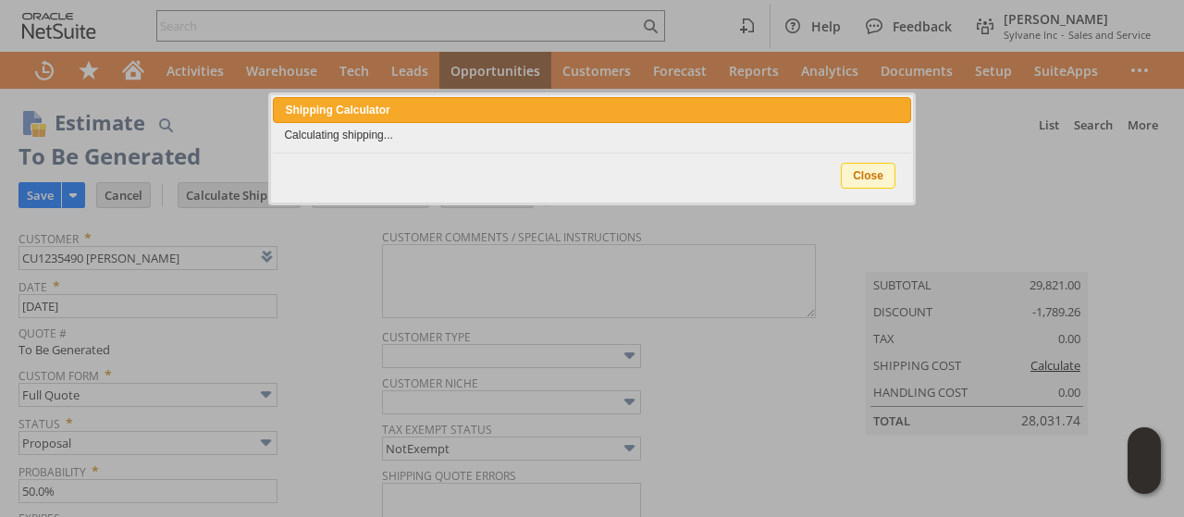
type input "Add"
type input "Copy Previous"
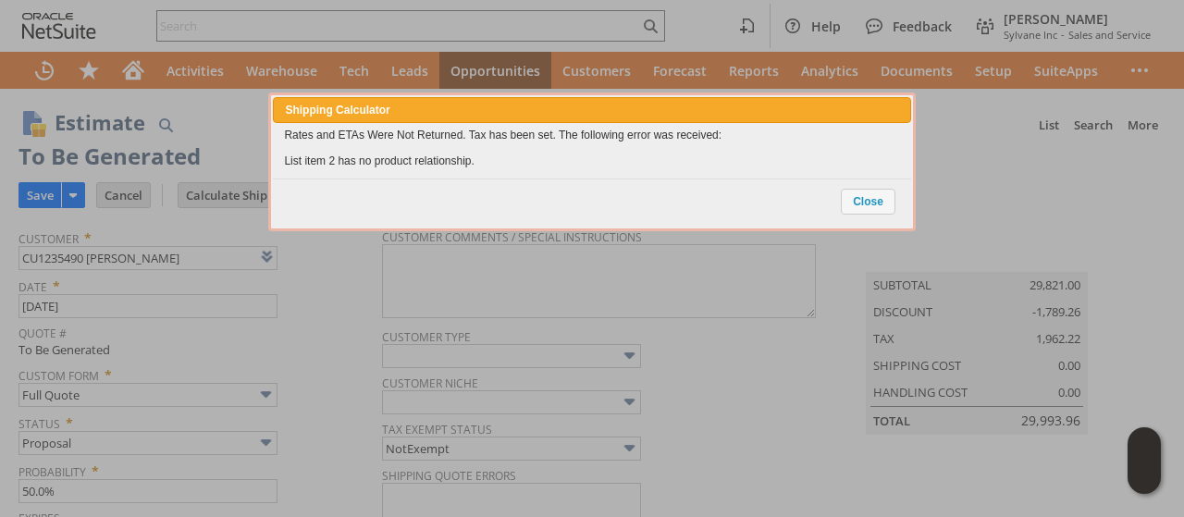
scroll to position [816, 0]
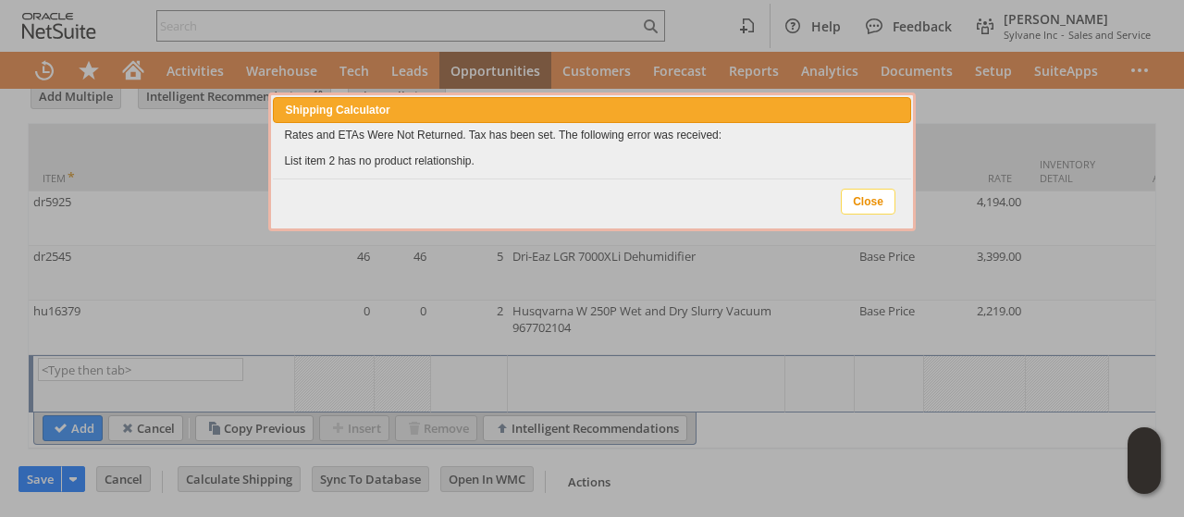
click at [857, 197] on span "Close" at bounding box center [868, 202] width 53 height 24
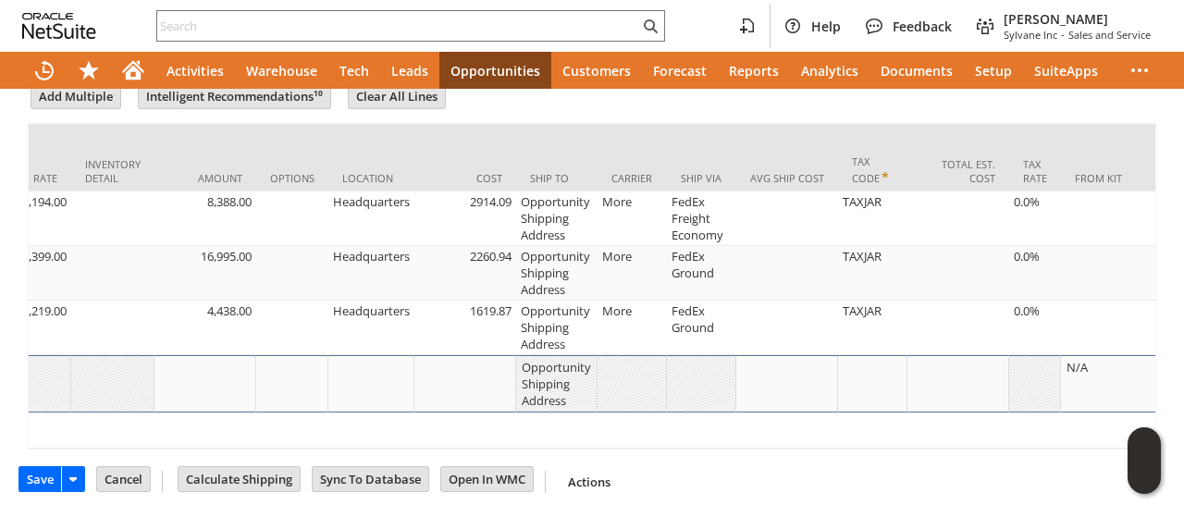
drag, startPoint x: 436, startPoint y: 434, endPoint x: 13, endPoint y: 420, distance: 423.0
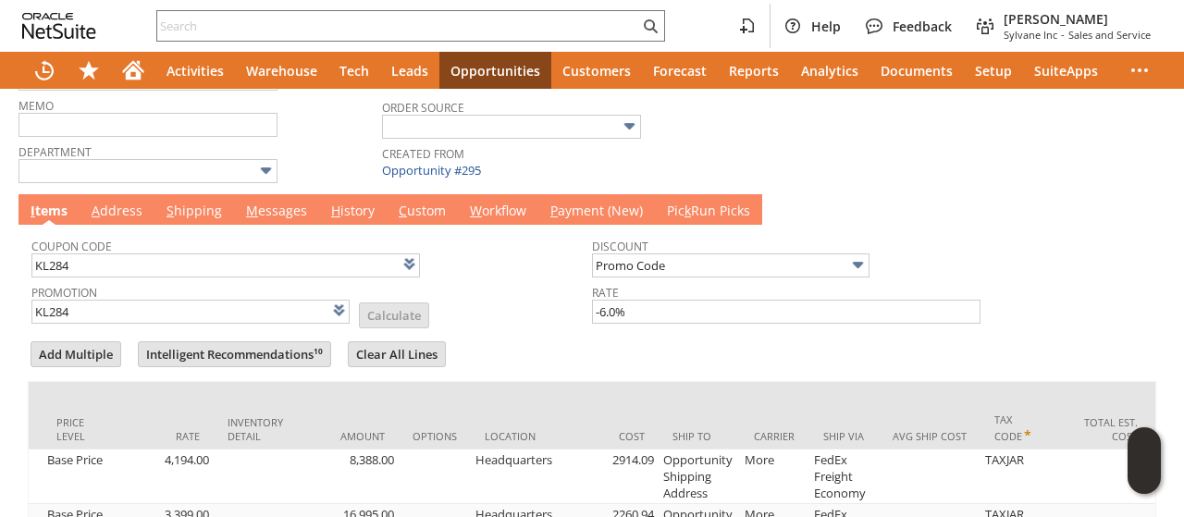
scroll to position [0, 812]
click at [255, 214] on link "M essages" at bounding box center [276, 212] width 70 height 20
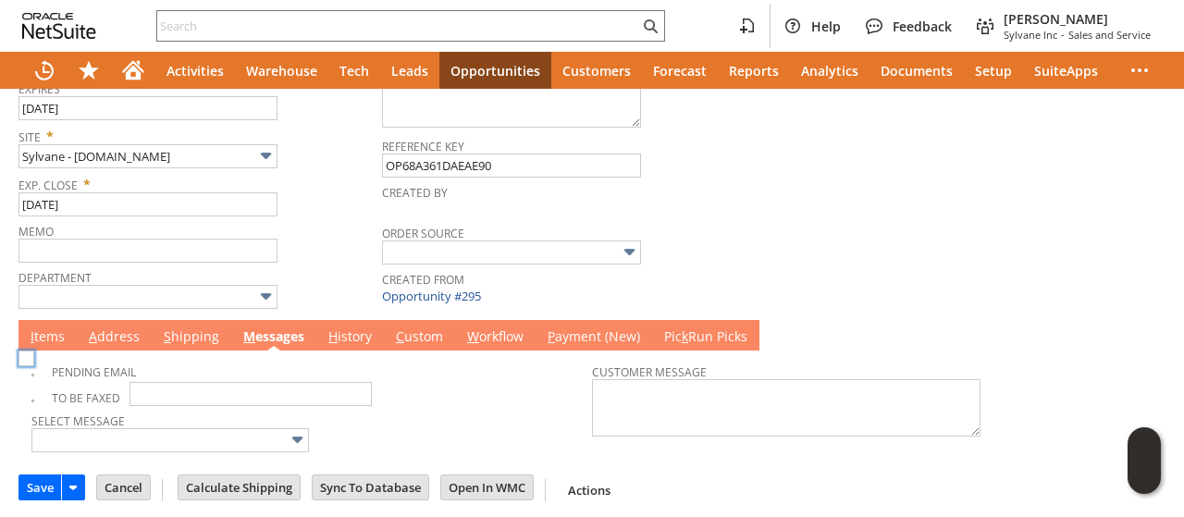
scroll to position [0, 0]
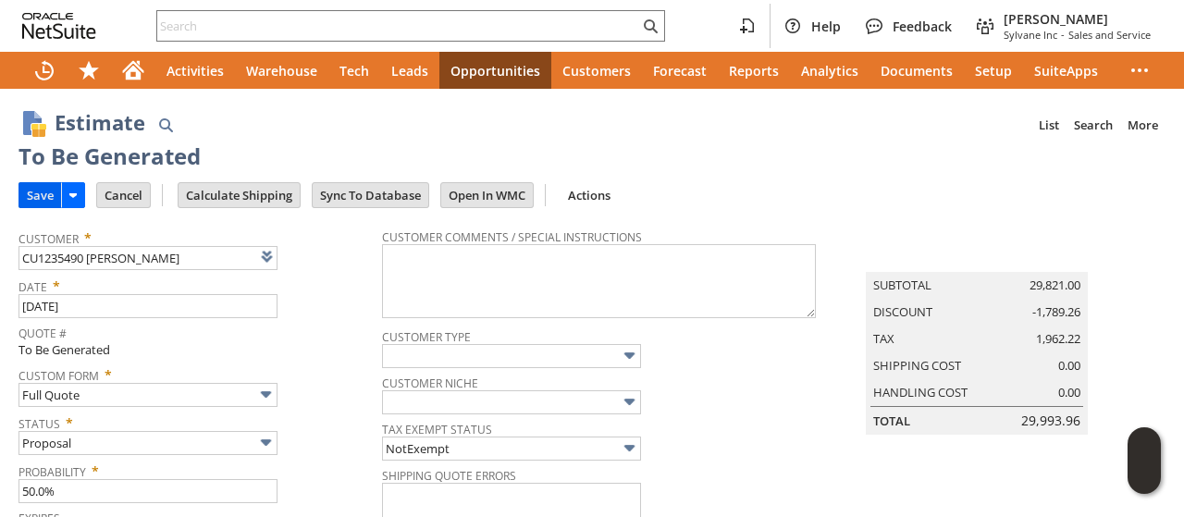
click at [28, 186] on input "Save" at bounding box center [40, 195] width 42 height 24
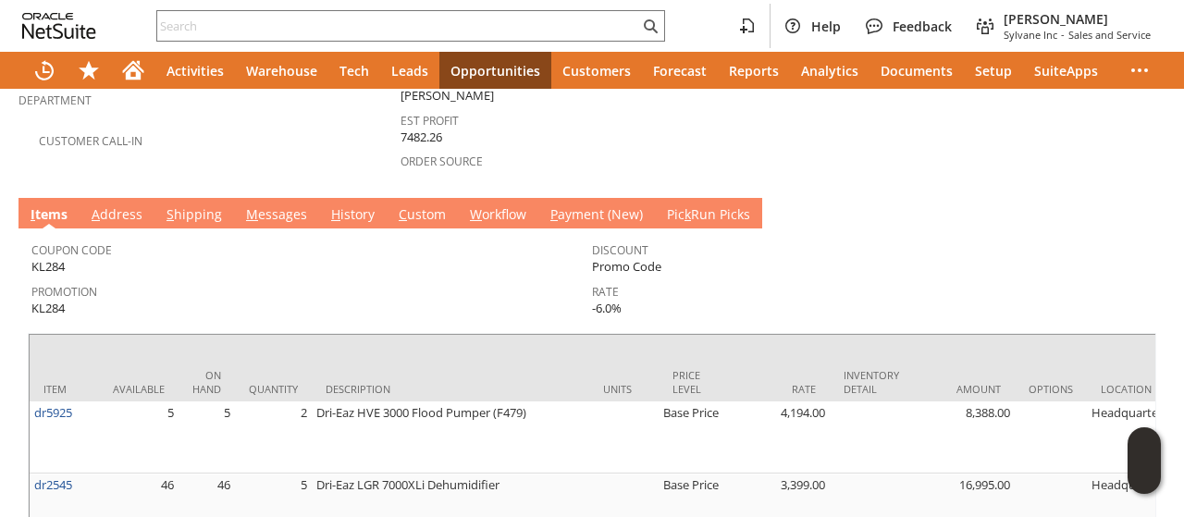
click at [279, 205] on link "M essages" at bounding box center [276, 215] width 70 height 20
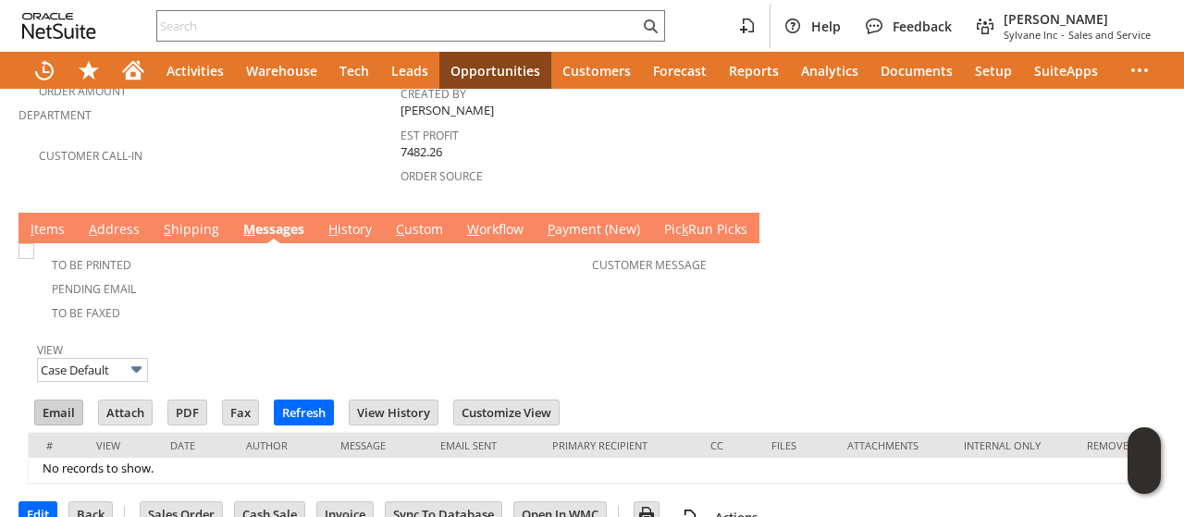
click at [52, 401] on input "Email" at bounding box center [58, 413] width 47 height 24
